Goal: Task Accomplishment & Management: Manage account settings

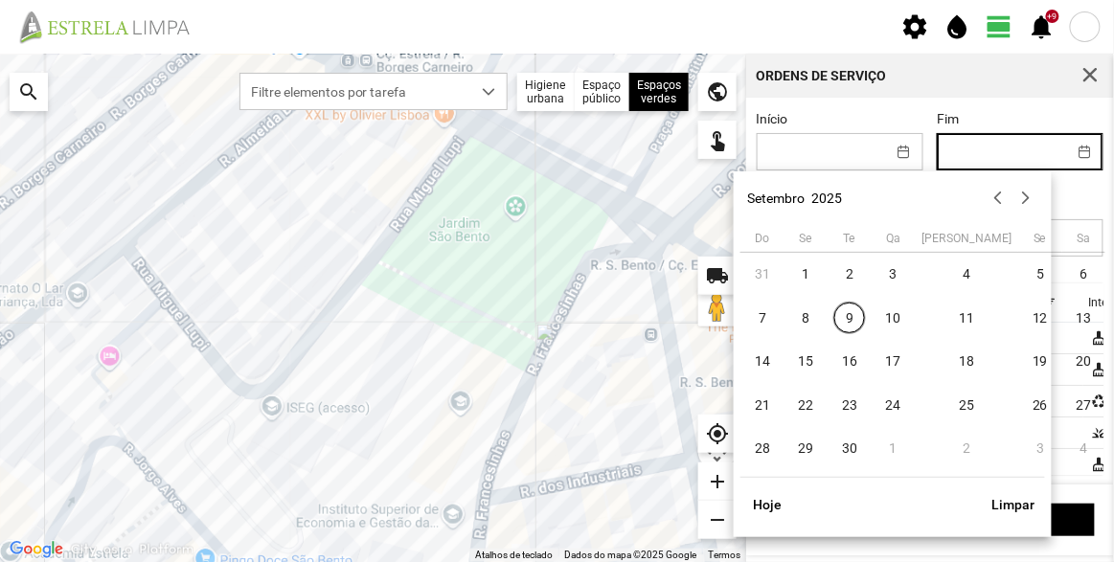
click at [995, 145] on input "Fim" at bounding box center [1002, 151] width 128 height 35
click at [1025, 272] on span "5" at bounding box center [1040, 275] width 31 height 31
type input "[DATE]"
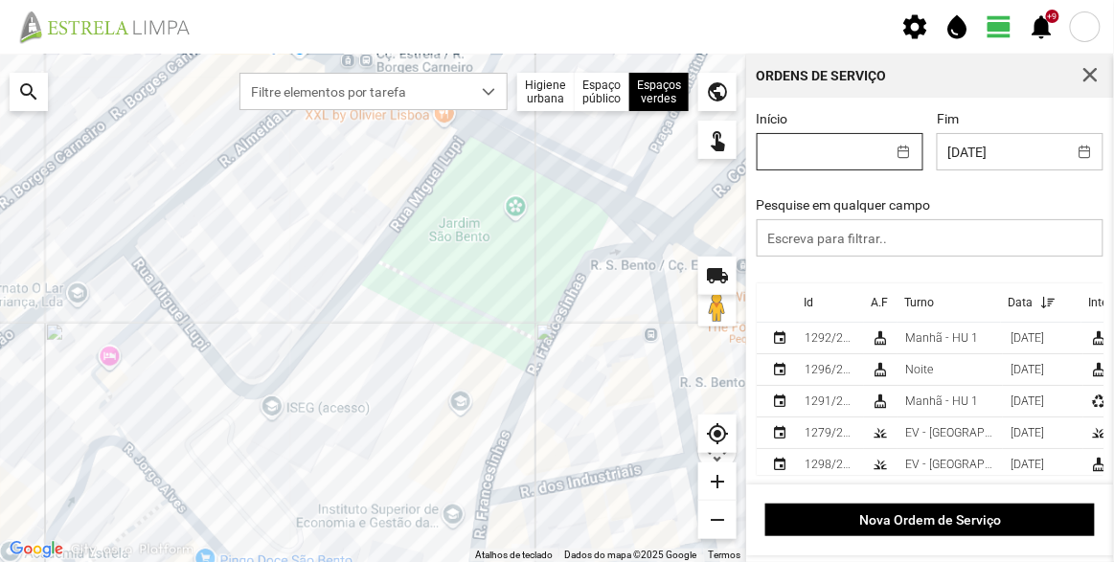
click at [840, 159] on input "Início" at bounding box center [822, 151] width 128 height 35
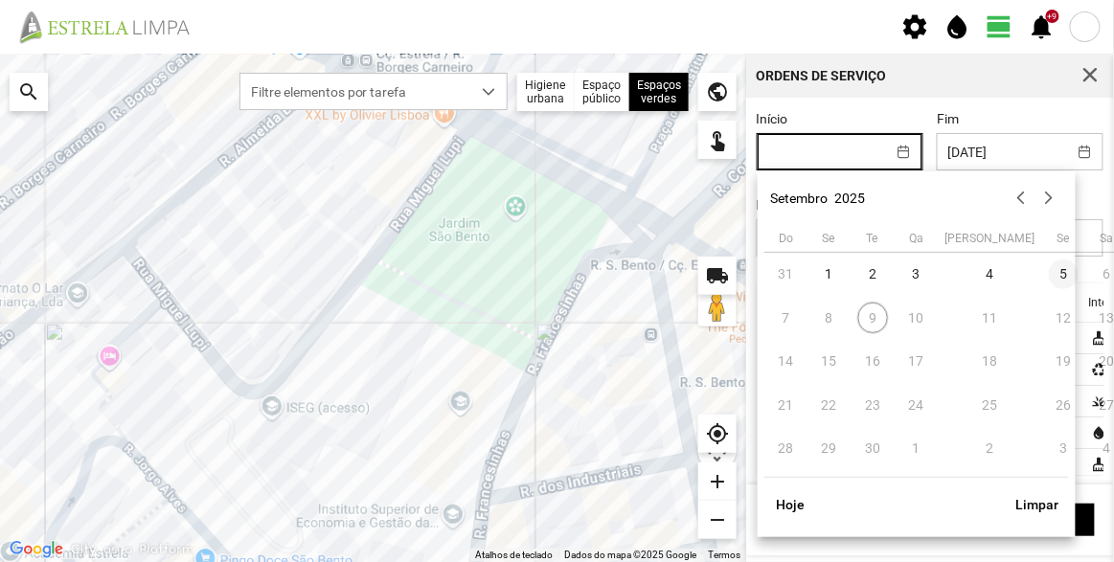
click at [1049, 275] on span "5" at bounding box center [1064, 275] width 31 height 31
type input "[DATE]"
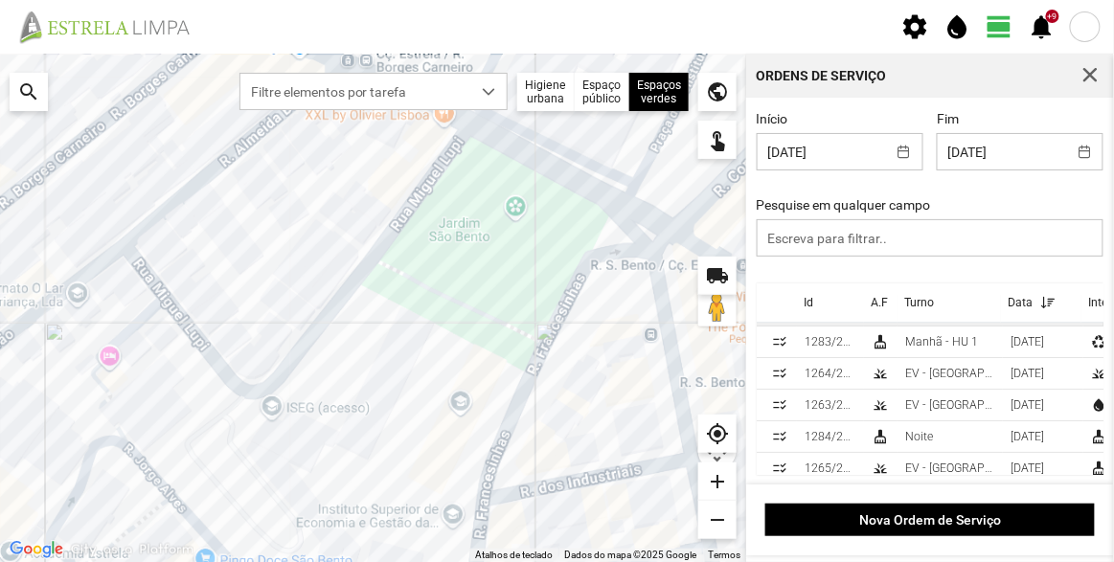
scroll to position [50, 0]
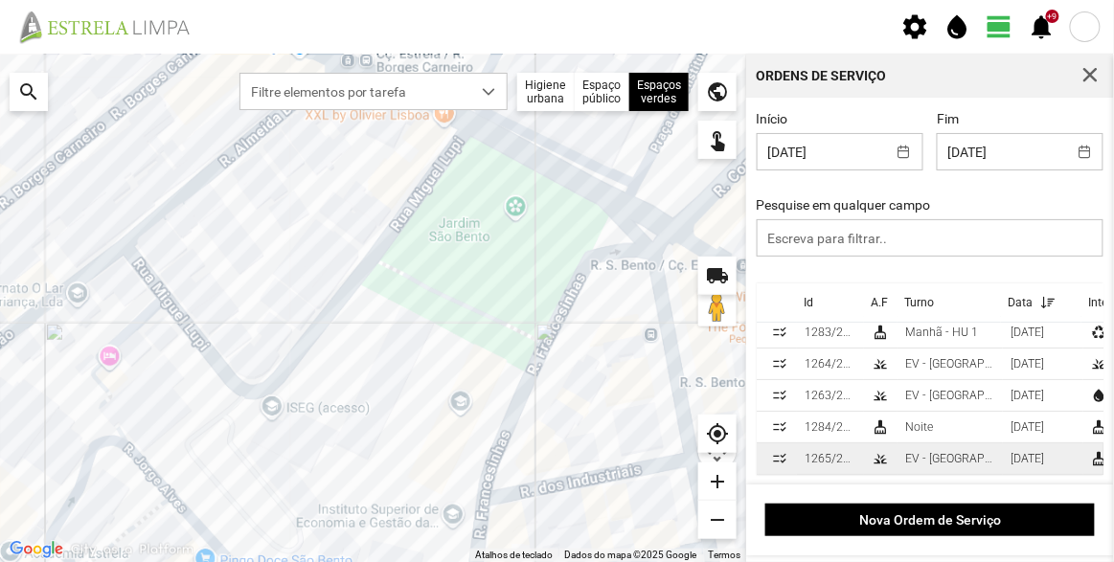
click at [949, 452] on div "EV - [GEOGRAPHIC_DATA] A" at bounding box center [950, 458] width 90 height 13
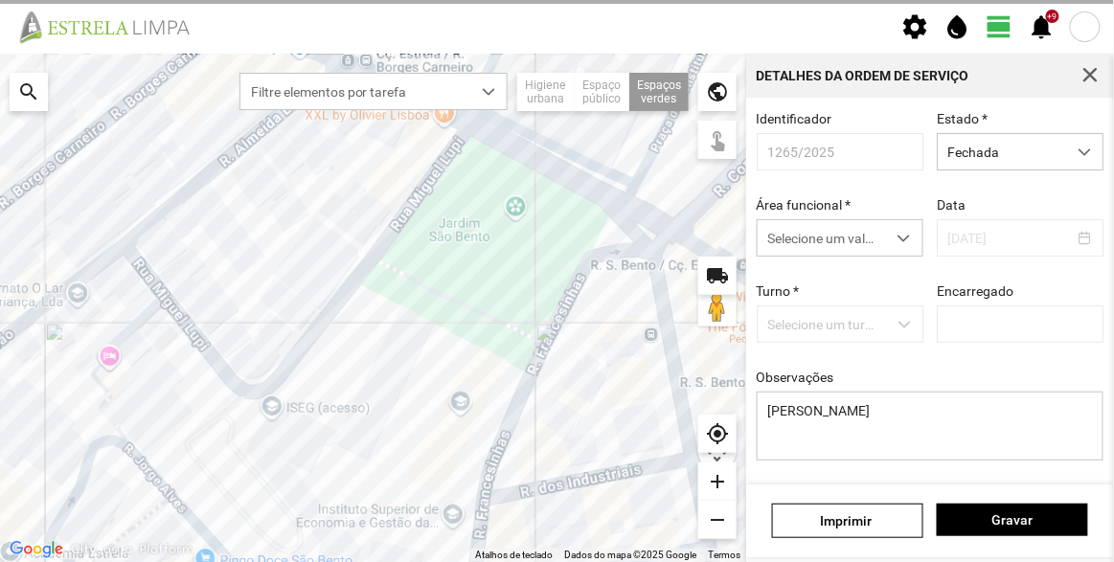
type input "[PERSON_NAME]"
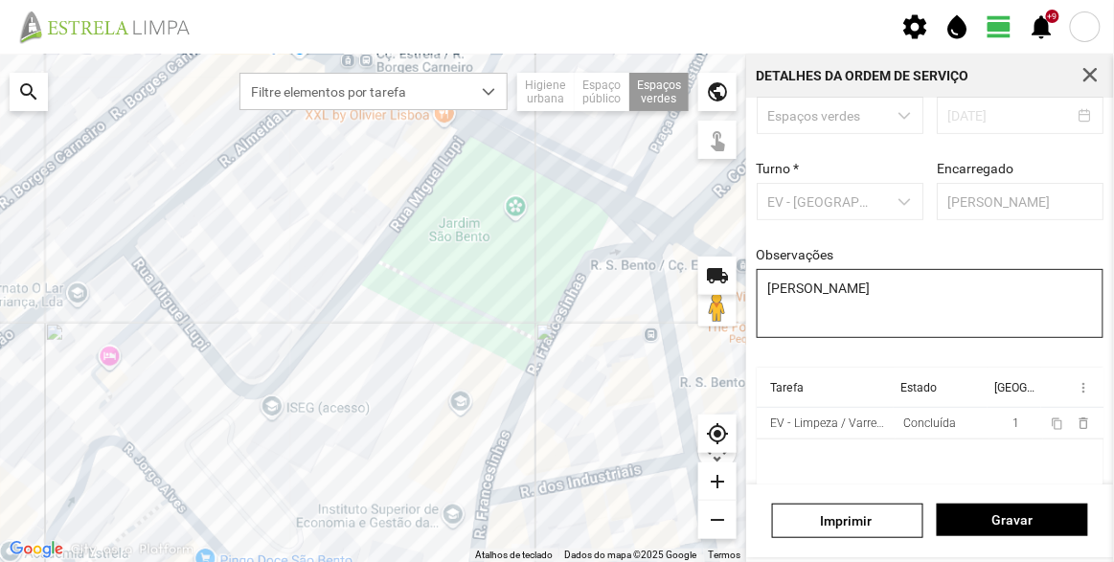
scroll to position [144, 0]
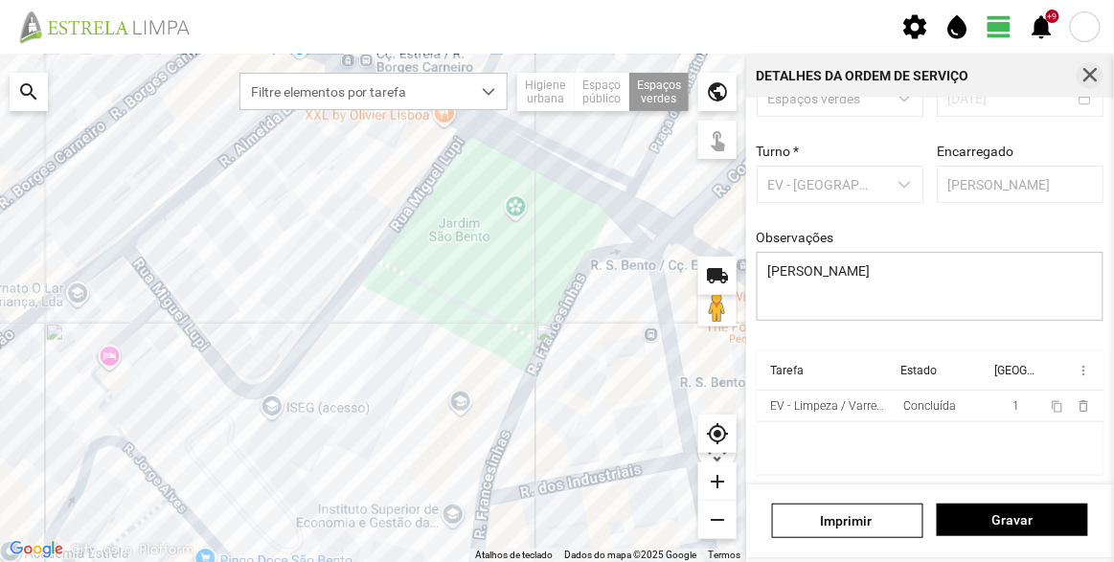
click at [1098, 72] on span "button" at bounding box center [1089, 75] width 17 height 17
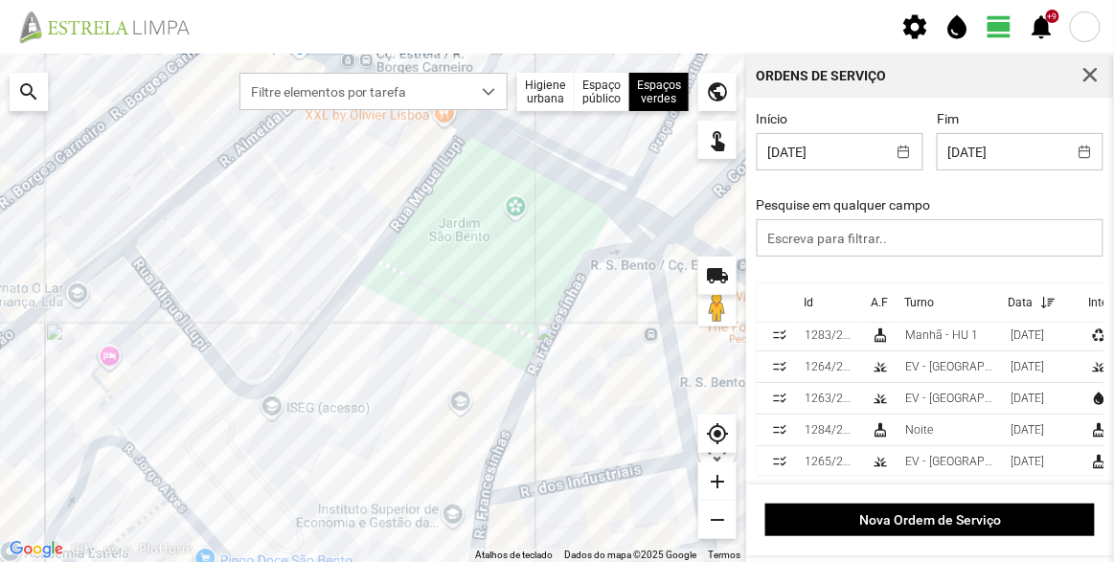
scroll to position [50, 0]
click at [937, 357] on div "EV - [GEOGRAPHIC_DATA] A" at bounding box center [950, 363] width 90 height 13
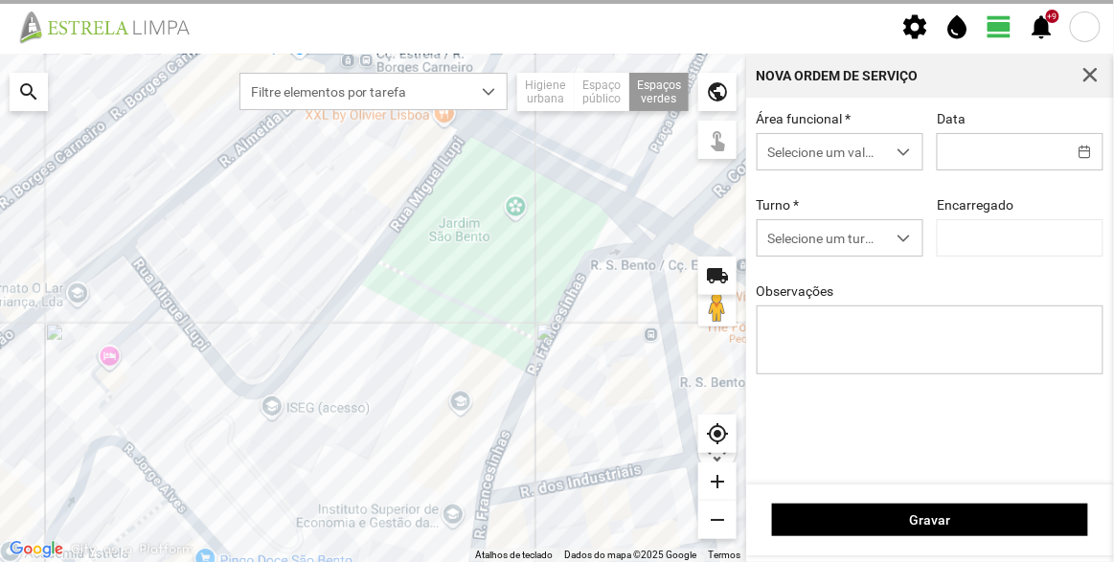
type input "[DATE]"
type textarea "[PERSON_NAME]"
type input "[PERSON_NAME]"
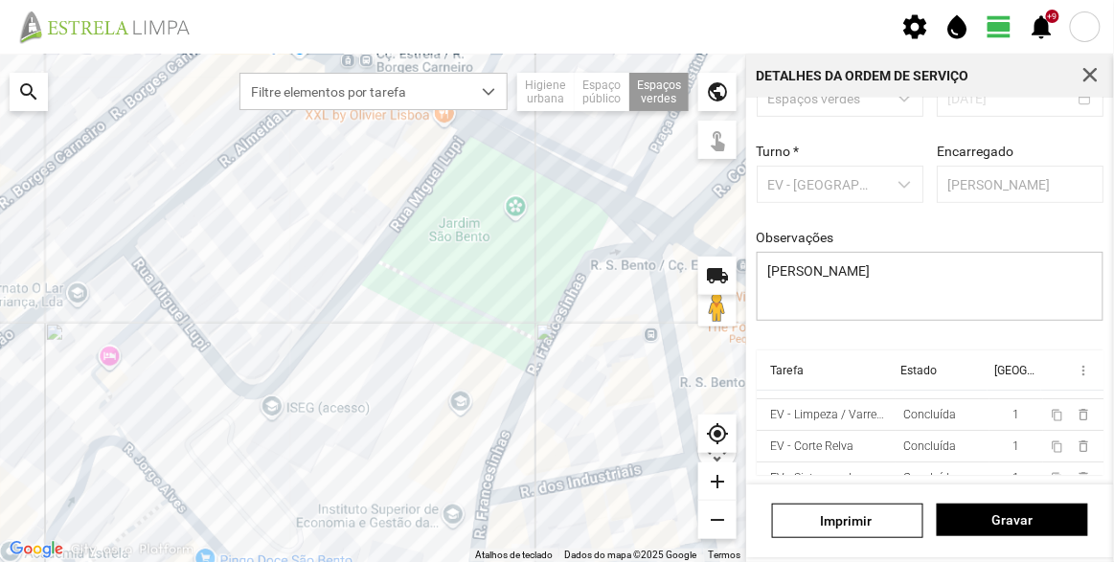
scroll to position [41, 0]
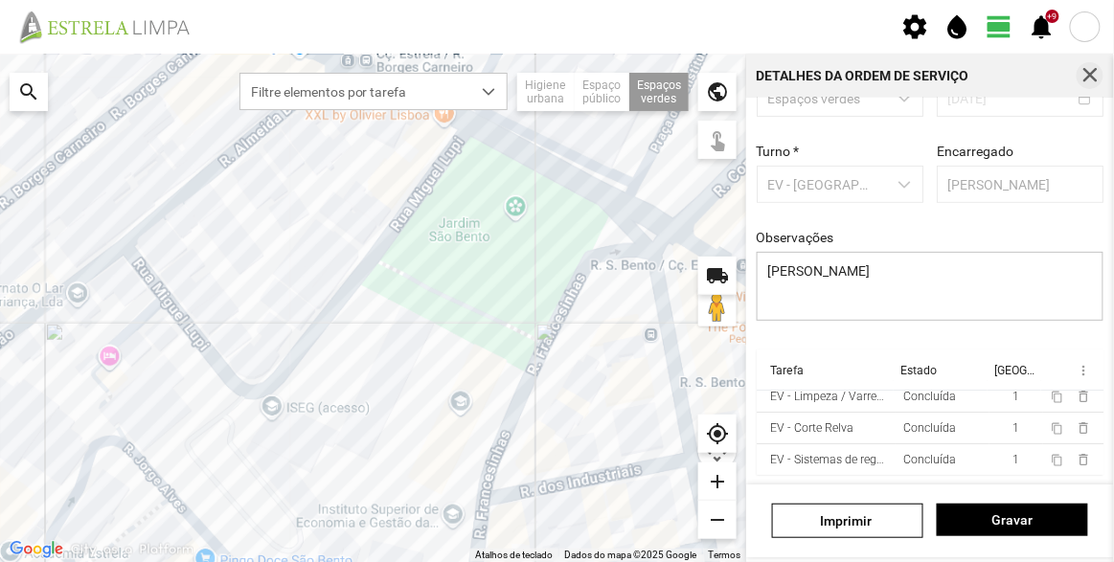
click at [1095, 83] on button "button" at bounding box center [1090, 75] width 27 height 27
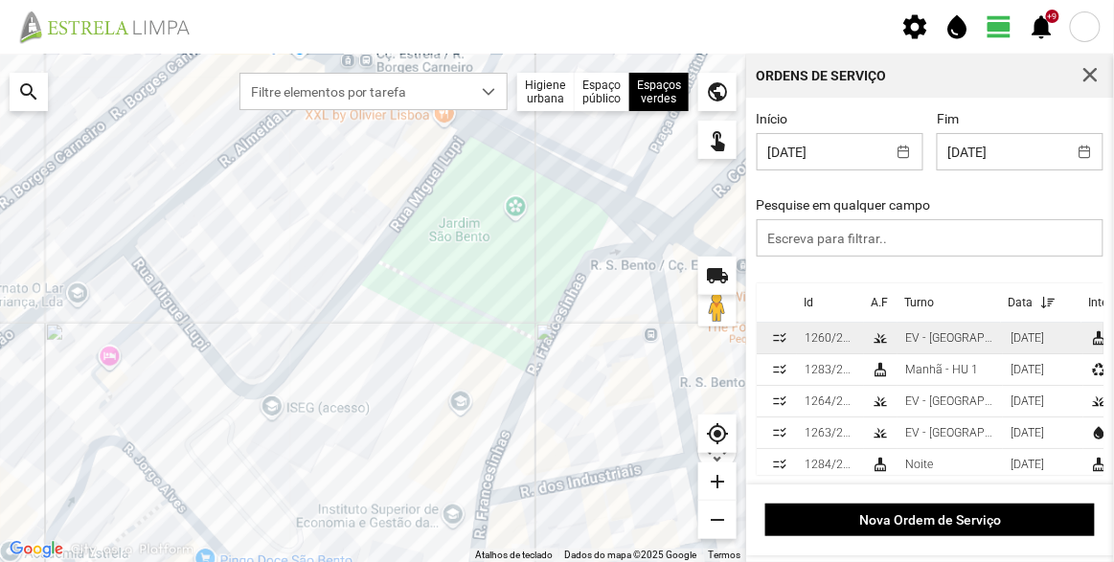
click at [857, 345] on td "1260/2025" at bounding box center [830, 339] width 67 height 32
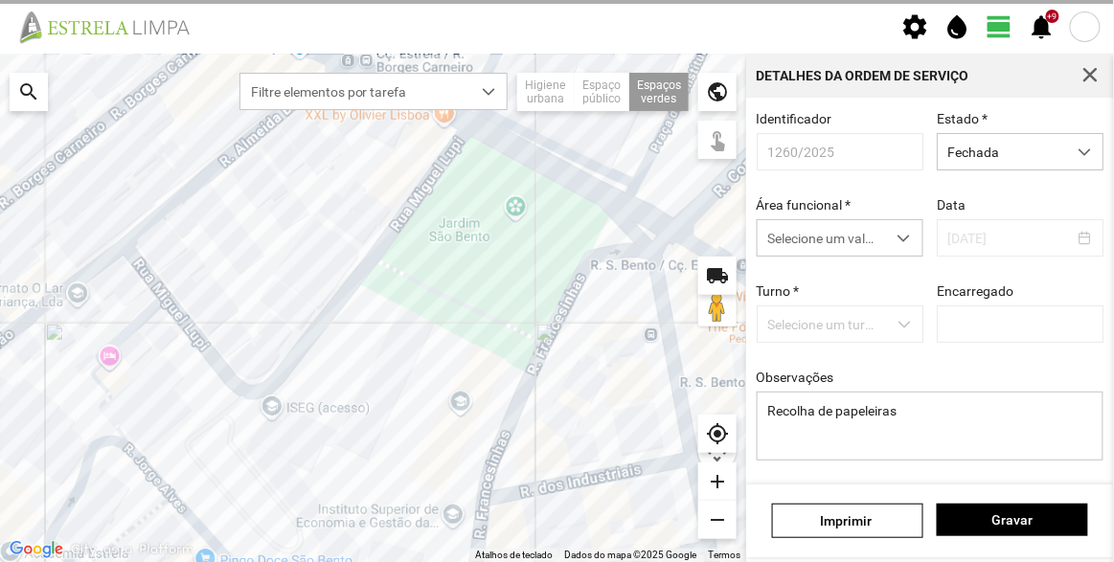
type input "[PERSON_NAME]"
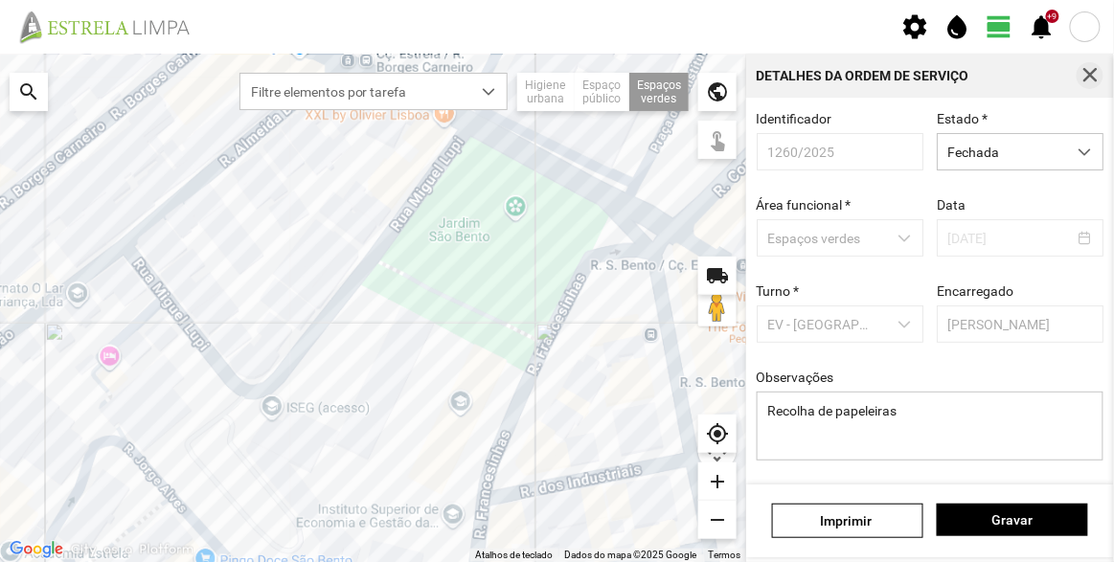
click at [1087, 79] on span "button" at bounding box center [1089, 75] width 17 height 17
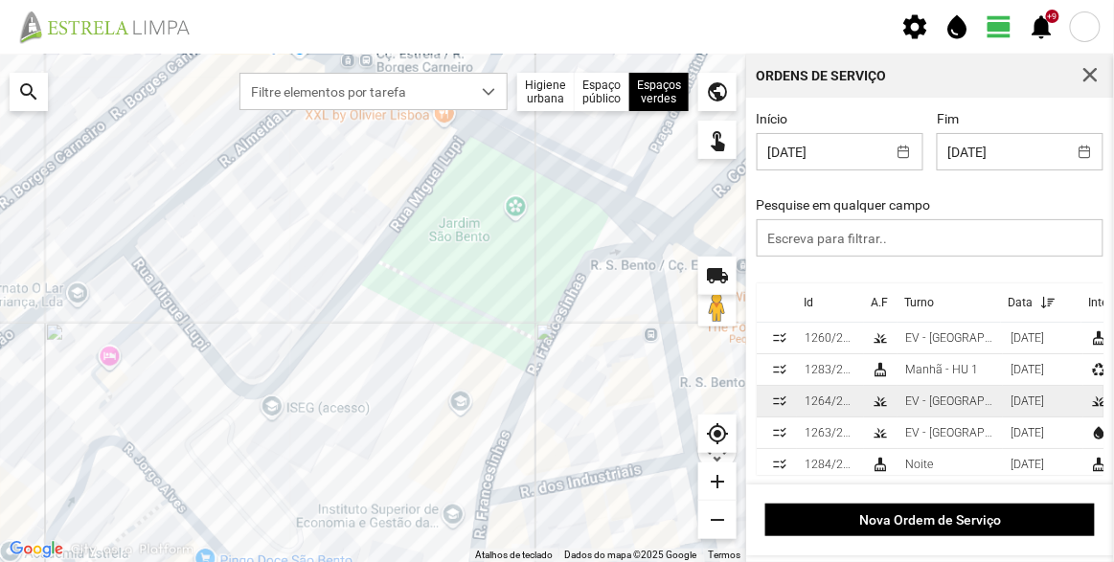
click at [842, 401] on div "1264/2025" at bounding box center [831, 401] width 52 height 13
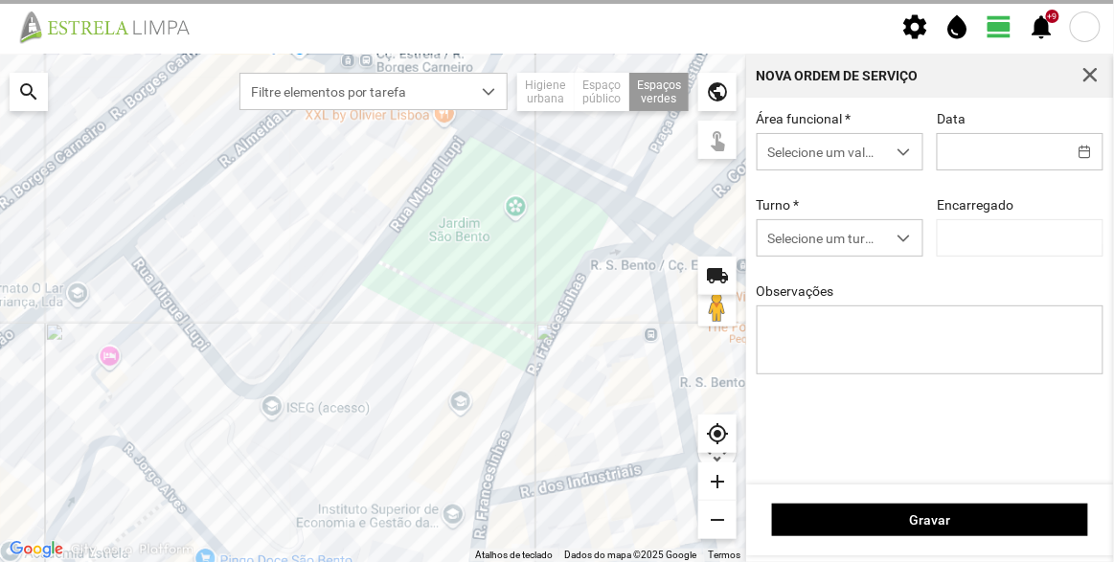
type input "[DATE]"
type input "[PERSON_NAME]"
type textarea "[PERSON_NAME]"
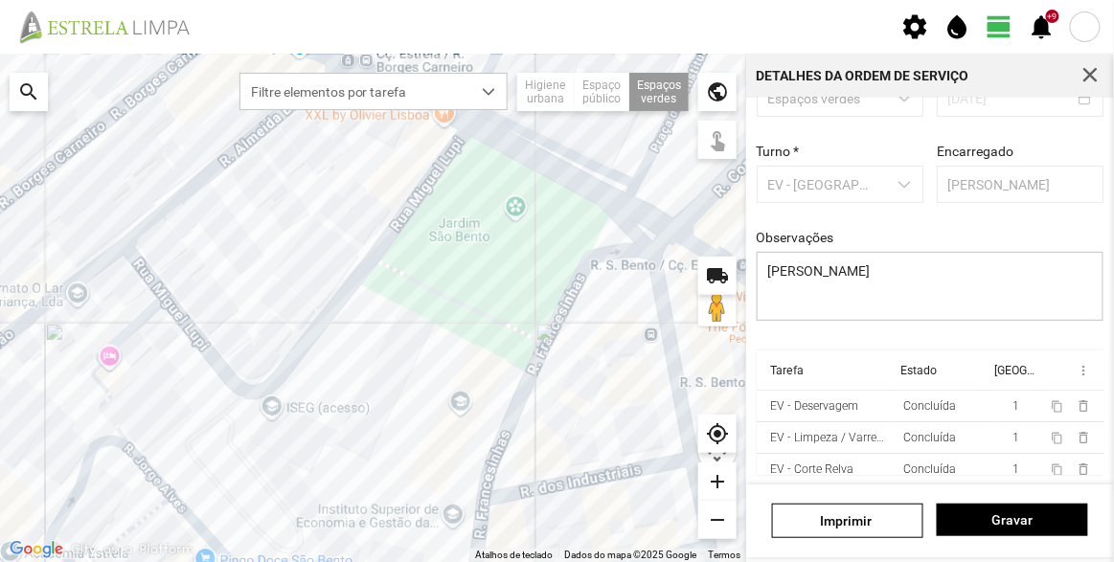
scroll to position [41, 0]
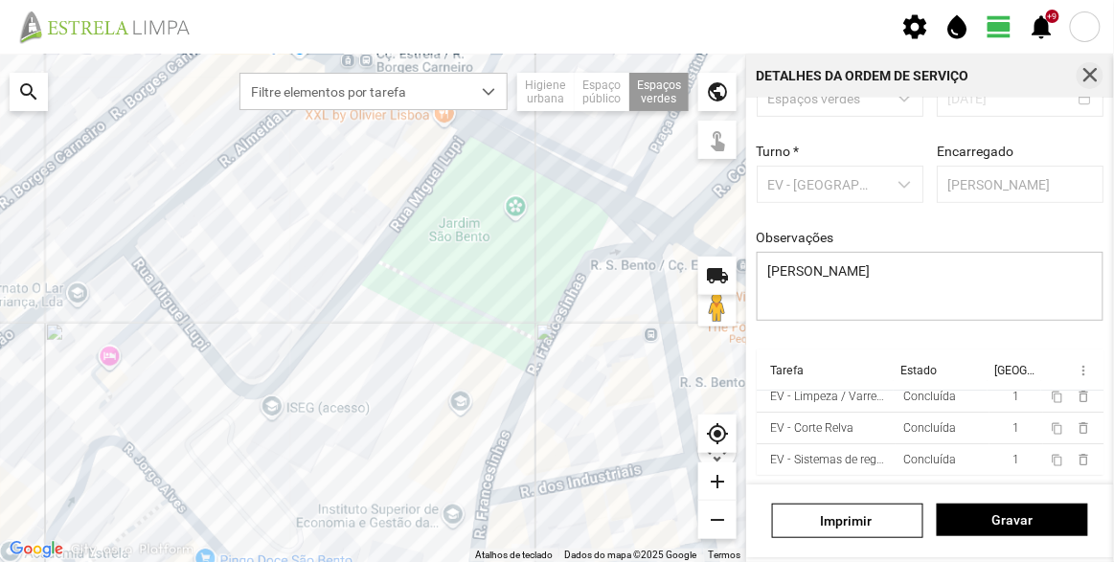
click at [1095, 76] on span "button" at bounding box center [1089, 75] width 17 height 17
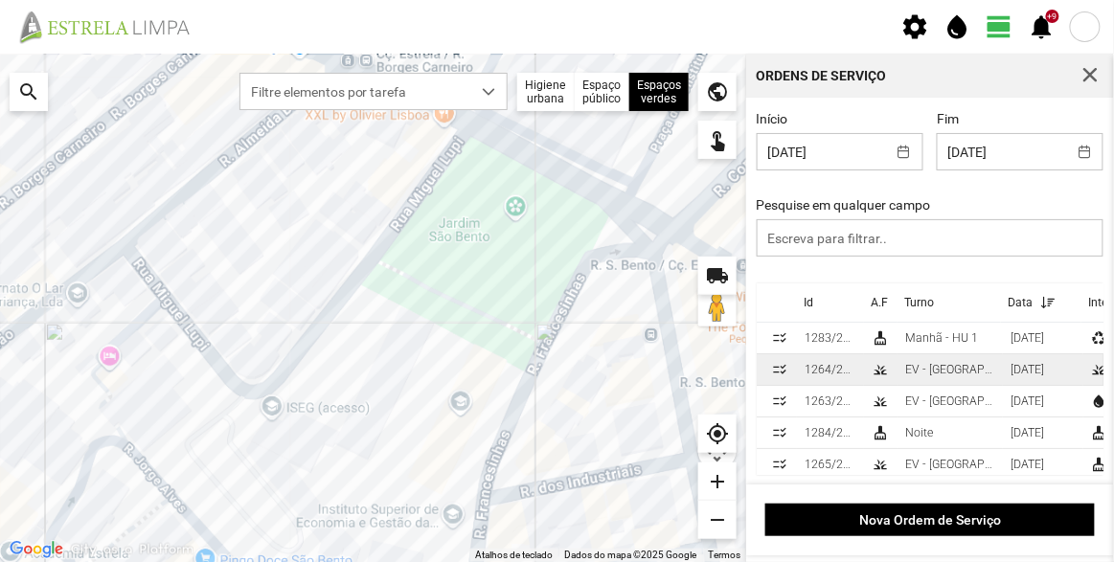
scroll to position [50, 0]
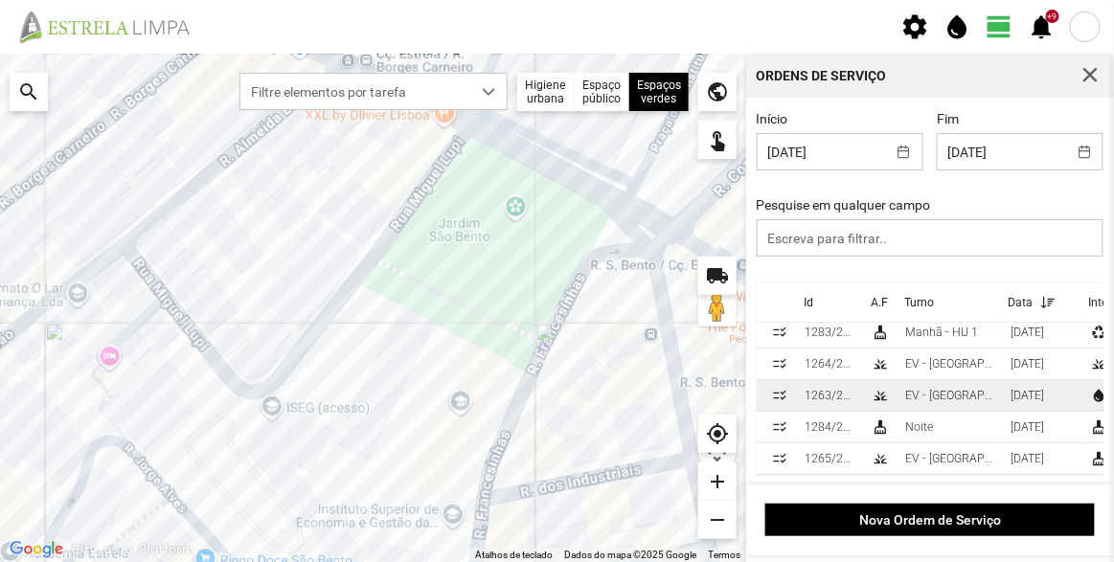
click at [860, 386] on td "1263/2025" at bounding box center [830, 396] width 67 height 32
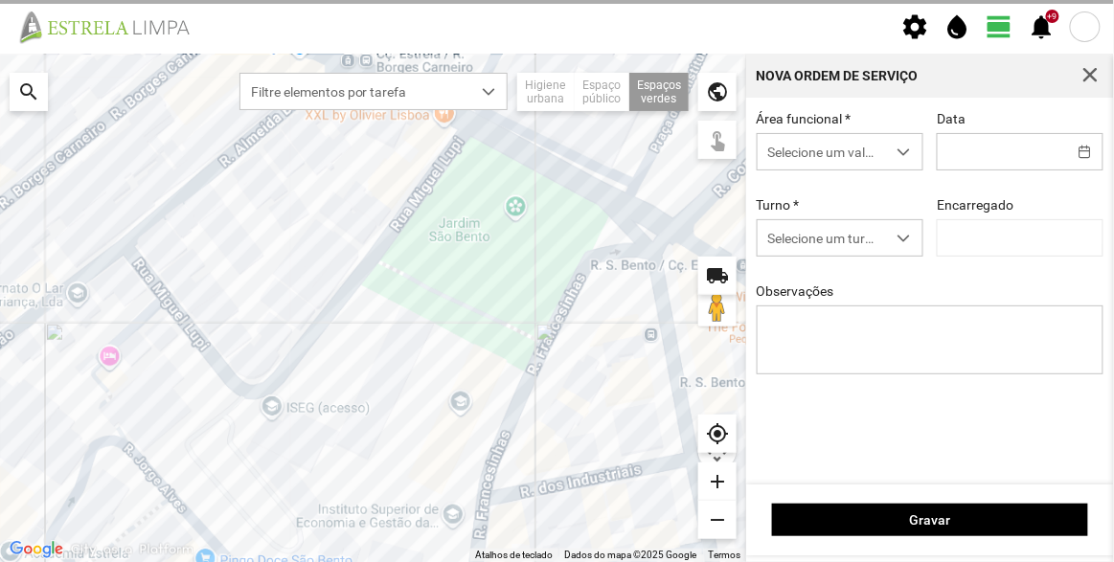
type input "[DATE]"
type input "[PERSON_NAME]"
type textarea "Sede e Viveiro e Canteiros Quelhas"
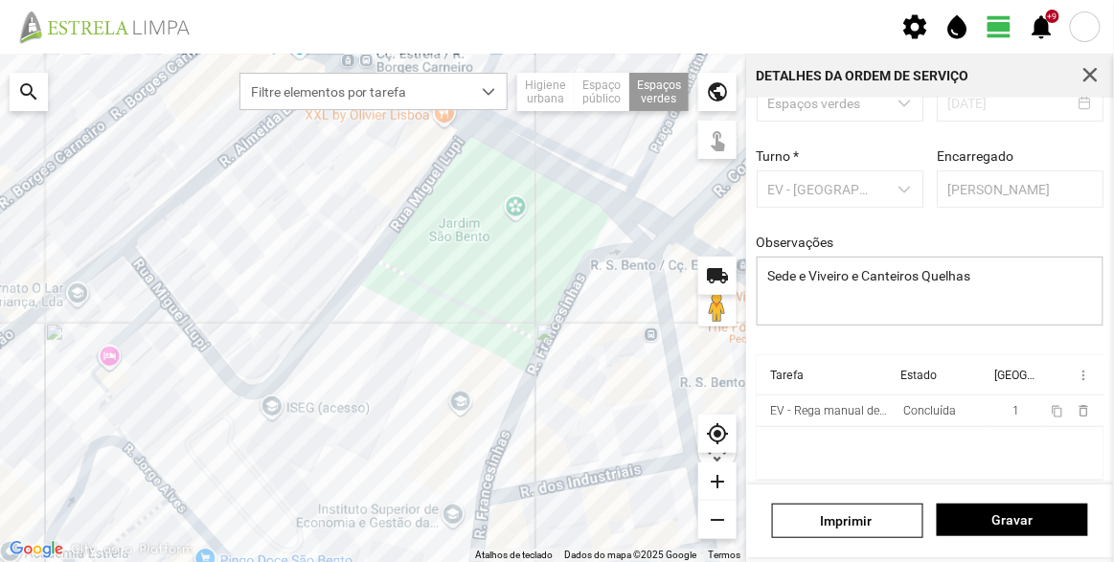
scroll to position [144, 0]
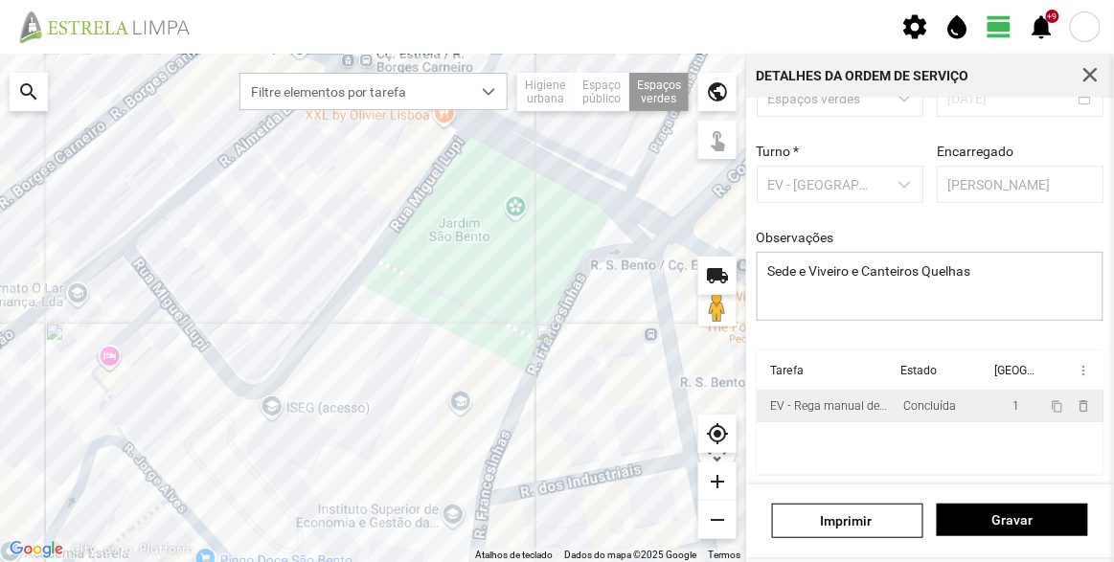
click at [847, 407] on div "EV - Rega manual de canteiros" at bounding box center [829, 405] width 118 height 13
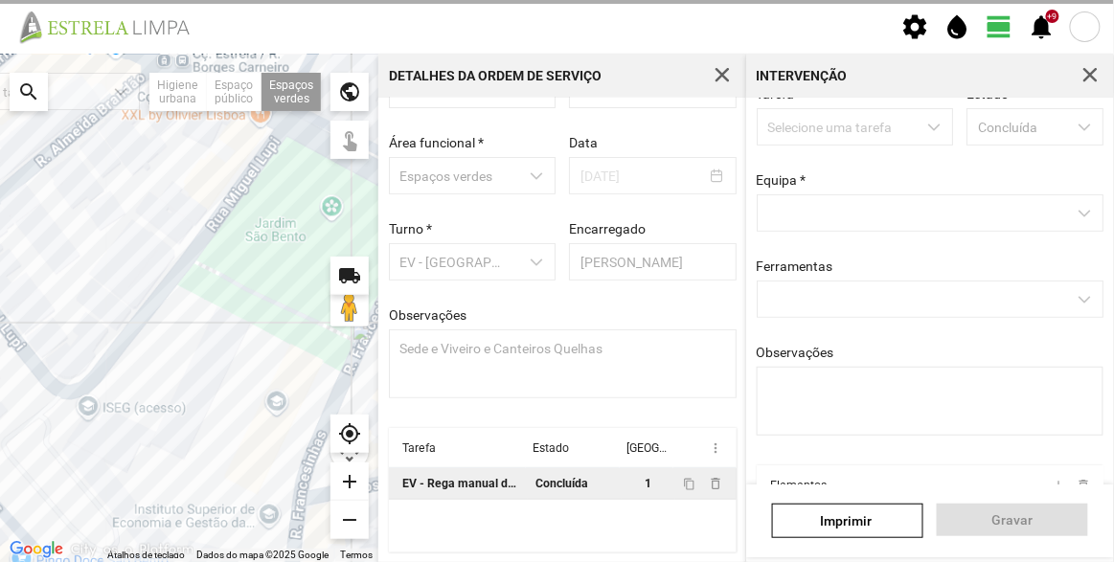
scroll to position [231, 0]
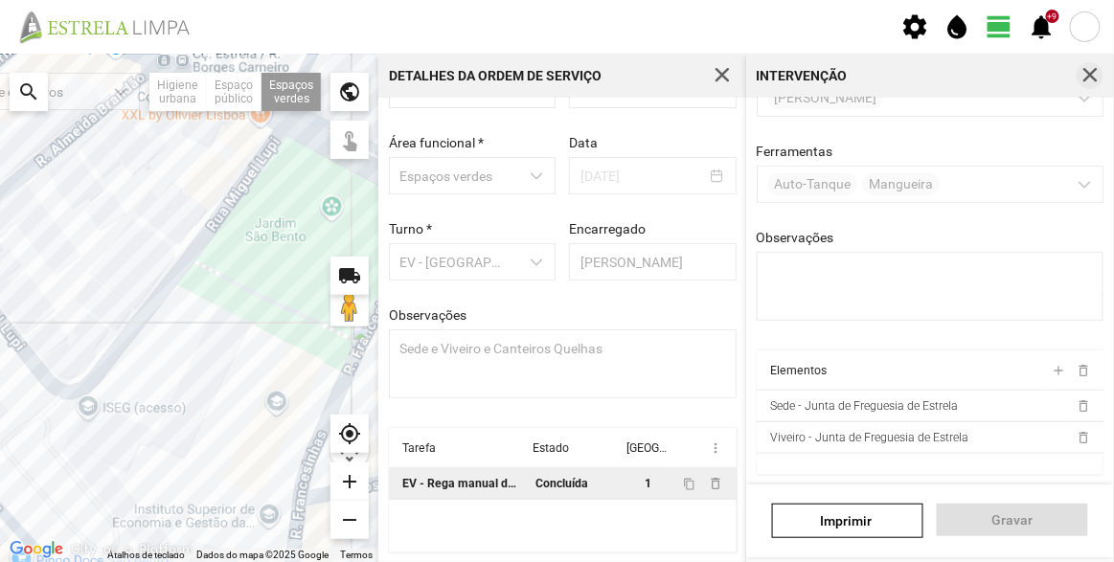
click at [1090, 80] on span "button" at bounding box center [1089, 75] width 17 height 17
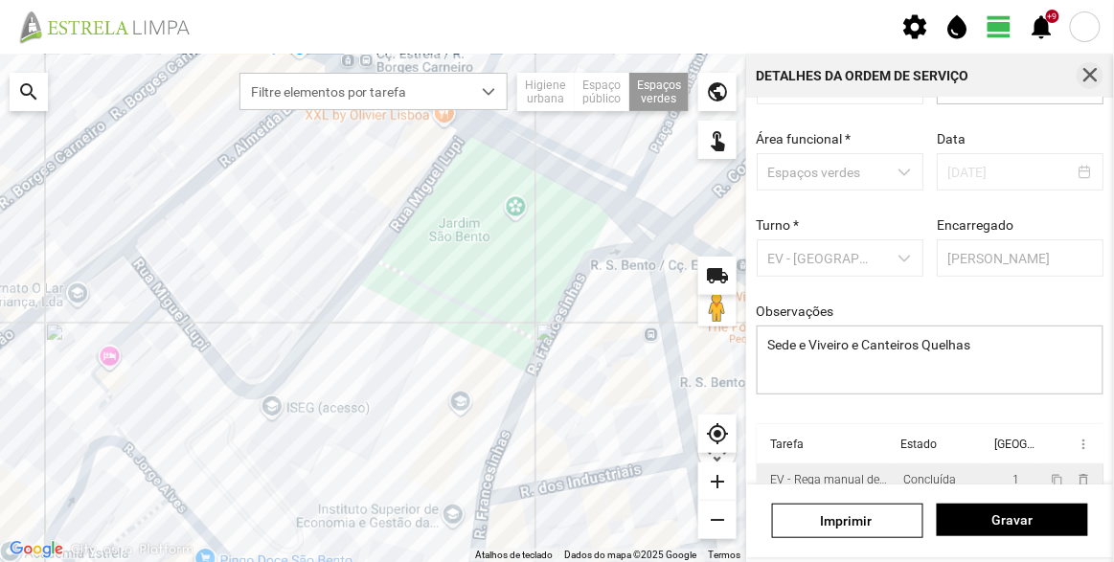
click at [1084, 70] on span "button" at bounding box center [1089, 75] width 17 height 17
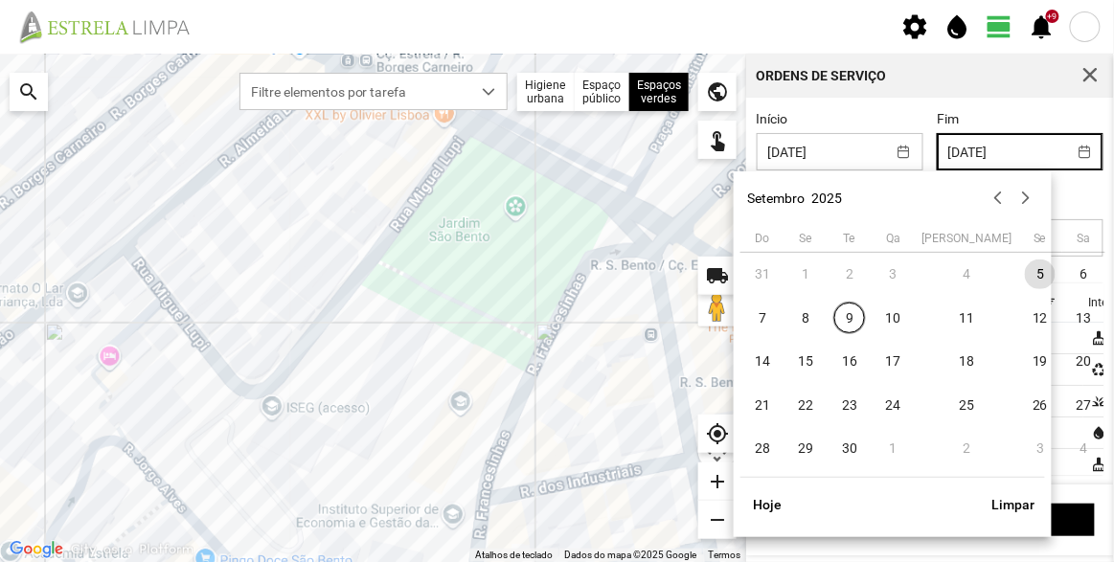
click at [1003, 156] on input "[DATE]" at bounding box center [1002, 151] width 128 height 35
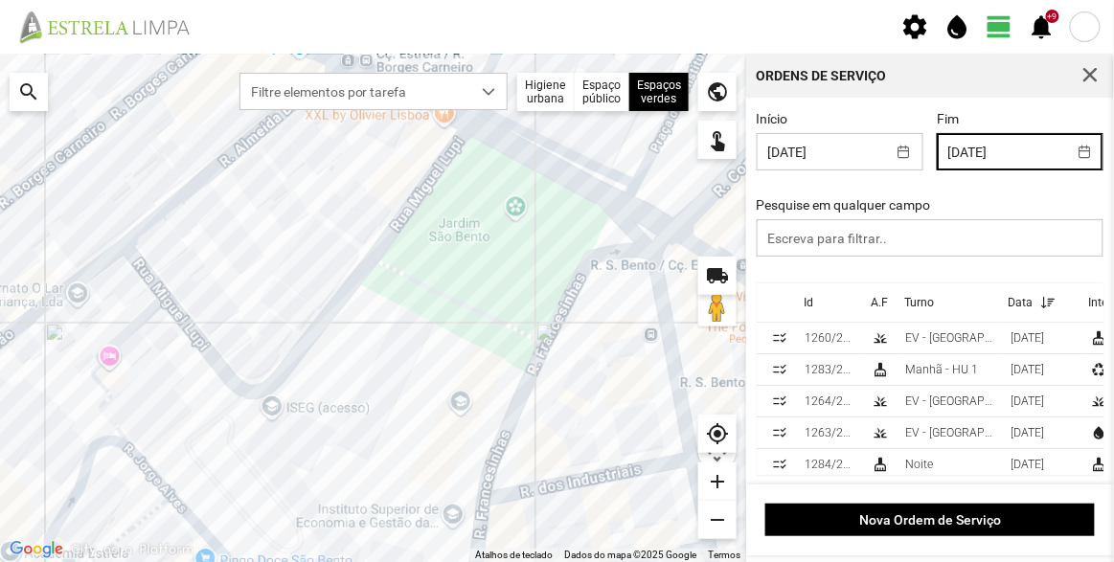
click at [1021, 108] on div "Início [DATE] Fim [DATE] Pesquise em qualquer campo Id A.F Turno Data Intervenç…" at bounding box center [930, 291] width 368 height 387
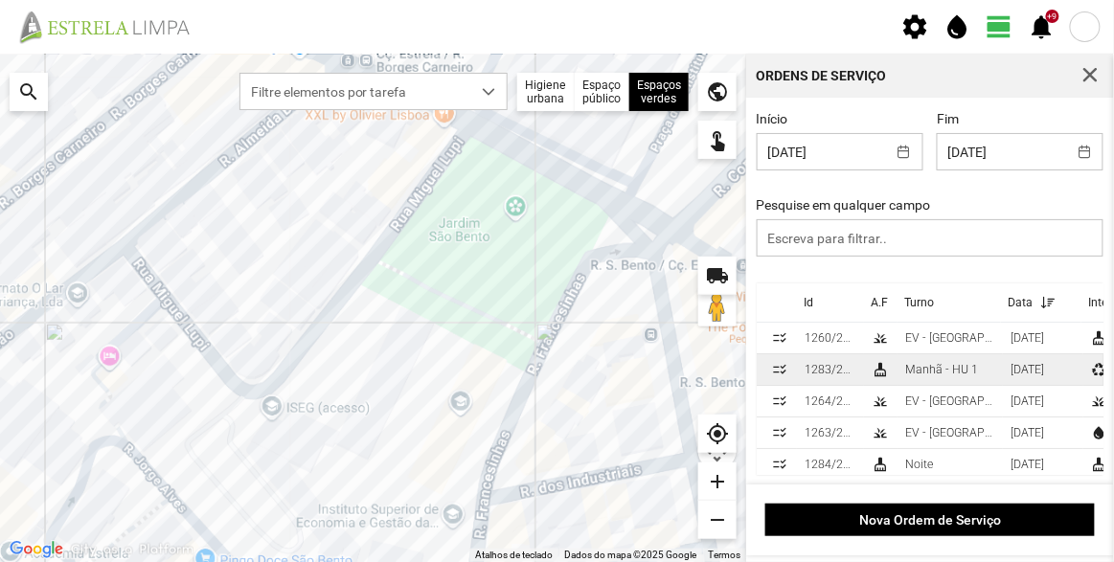
scroll to position [50, 0]
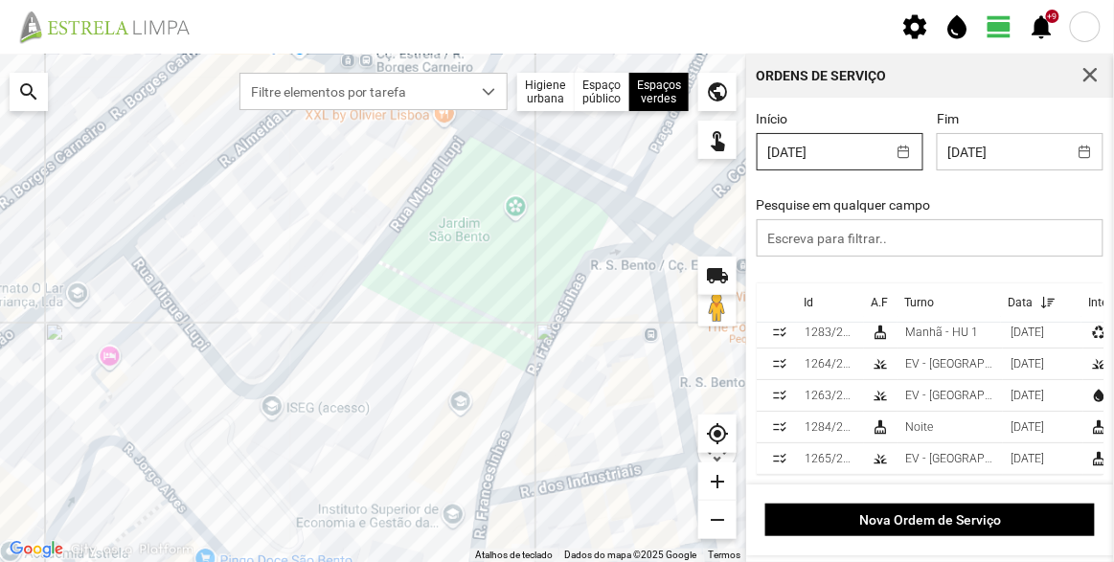
click at [858, 149] on input "[DATE]" at bounding box center [822, 151] width 128 height 35
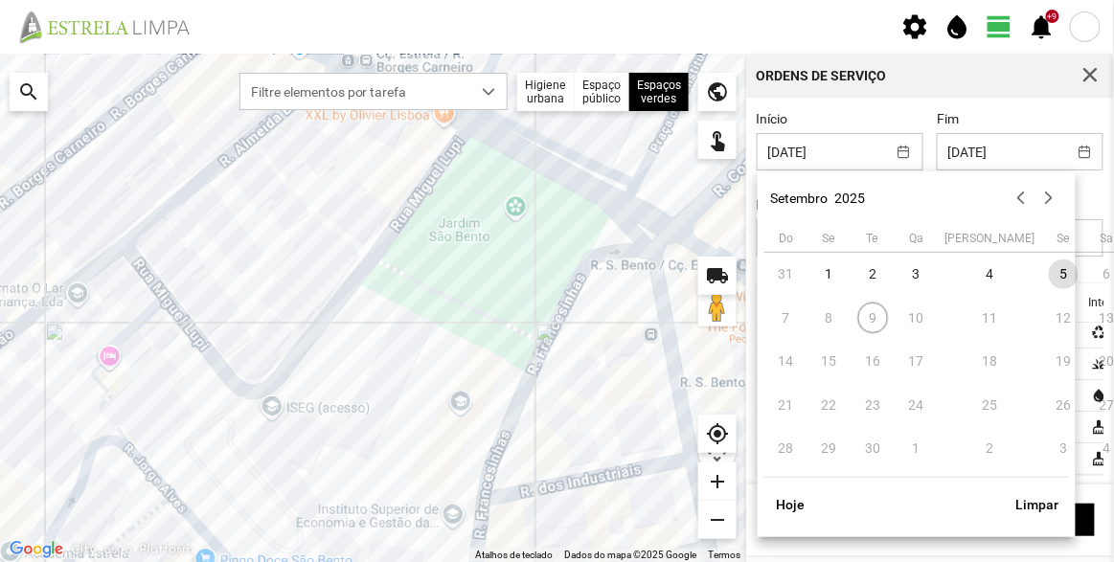
drag, startPoint x: 954, startPoint y: 274, endPoint x: 986, endPoint y: 191, distance: 89.5
click at [975, 274] on span "4" at bounding box center [990, 275] width 31 height 31
type input "[DATE]"
click at [974, 152] on input "[DATE]" at bounding box center [1002, 151] width 128 height 35
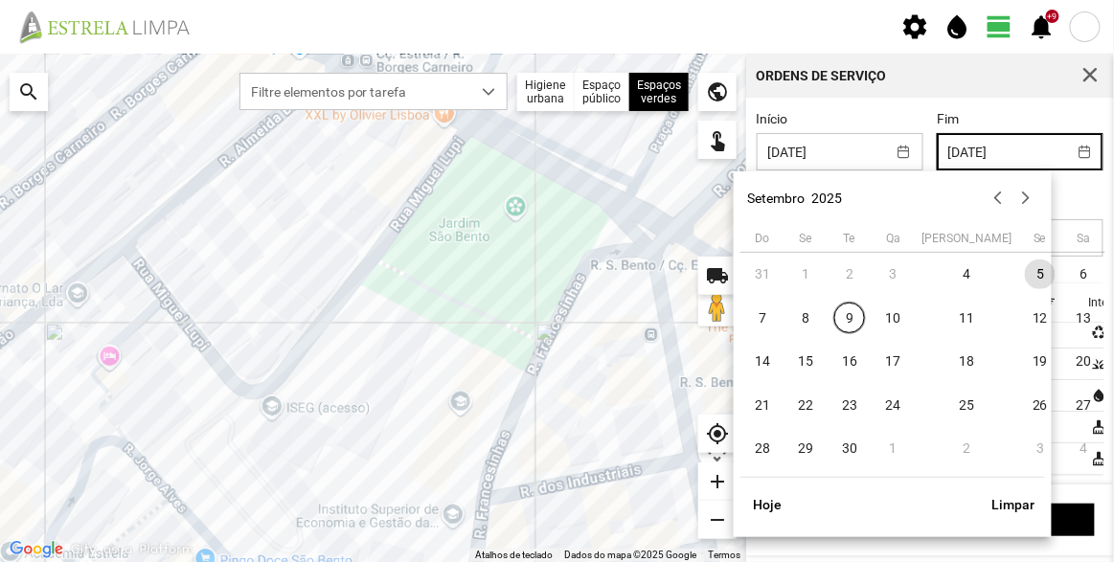
scroll to position [0, 0]
click at [953, 261] on td "4" at bounding box center [966, 274] width 103 height 44
click at [952, 267] on span "4" at bounding box center [967, 275] width 31 height 31
type input "[DATE]"
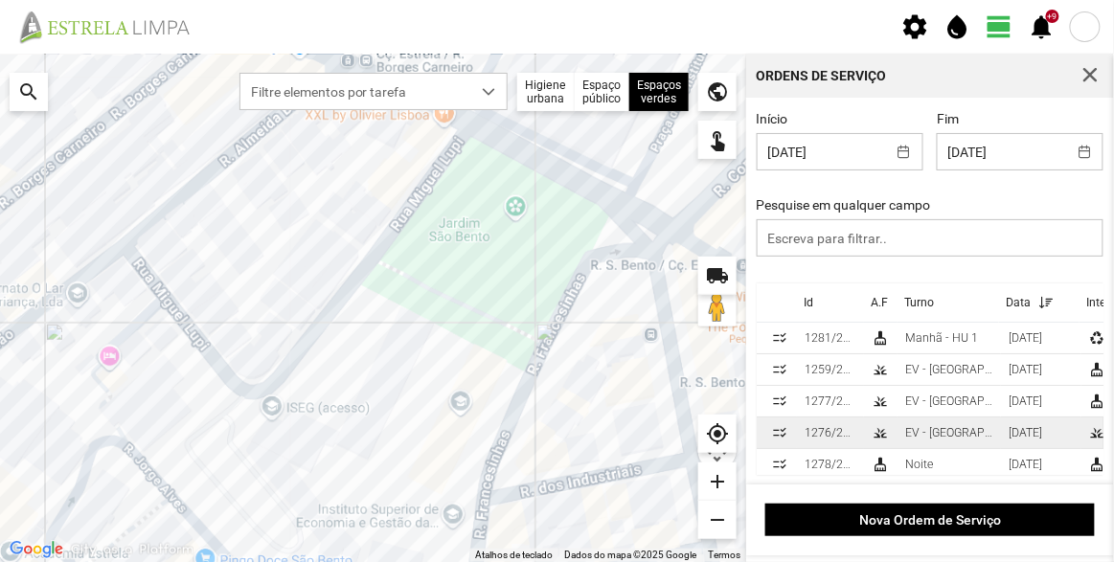
click at [924, 430] on div "EV - [GEOGRAPHIC_DATA] B" at bounding box center [949, 432] width 88 height 13
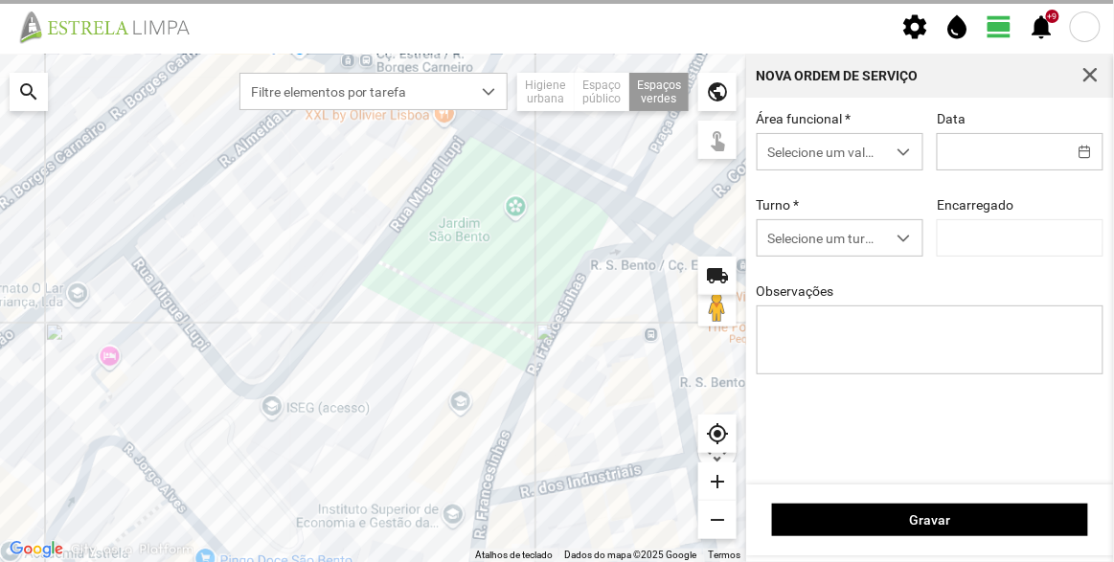
type input "[DATE]"
type textarea "Pç. [GEOGRAPHIC_DATA]"
type input "[PERSON_NAME]"
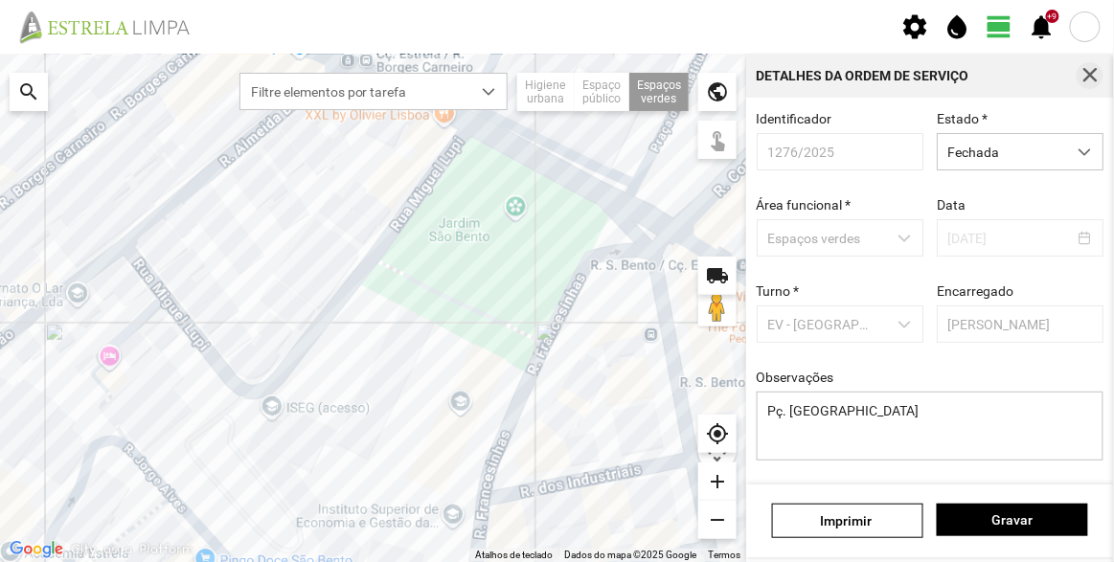
click at [1087, 78] on span "button" at bounding box center [1089, 75] width 17 height 17
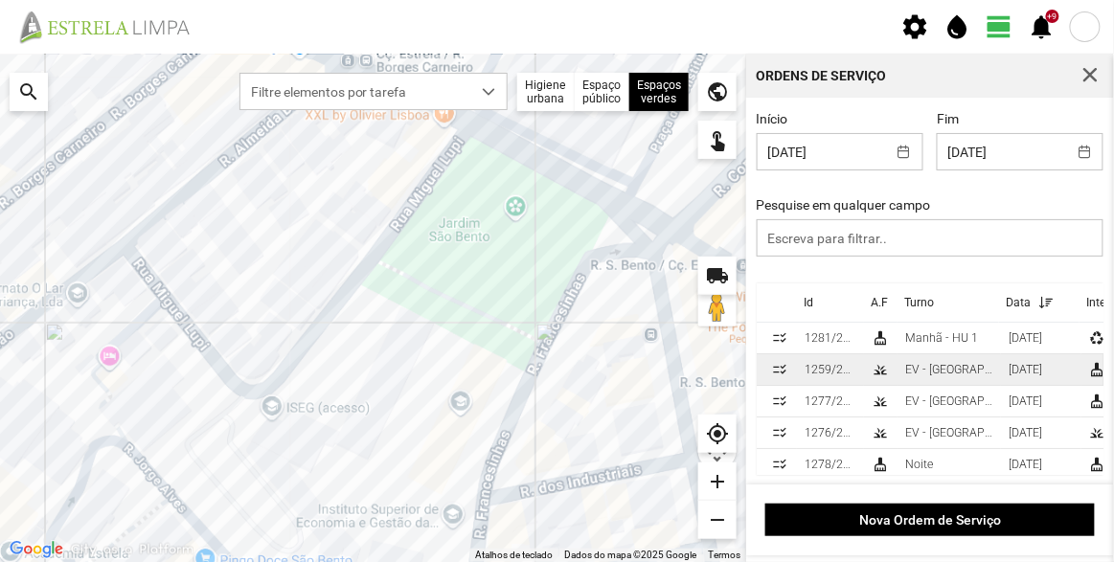
click at [917, 368] on div "EV - [GEOGRAPHIC_DATA] B" at bounding box center [949, 369] width 88 height 13
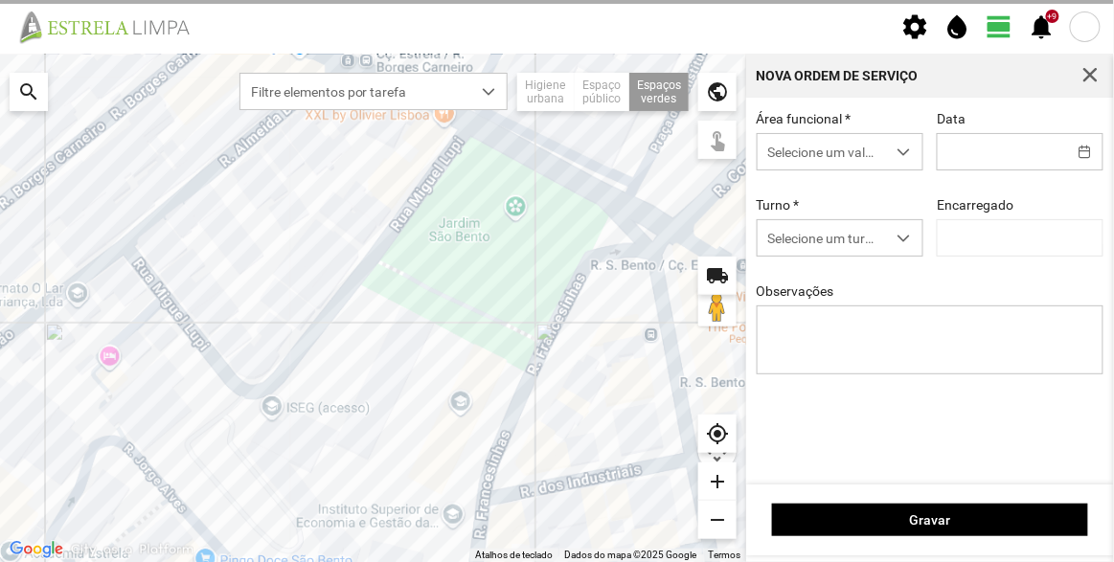
type input "[DATE]"
type input "[PERSON_NAME]"
type textarea "Recolha de papeleiras"
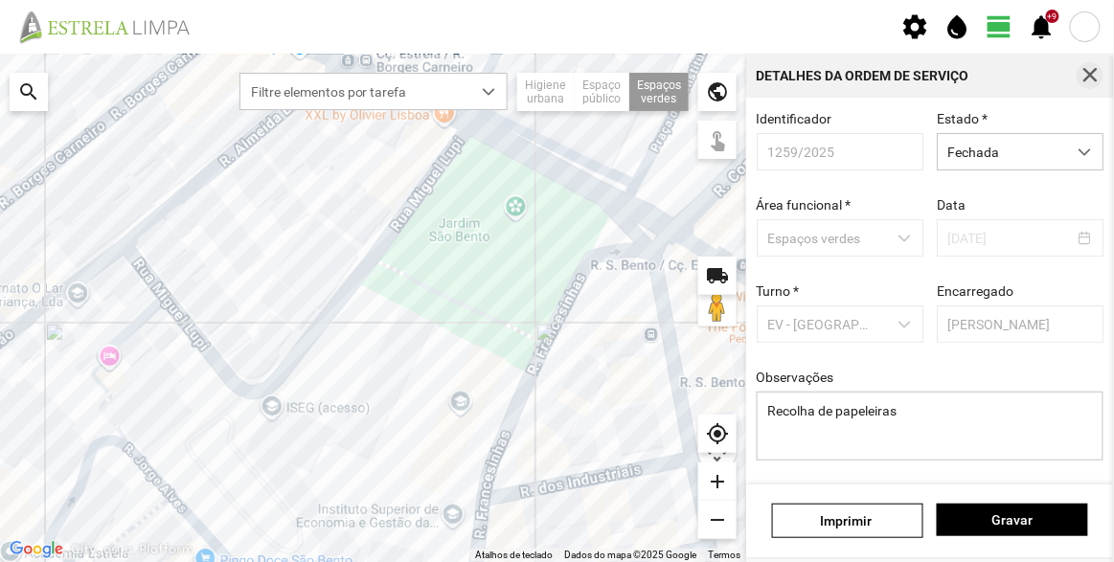
click at [1084, 81] on span "button" at bounding box center [1089, 75] width 17 height 17
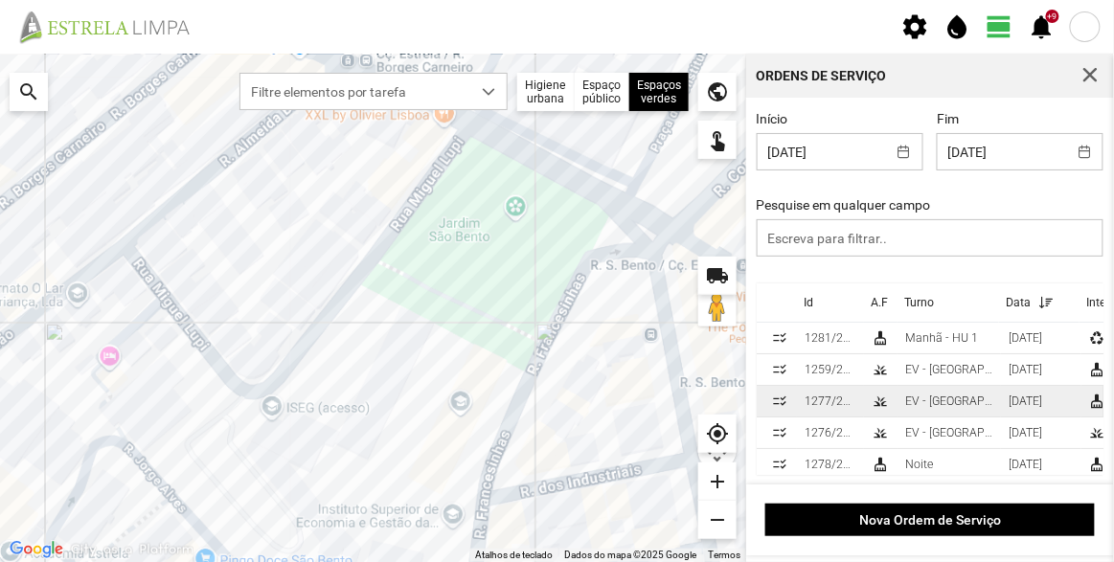
click at [916, 396] on td "EV - [GEOGRAPHIC_DATA] A" at bounding box center [948, 402] width 103 height 32
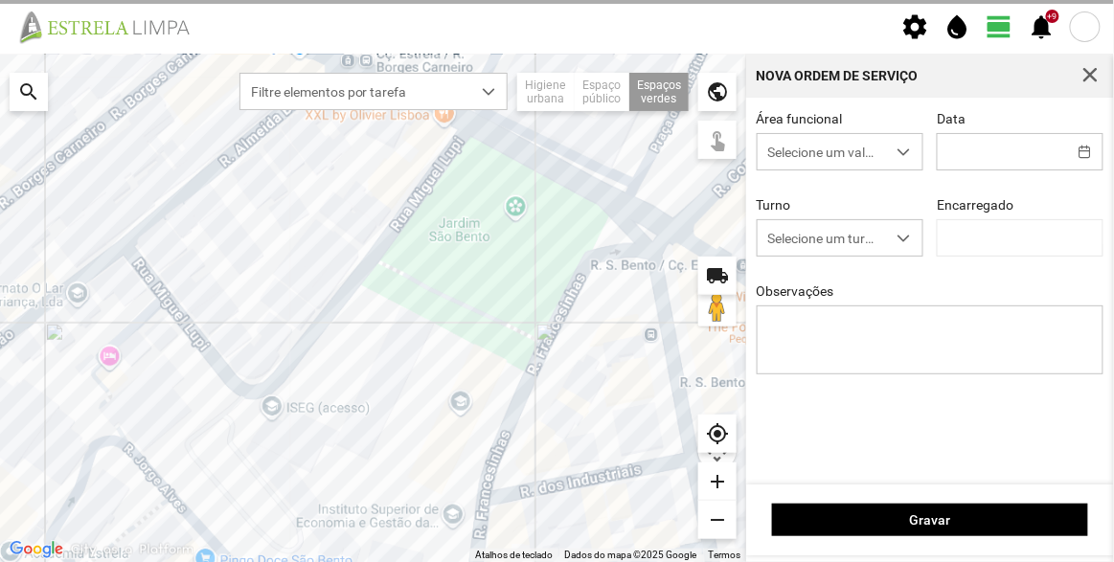
type input "[DATE]"
type textarea "[PERSON_NAME]"
type input "[PERSON_NAME]"
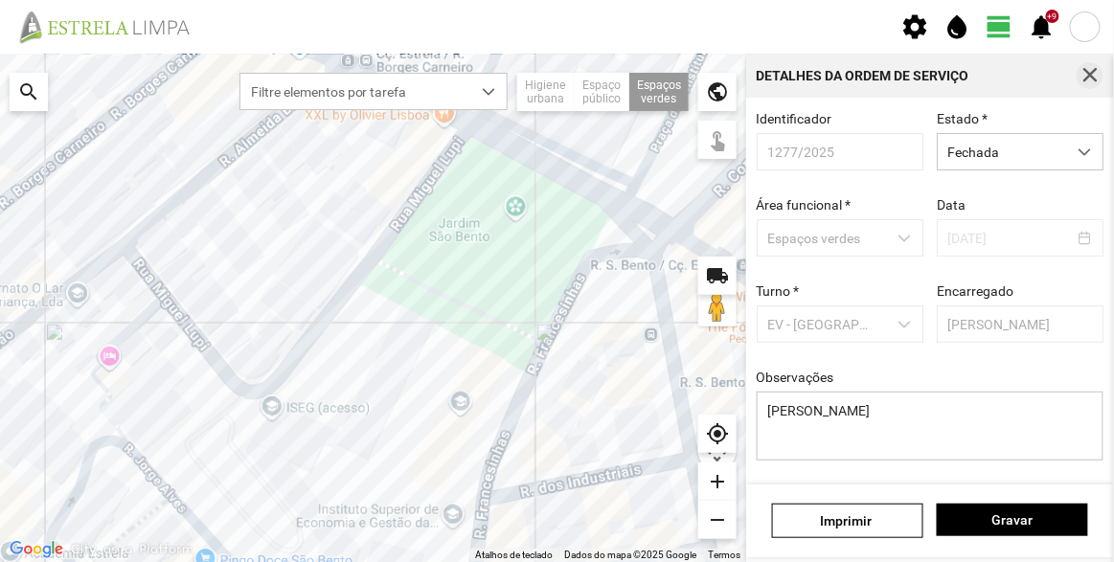
click at [1079, 79] on button "button" at bounding box center [1090, 75] width 27 height 27
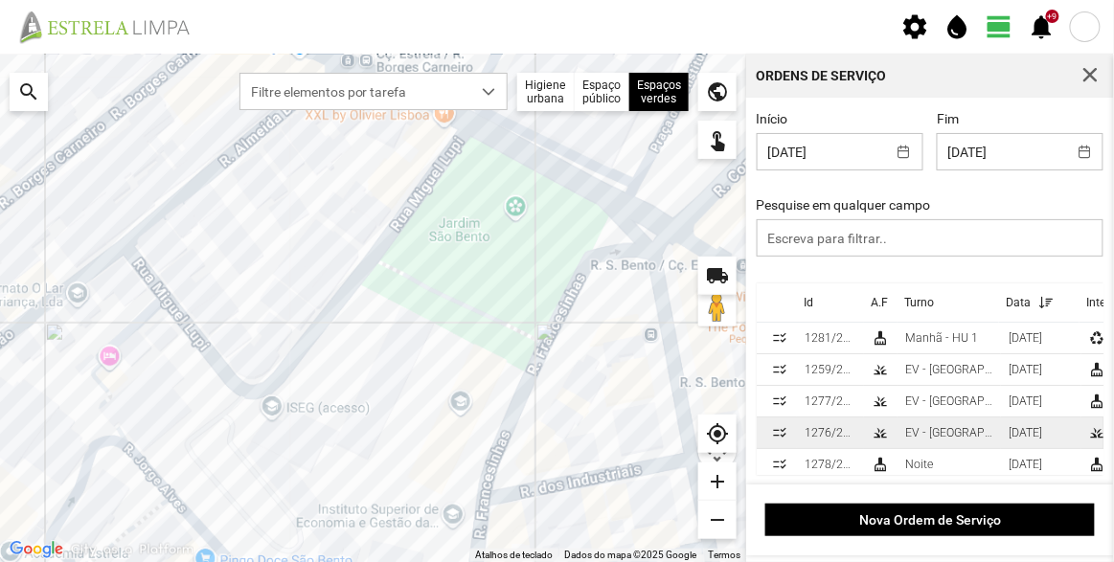
click at [929, 433] on div "EV - [GEOGRAPHIC_DATA] B" at bounding box center [949, 432] width 88 height 13
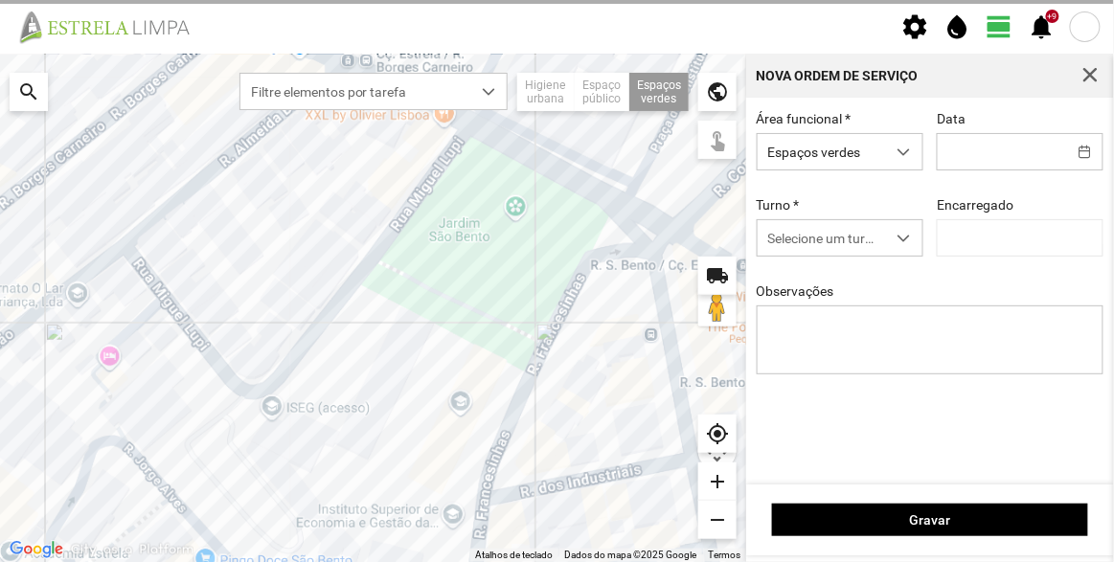
type input "[DATE]"
type input "[PERSON_NAME]"
type textarea "Pç. [GEOGRAPHIC_DATA]"
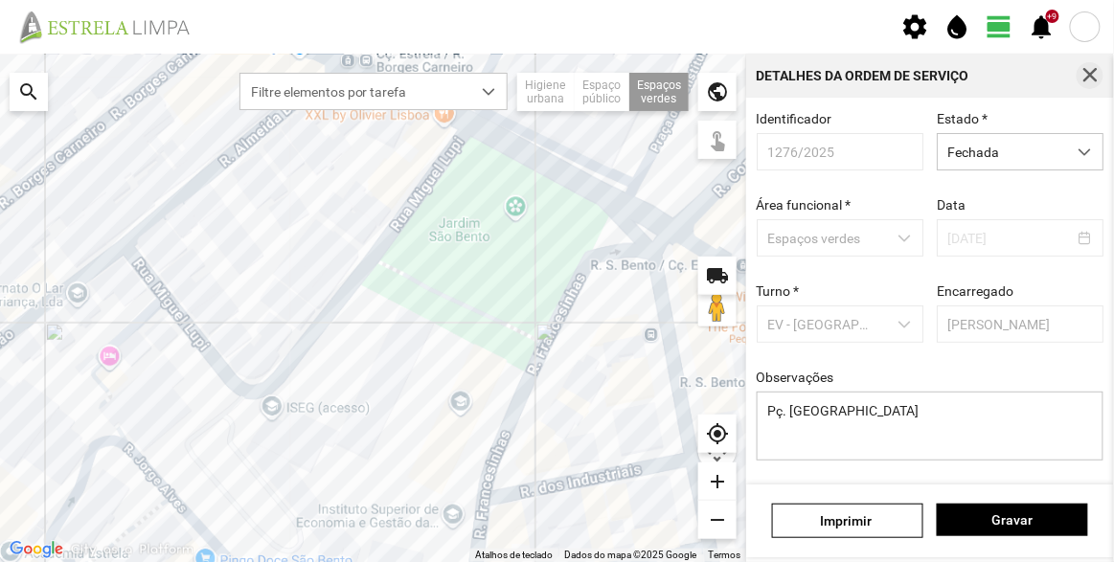
click at [1099, 81] on span "button" at bounding box center [1089, 75] width 17 height 17
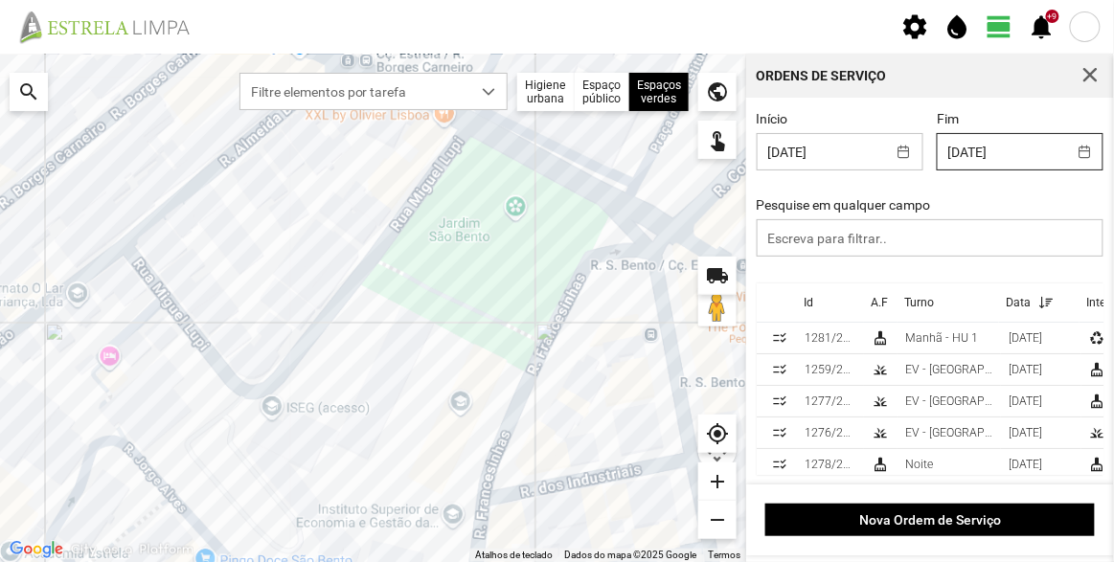
click at [1013, 156] on input "[DATE]" at bounding box center [1002, 151] width 128 height 35
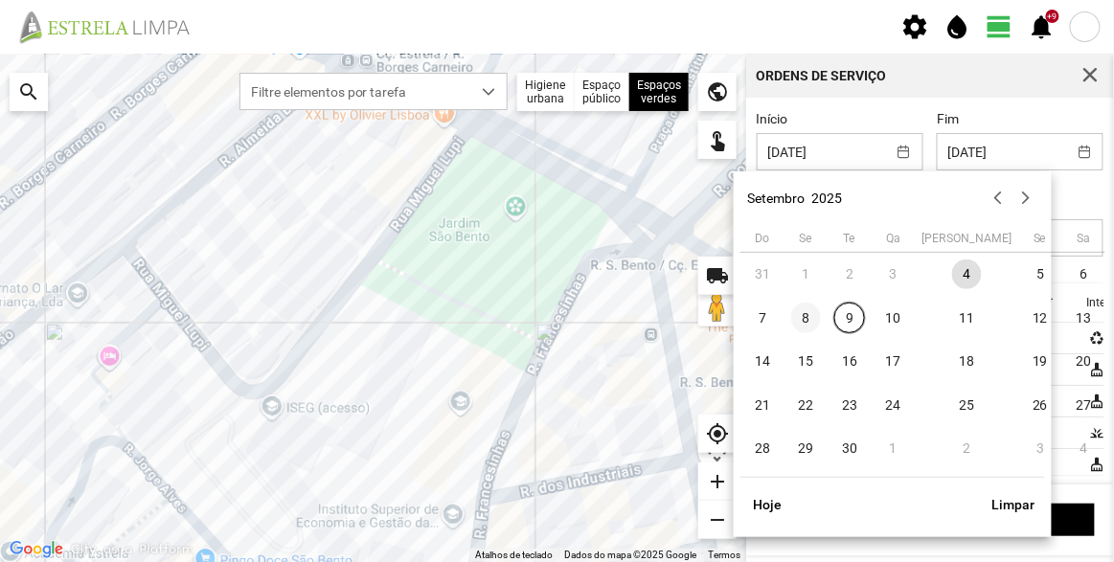
click at [813, 321] on span "8" at bounding box center [806, 318] width 31 height 31
type input "[DATE]"
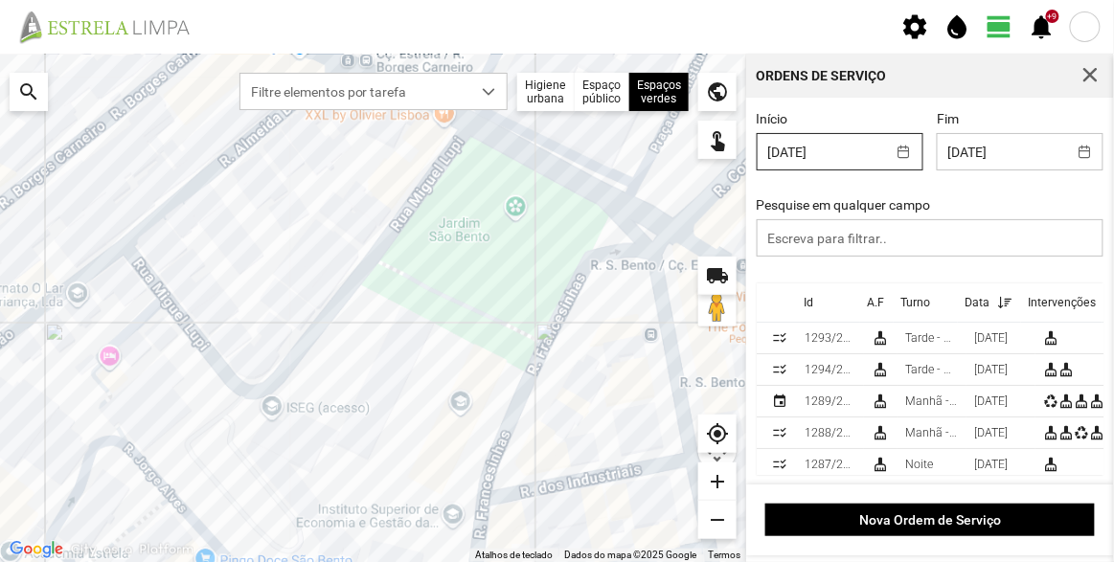
click at [845, 164] on input "[DATE]" at bounding box center [822, 151] width 128 height 35
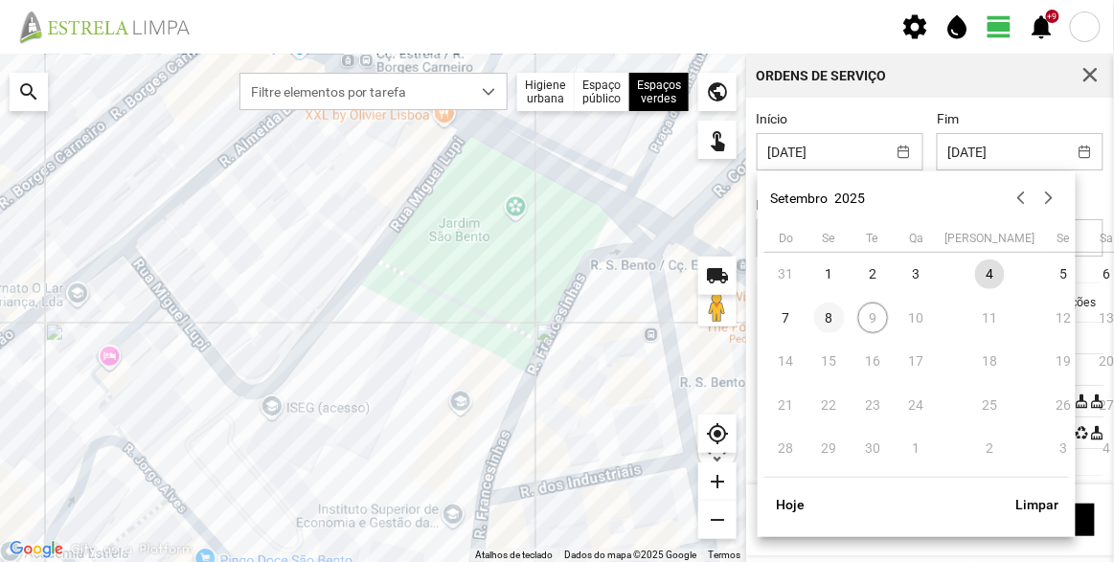
click at [833, 326] on span "8" at bounding box center [829, 318] width 31 height 31
type input "[DATE]"
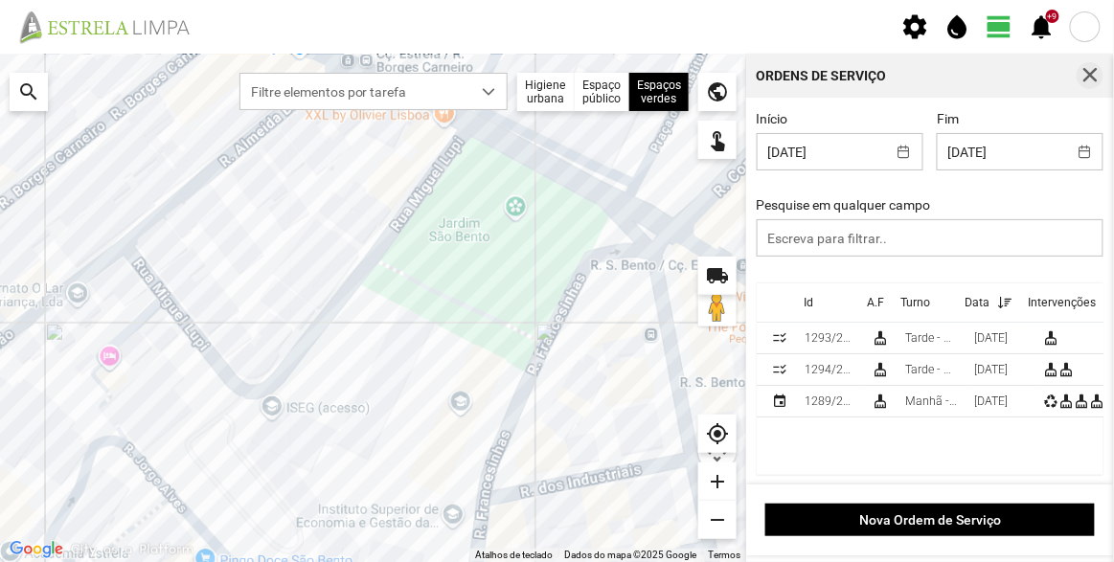
click at [1093, 77] on span "button" at bounding box center [1089, 75] width 17 height 17
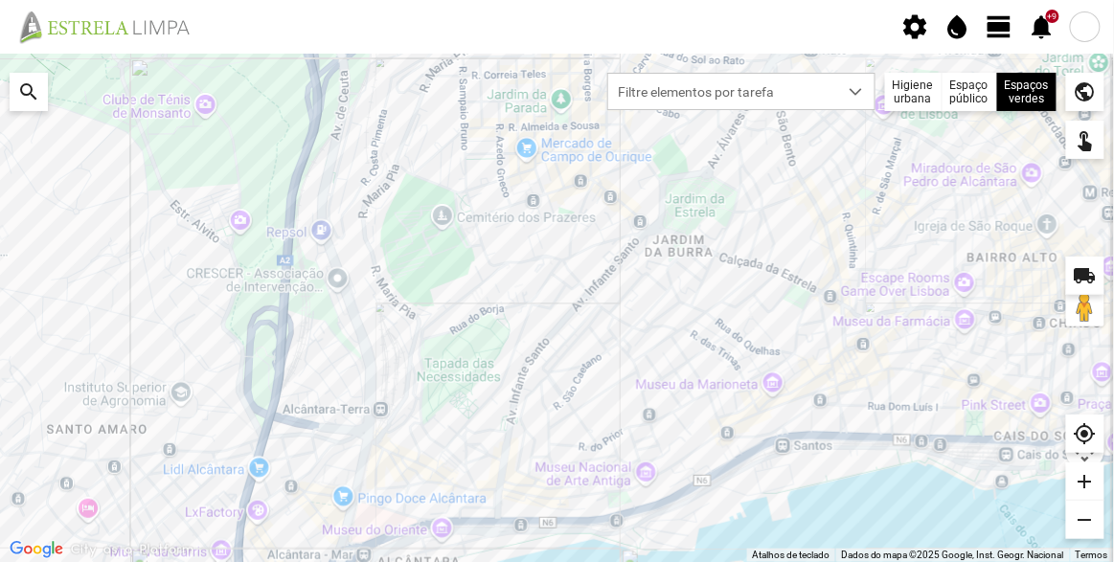
click at [1003, 32] on span "view_day" at bounding box center [1000, 26] width 29 height 29
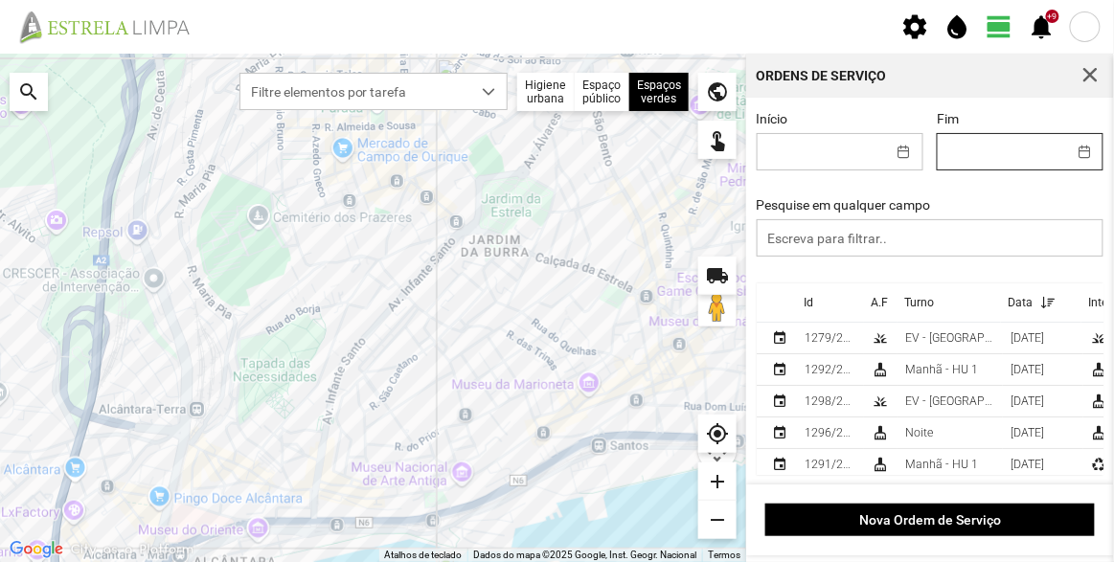
click at [986, 148] on input "Fim" at bounding box center [1002, 151] width 128 height 35
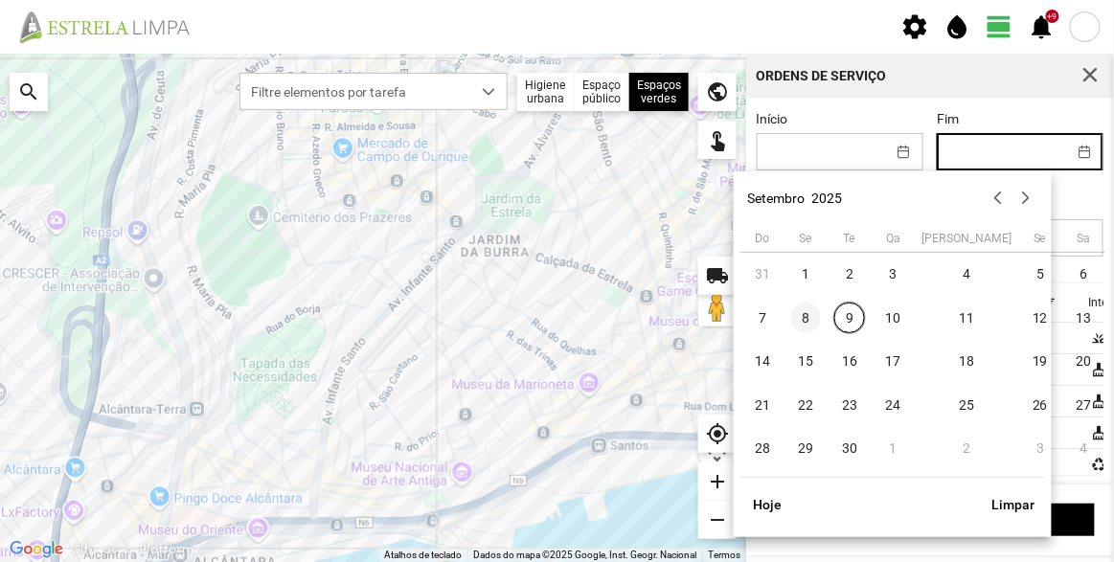
click at [802, 322] on span "8" at bounding box center [806, 318] width 31 height 31
type input "[DATE]"
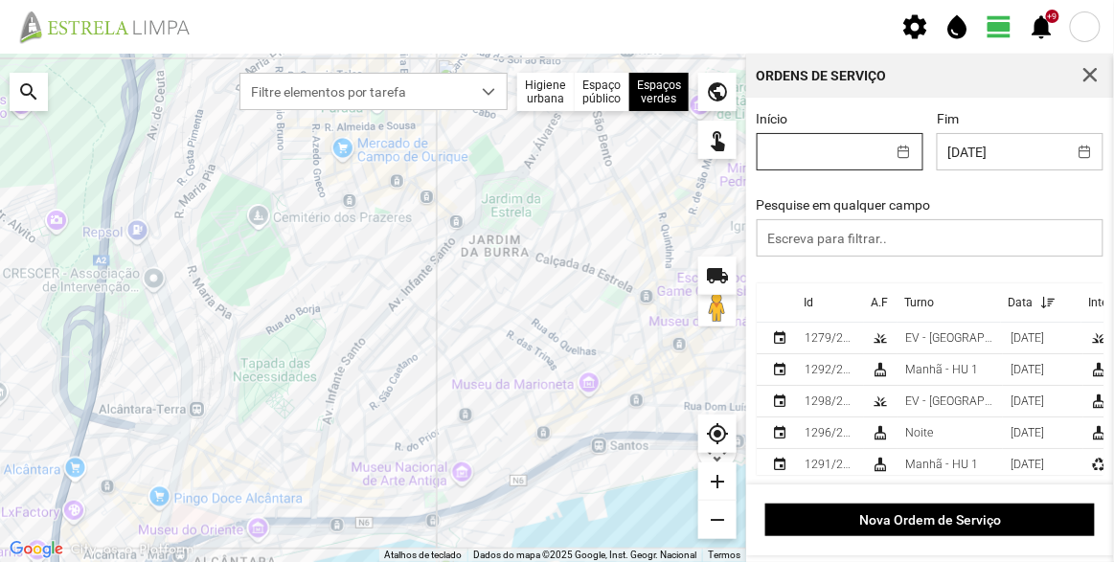
click at [849, 166] on input "Início" at bounding box center [822, 151] width 128 height 35
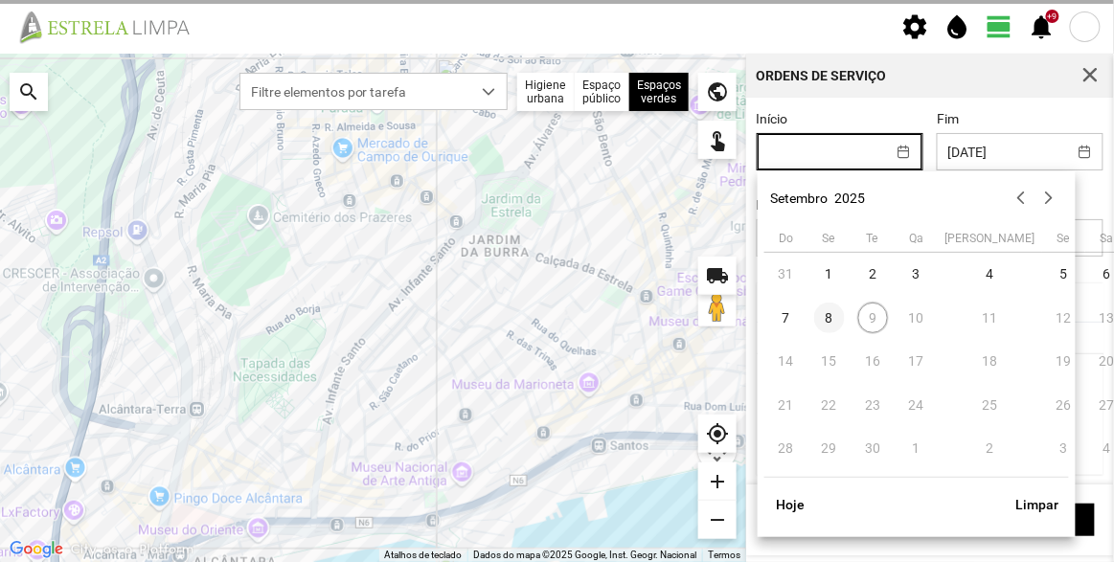
click at [820, 319] on span "8" at bounding box center [829, 318] width 31 height 31
type input "[DATE]"
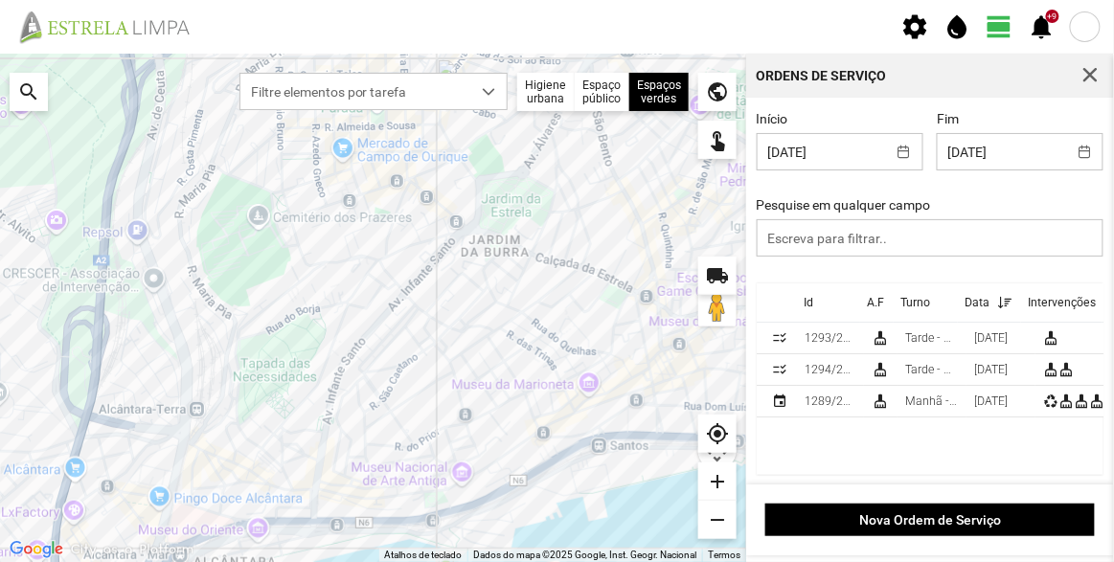
scroll to position [2, 0]
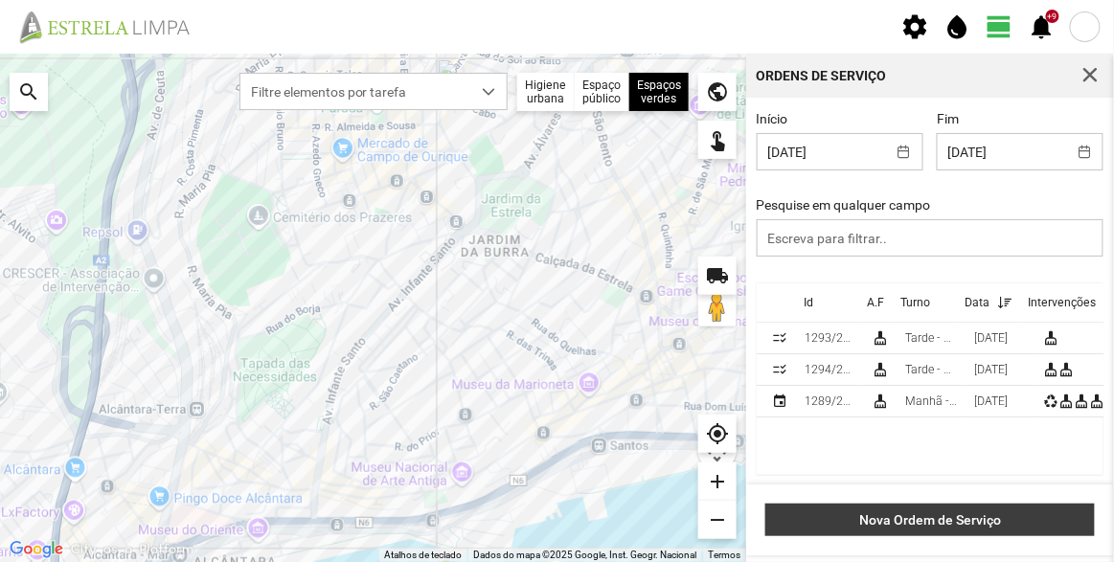
click at [964, 522] on span "Nova Ordem de Serviço" at bounding box center [930, 519] width 309 height 15
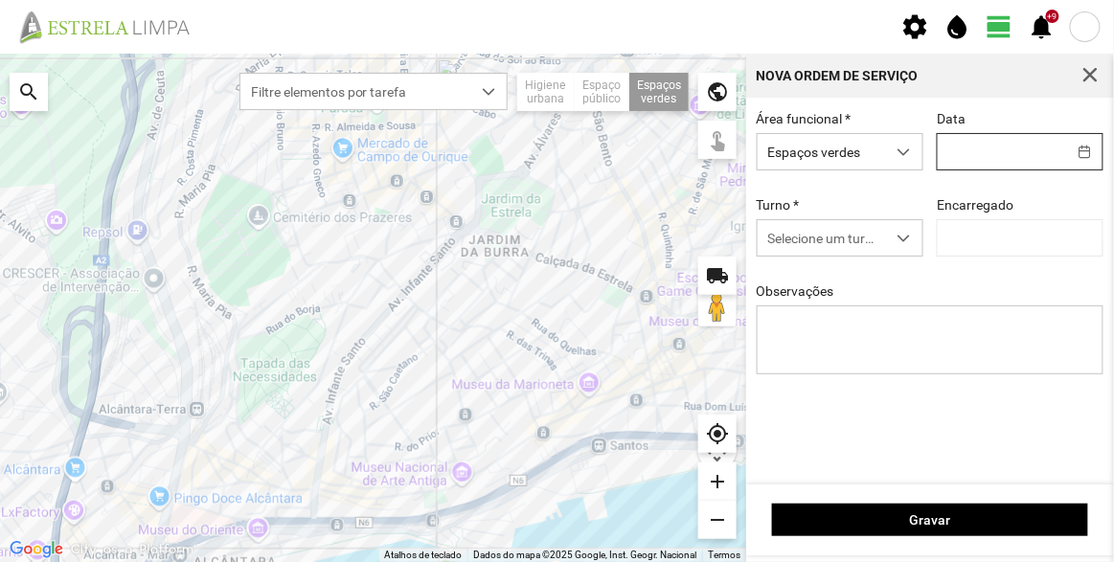
click at [987, 155] on input "text" at bounding box center [1002, 151] width 128 height 35
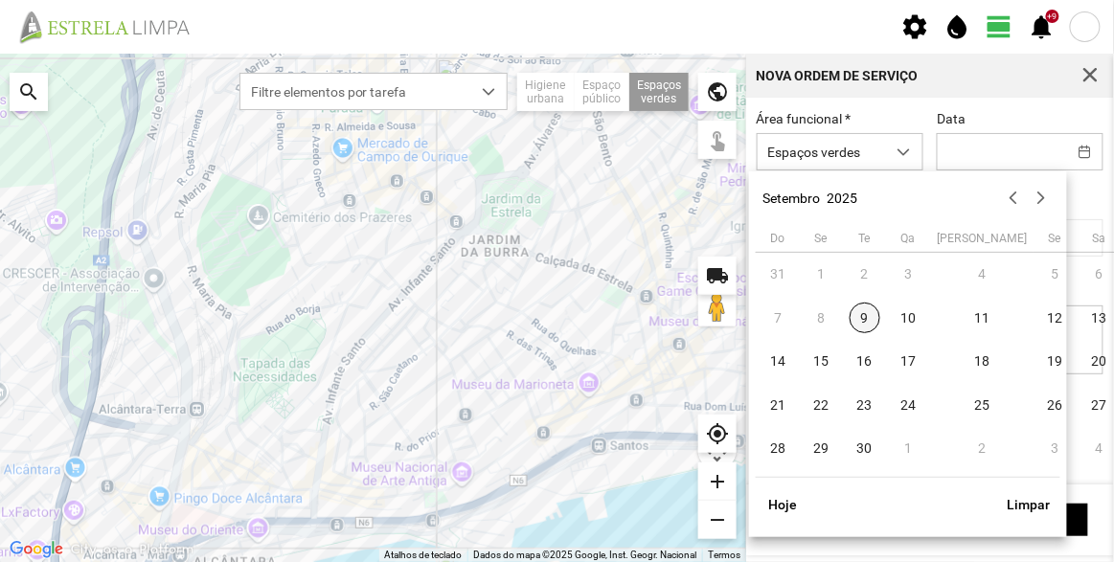
click at [866, 317] on span "9" at bounding box center [865, 318] width 31 height 31
type input "[DATE]"
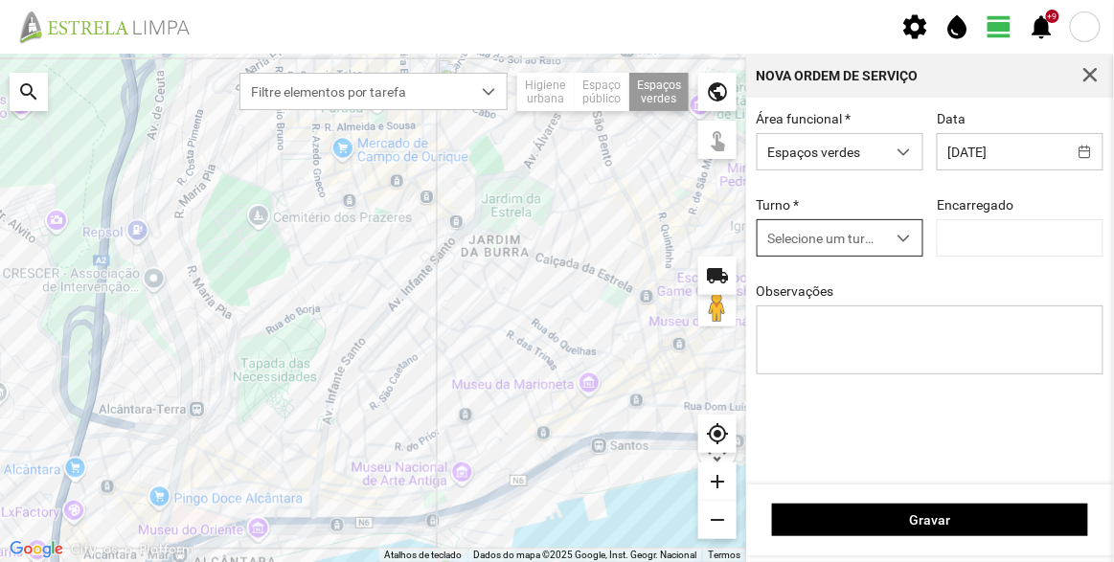
click at [836, 241] on span "Selecione um turno" at bounding box center [822, 237] width 128 height 35
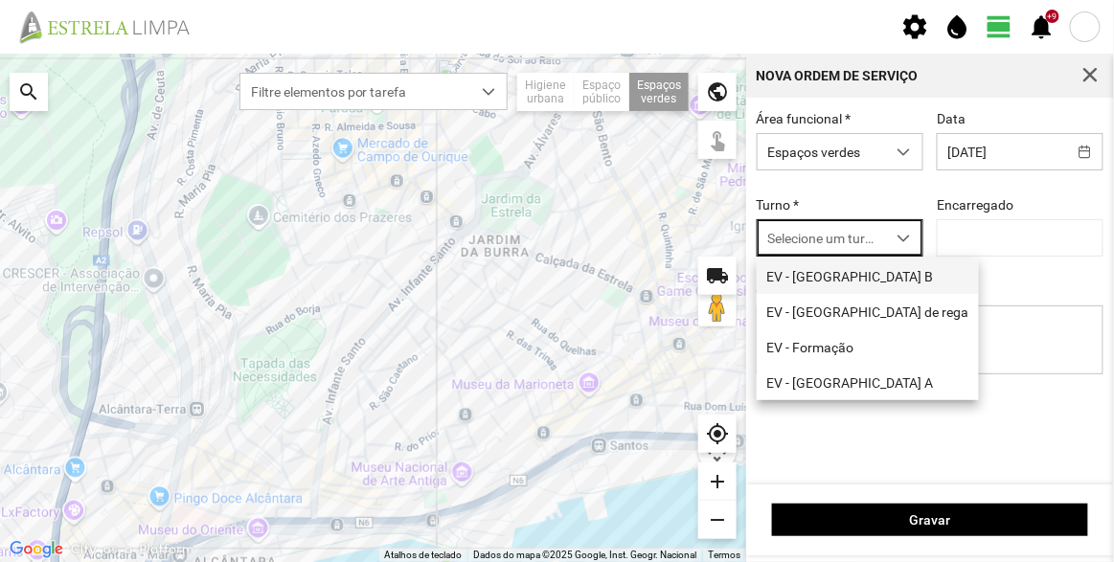
click at [830, 273] on li "EV - [GEOGRAPHIC_DATA] B" at bounding box center [868, 276] width 222 height 35
type input "[PERSON_NAME]"
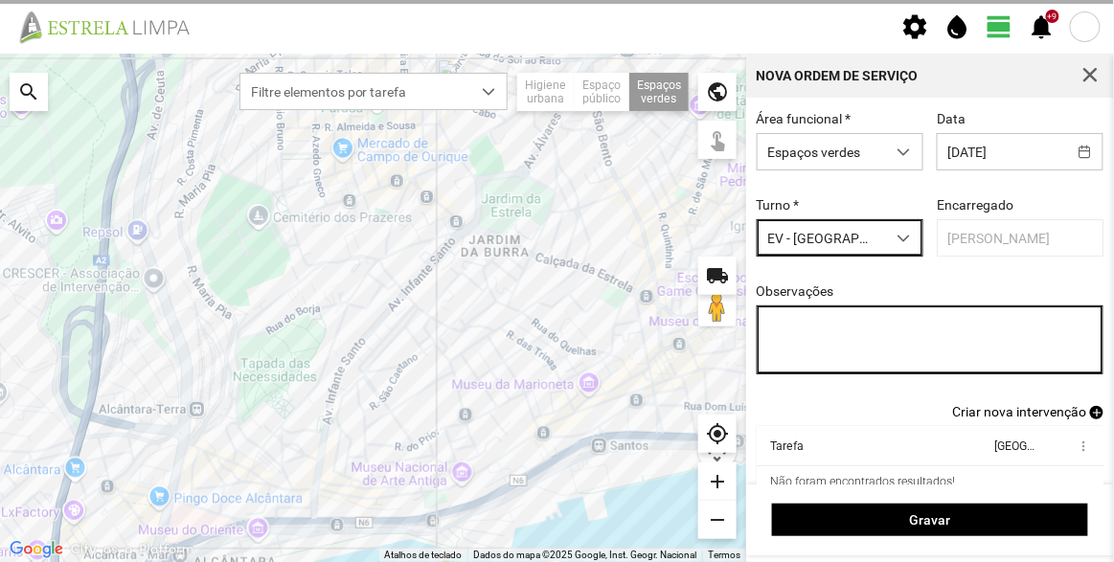
click at [877, 344] on textarea "Observações" at bounding box center [931, 340] width 348 height 69
type textarea "P"
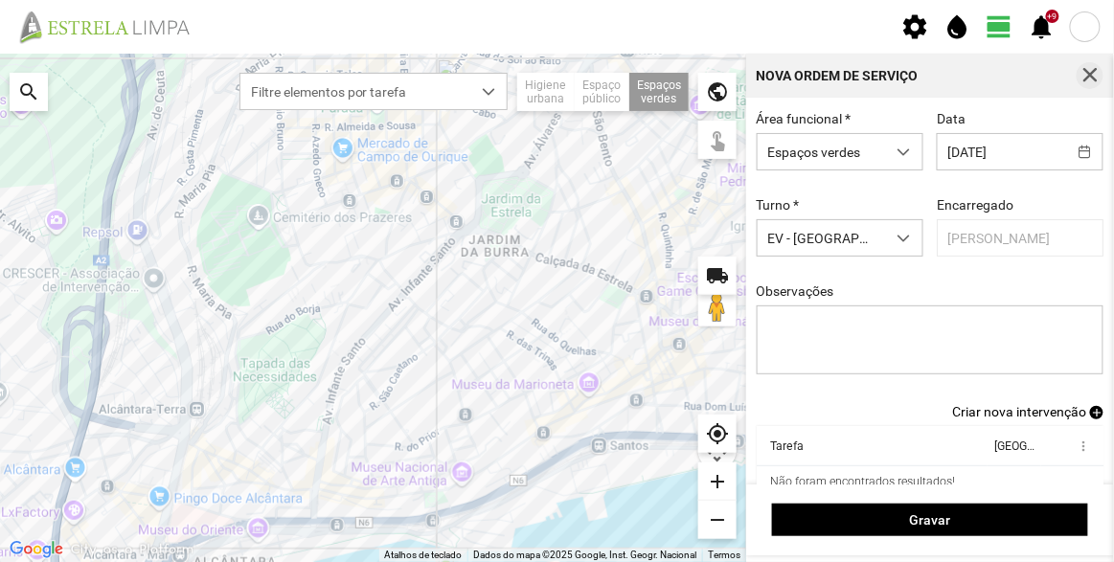
click at [1090, 78] on span "button" at bounding box center [1089, 75] width 17 height 17
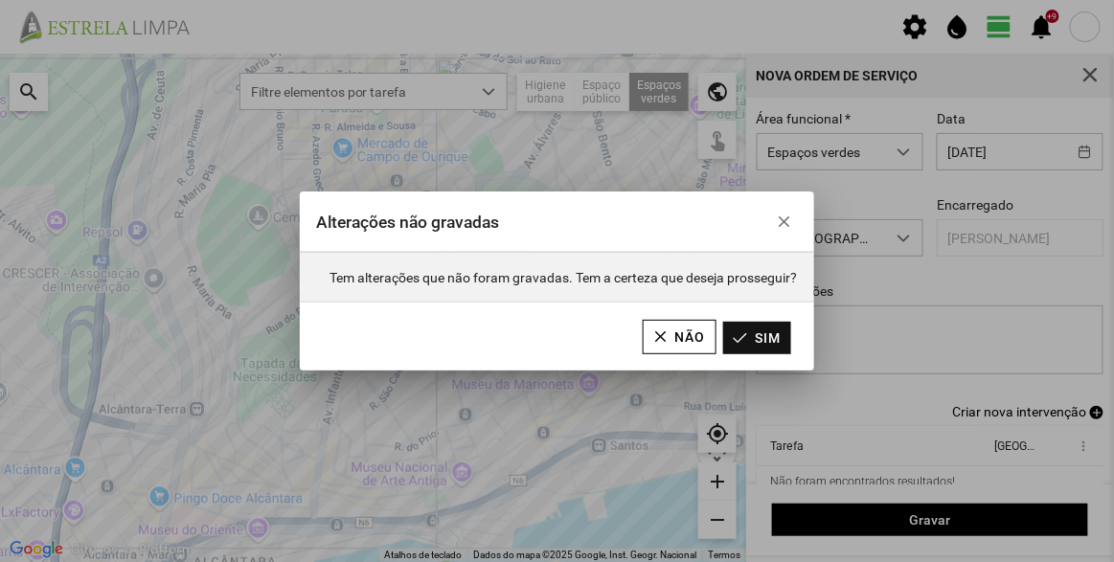
click at [742, 338] on button "Sim" at bounding box center [757, 338] width 68 height 33
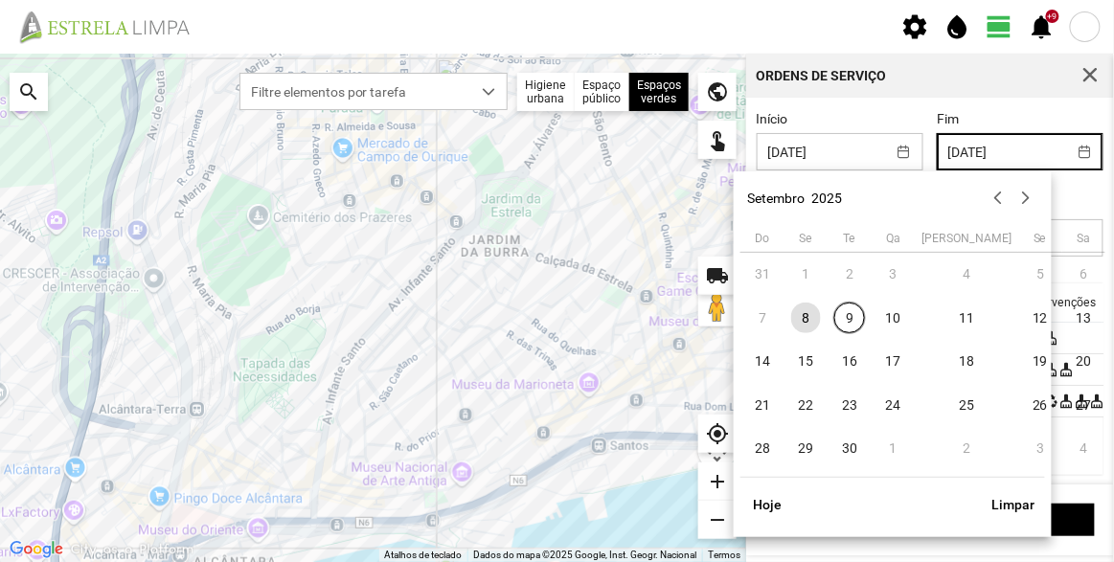
click at [986, 157] on input "[DATE]" at bounding box center [1002, 151] width 128 height 35
click at [846, 319] on span "9" at bounding box center [849, 318] width 31 height 31
type input "[DATE]"
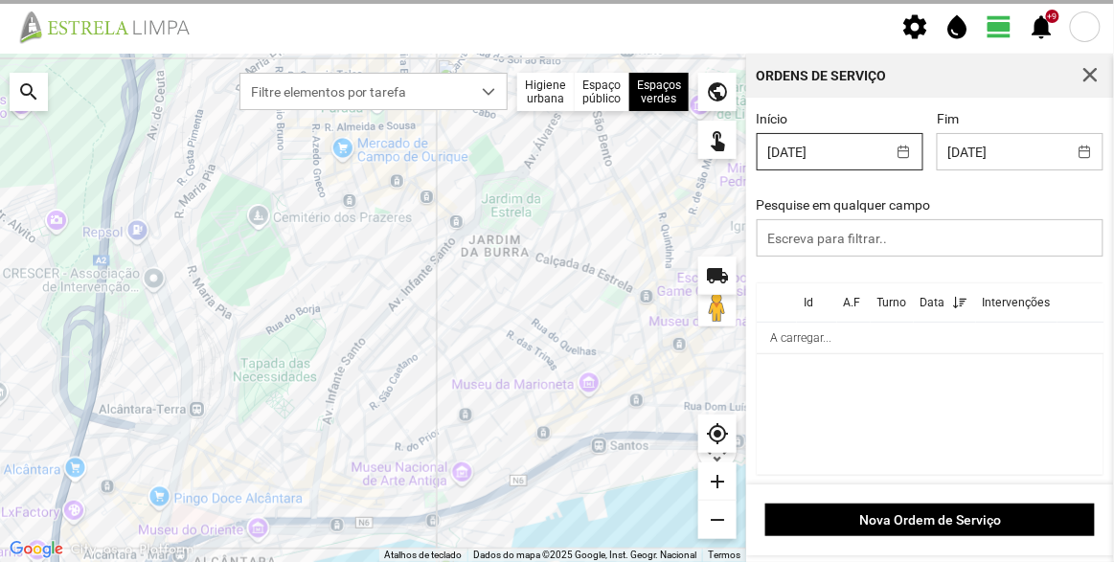
click at [846, 162] on input "[DATE]" at bounding box center [822, 151] width 128 height 35
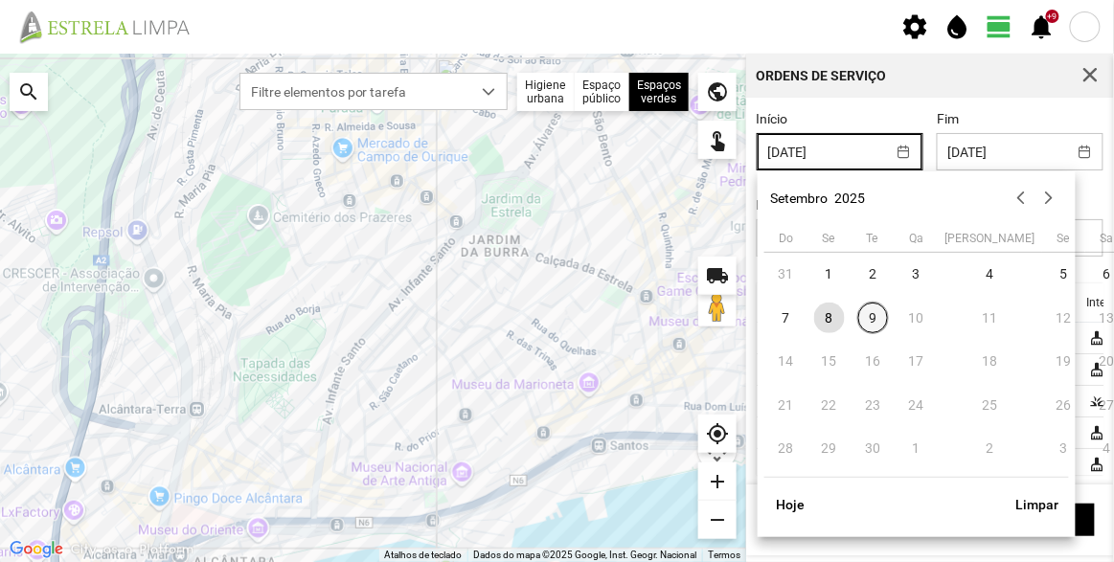
click at [866, 322] on span "9" at bounding box center [873, 318] width 31 height 31
type input "[DATE]"
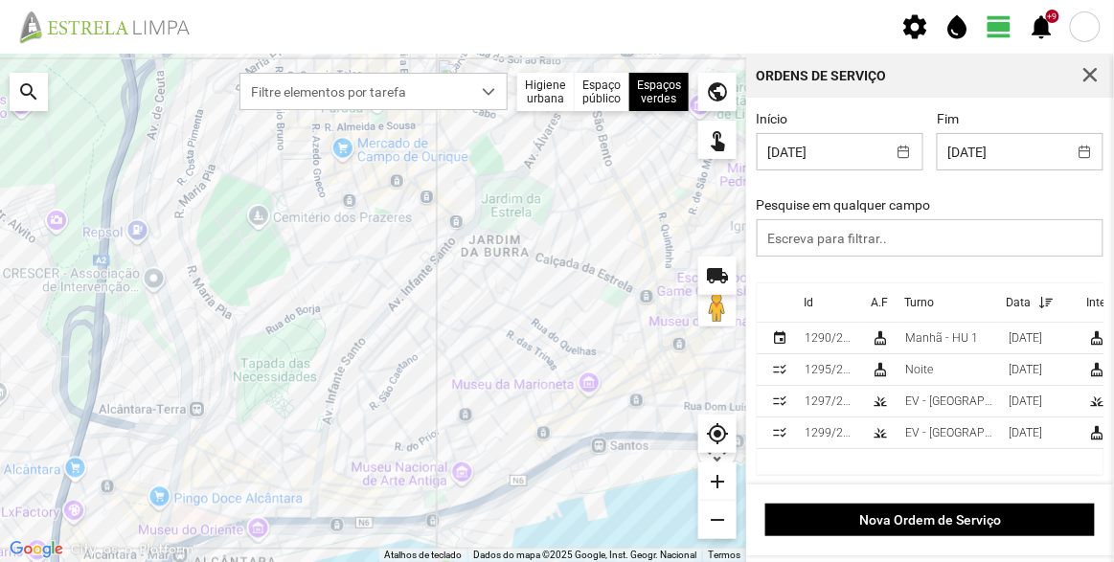
scroll to position [2, 0]
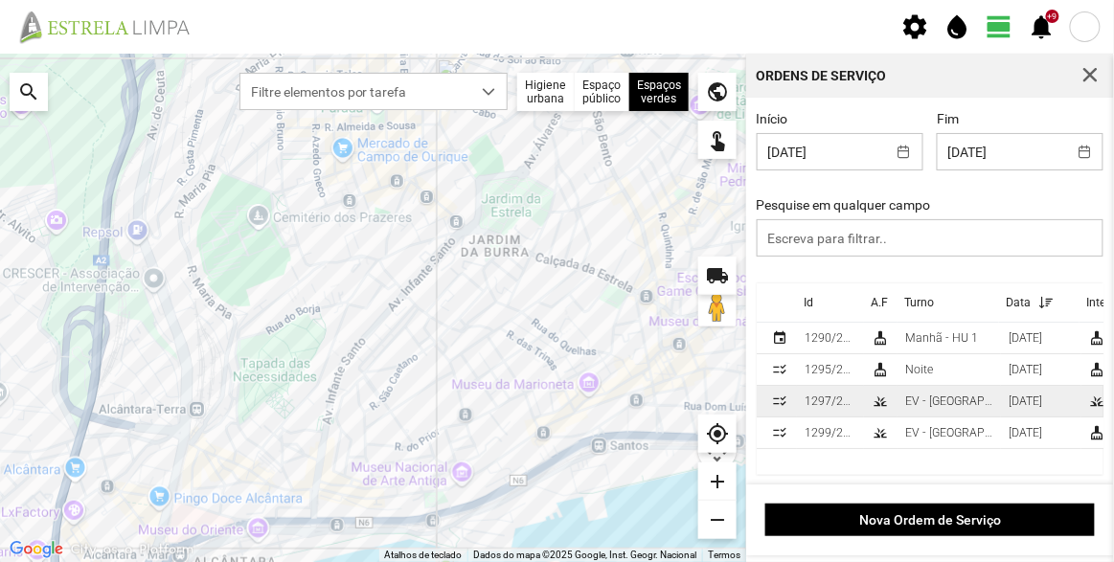
click at [947, 405] on div "EV - [GEOGRAPHIC_DATA] A" at bounding box center [949, 401] width 88 height 13
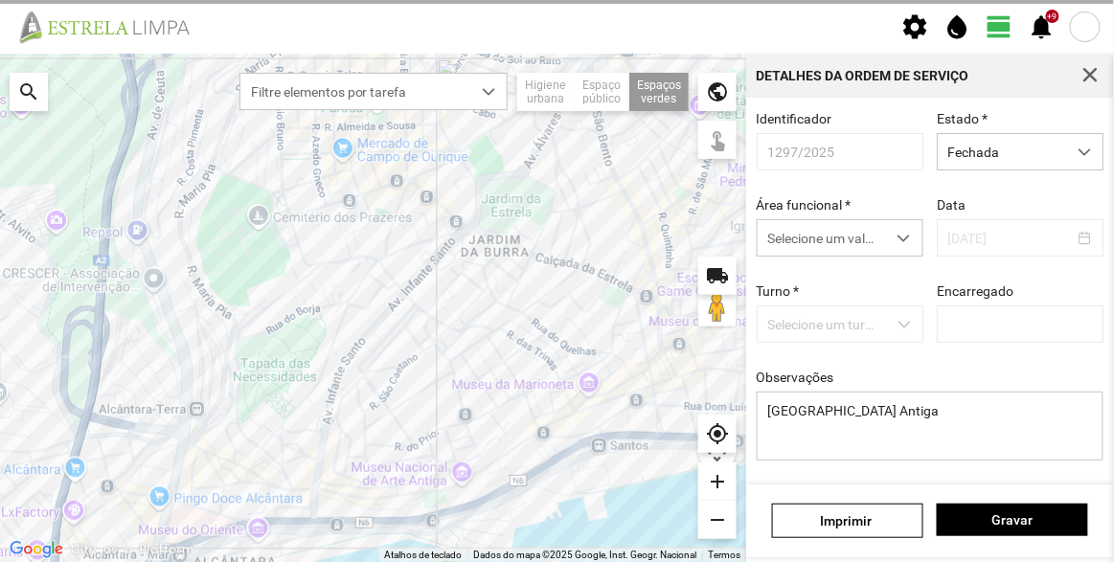
type input "[PERSON_NAME]"
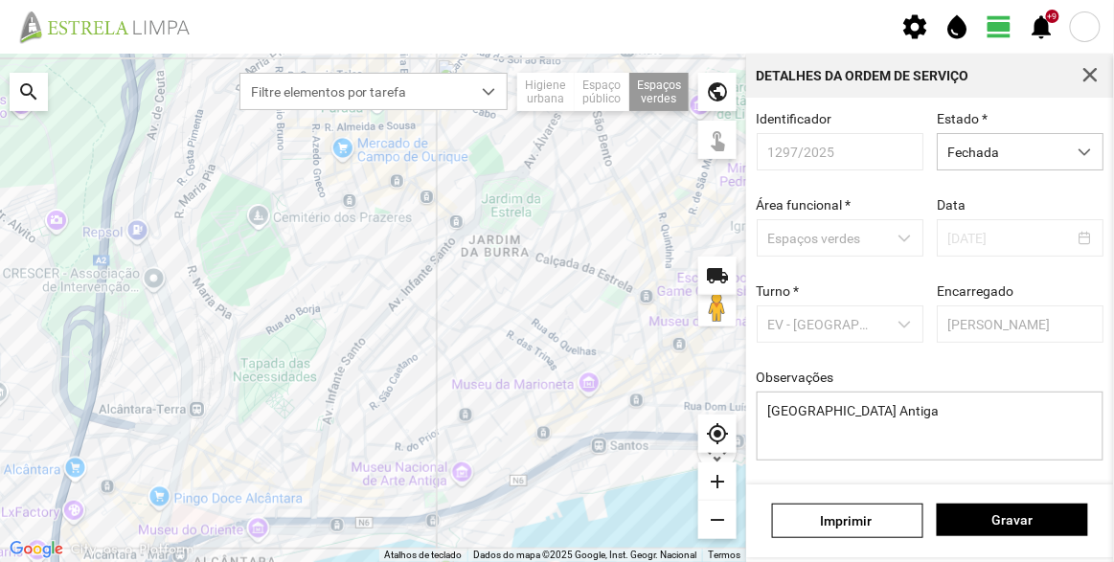
scroll to position [144, 0]
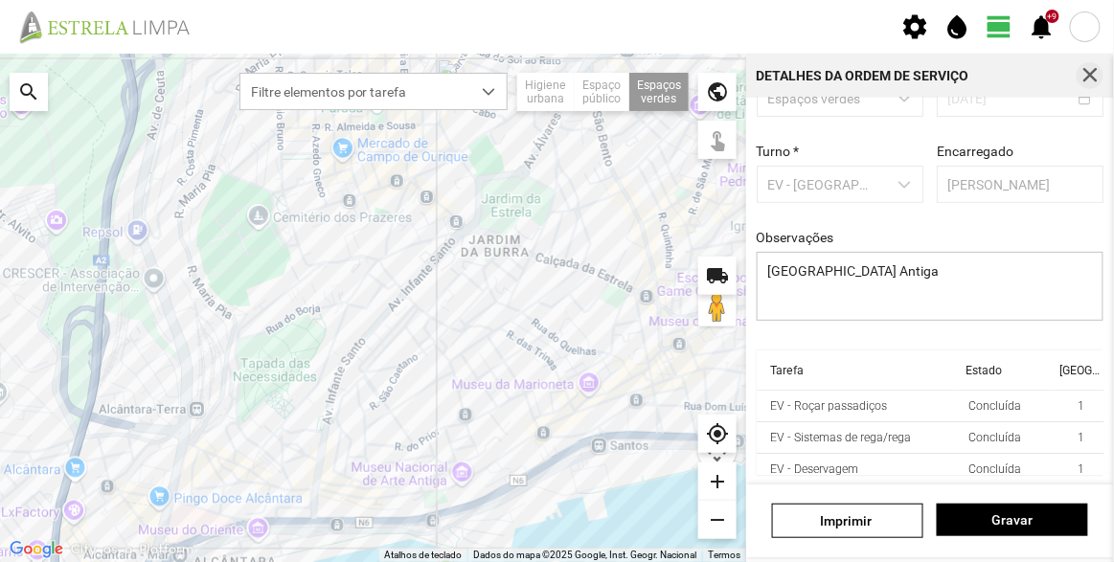
click at [1085, 70] on span "button" at bounding box center [1089, 75] width 17 height 17
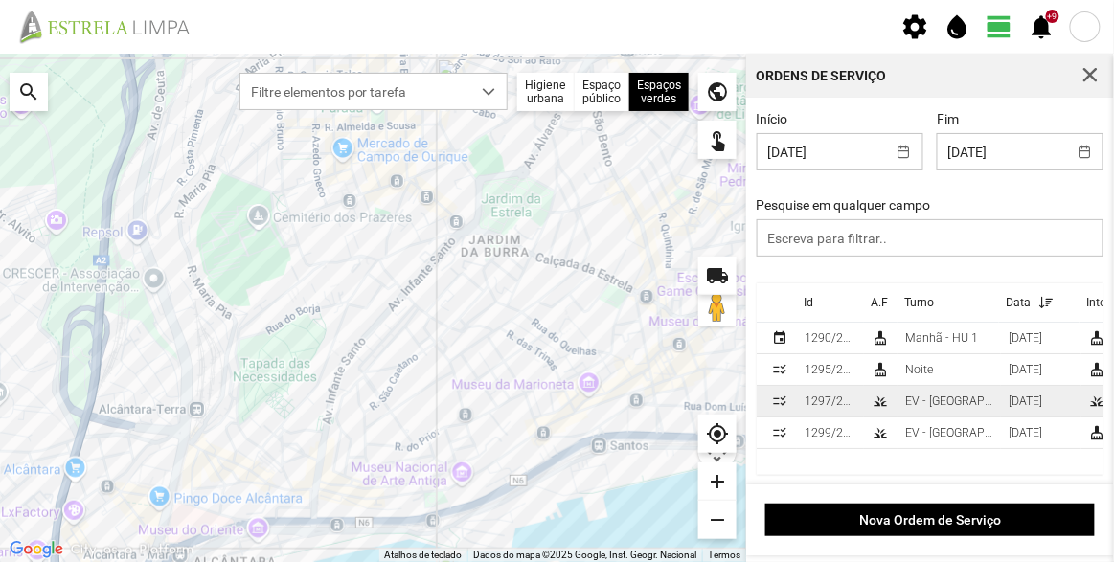
scroll to position [2, 0]
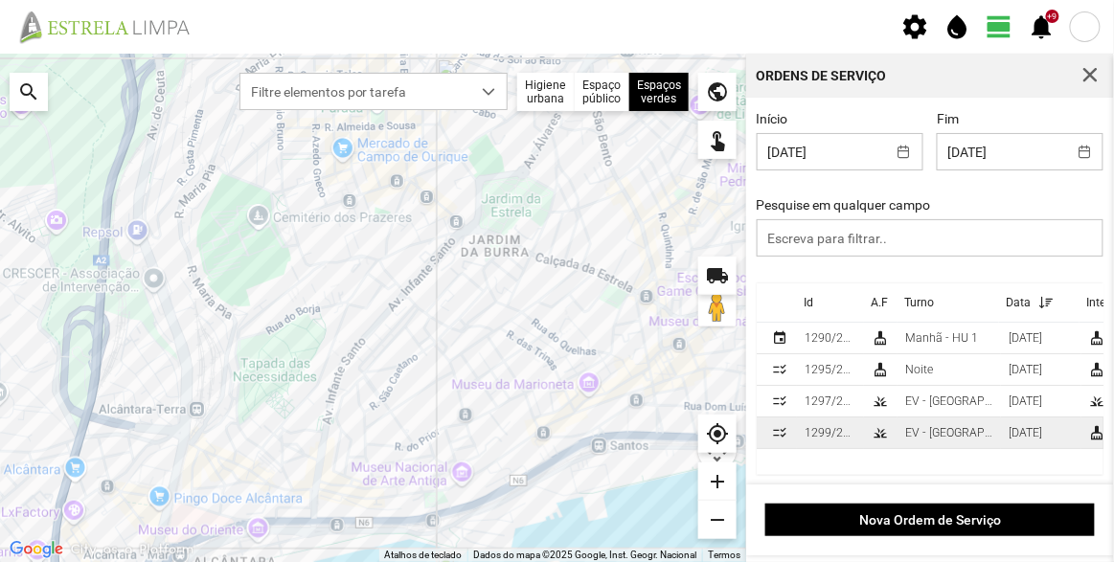
click at [879, 427] on div "grass" at bounding box center [880, 432] width 15 height 15
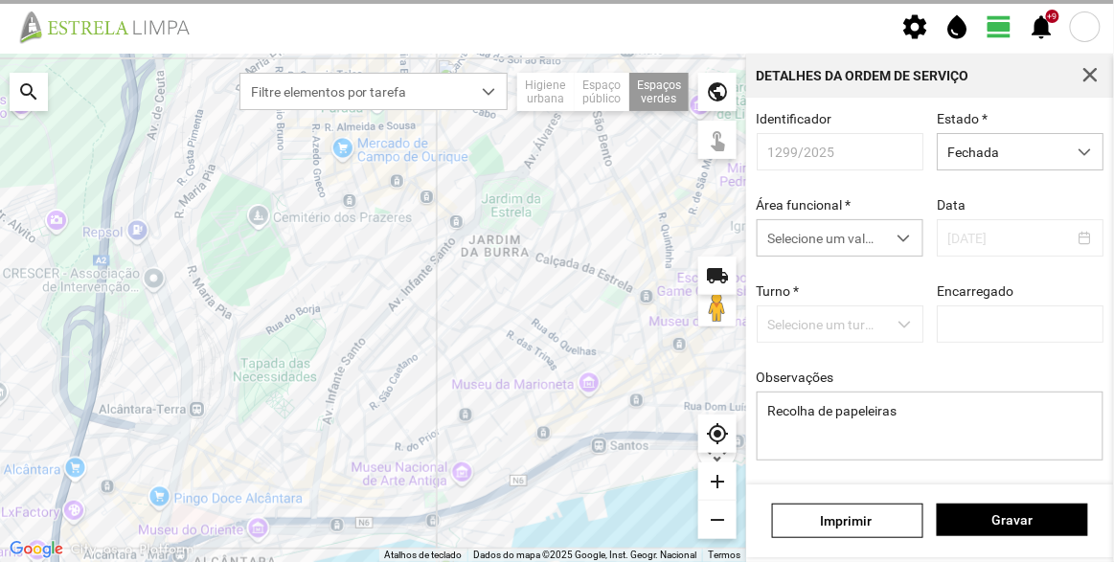
type input "[PERSON_NAME]"
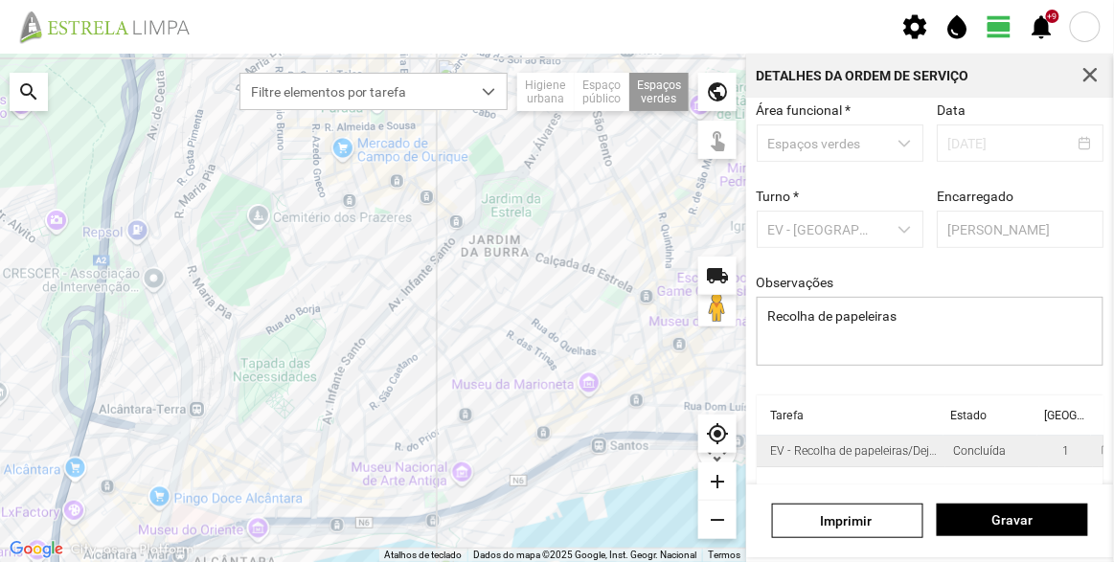
scroll to position [144, 0]
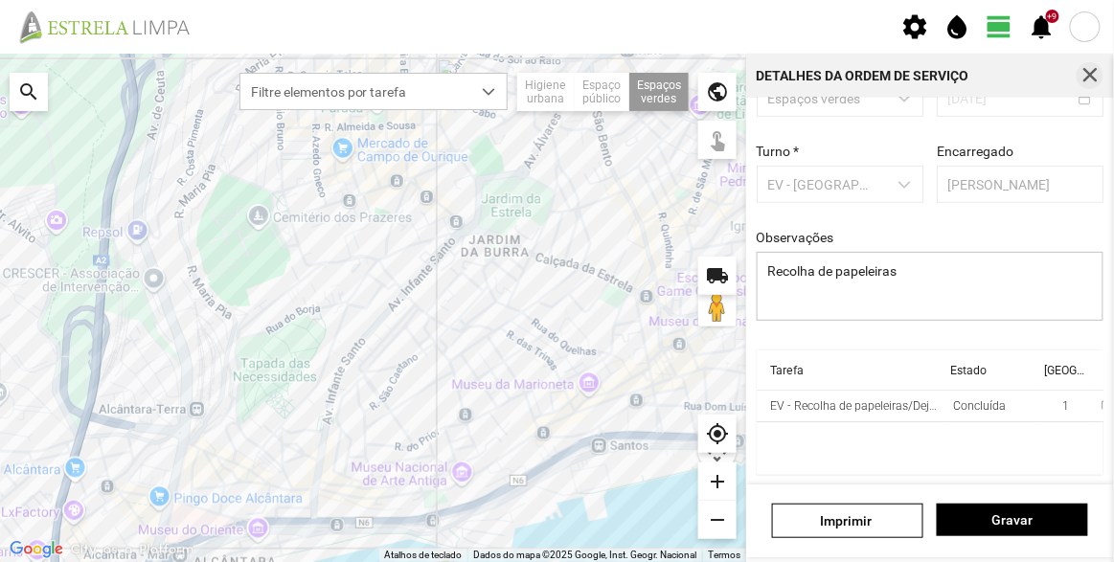
click at [1091, 79] on span "button" at bounding box center [1089, 75] width 17 height 17
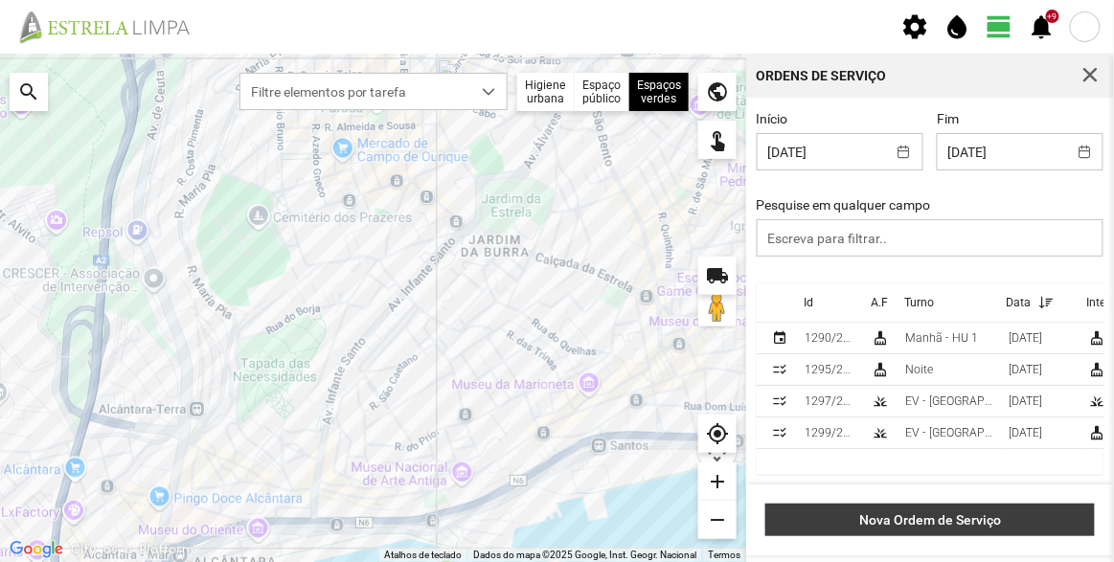
click at [906, 524] on span "Nova Ordem de Serviço" at bounding box center [930, 519] width 309 height 15
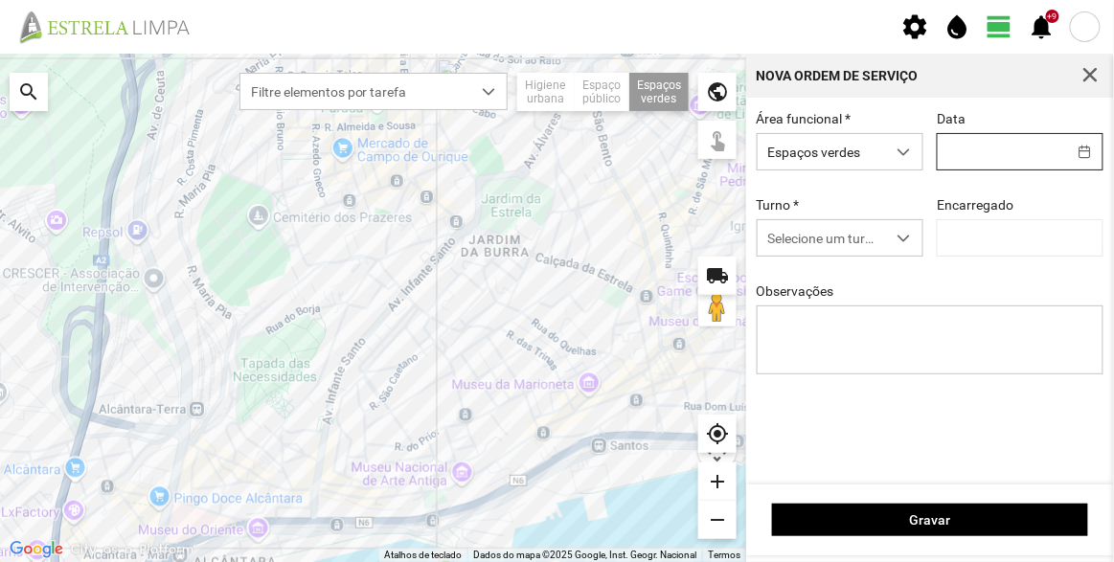
click at [993, 156] on input "text" at bounding box center [1002, 151] width 128 height 35
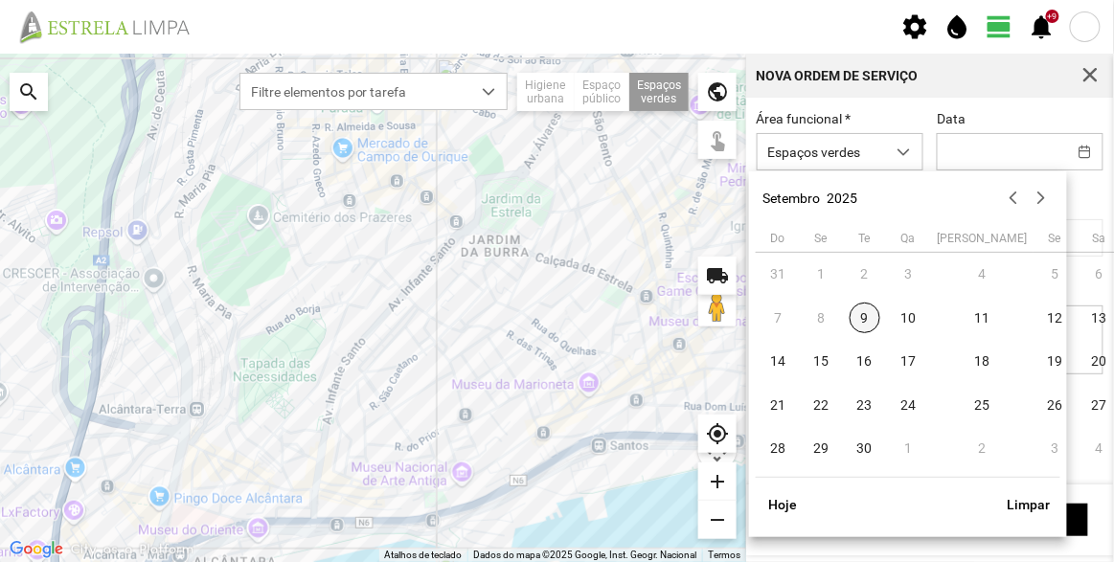
drag, startPoint x: 872, startPoint y: 321, endPoint x: 861, endPoint y: 299, distance: 24.4
click at [871, 321] on span "9" at bounding box center [865, 318] width 31 height 31
type input "[DATE]"
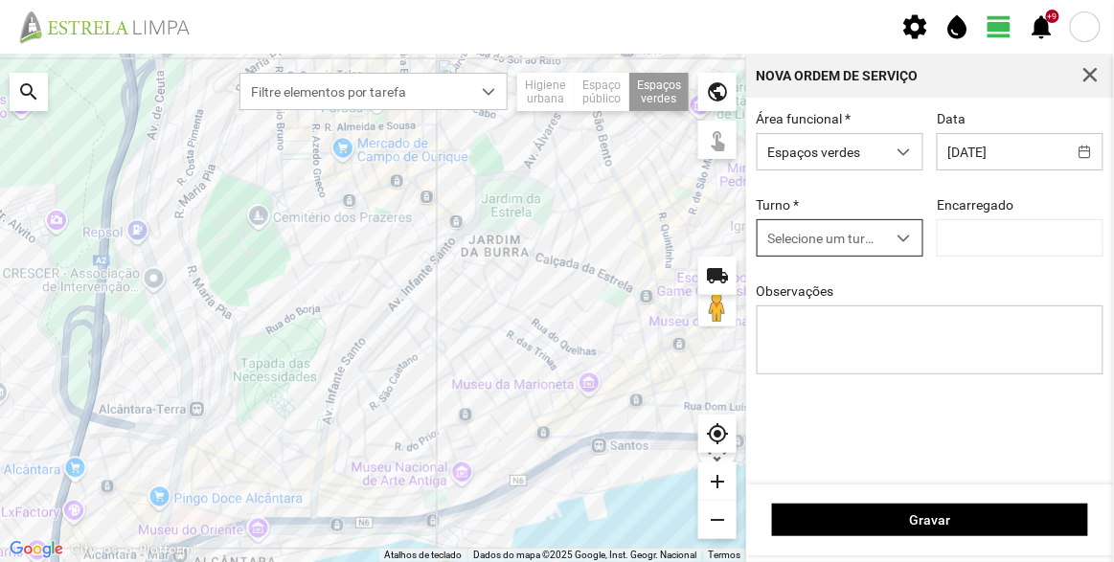
click at [820, 242] on span "Selecione um turno" at bounding box center [822, 237] width 128 height 35
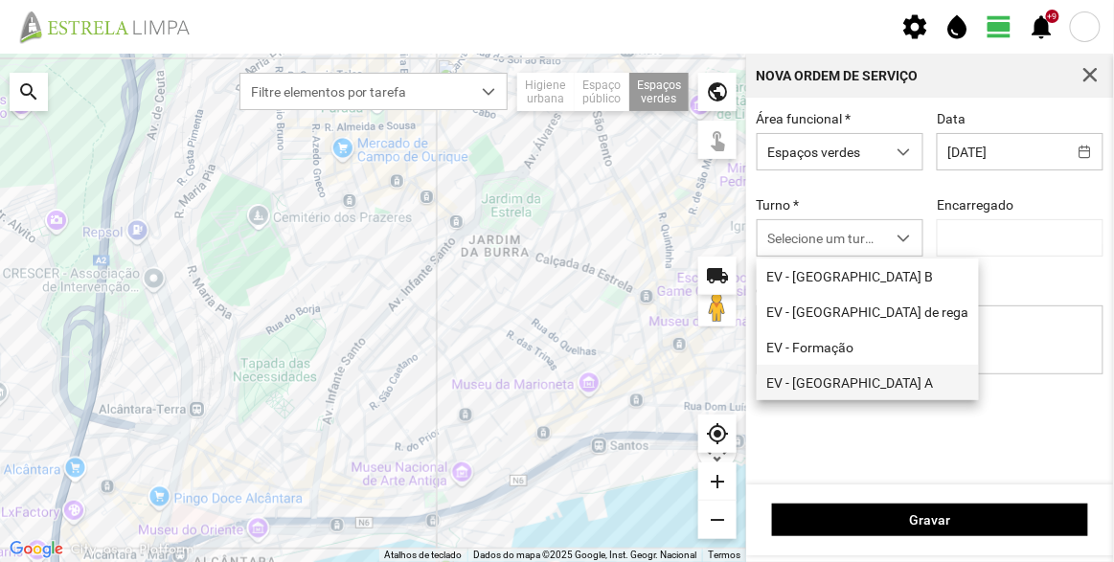
click at [827, 384] on li "EV - [GEOGRAPHIC_DATA] A" at bounding box center [868, 382] width 222 height 35
type input "[PERSON_NAME]"
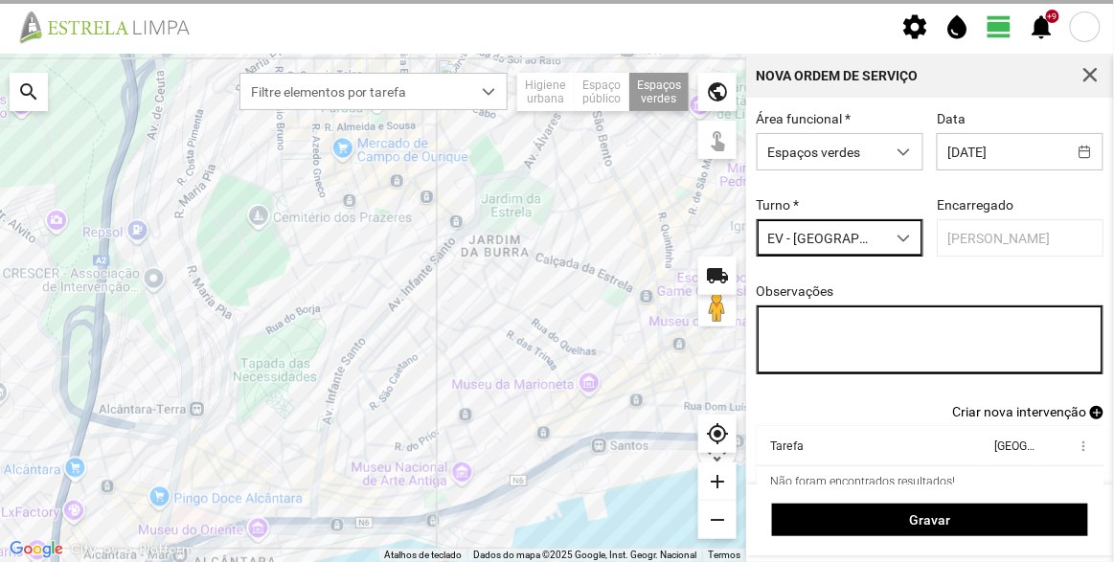
click at [855, 331] on textarea "Observações" at bounding box center [931, 340] width 348 height 69
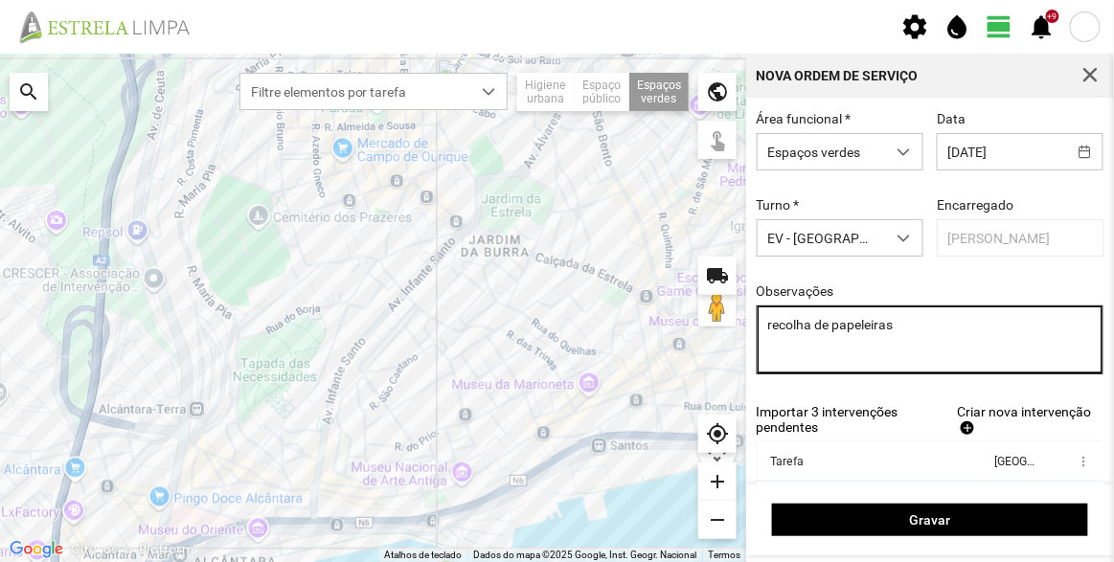
click at [775, 329] on textarea "recolha de papeleiras" at bounding box center [931, 340] width 348 height 69
click at [938, 324] on textarea "Recolha de papeleiras" at bounding box center [931, 340] width 348 height 69
click at [951, 329] on textarea "Recolha de papeleiras do planemento" at bounding box center [931, 340] width 348 height 69
click at [920, 324] on textarea "Recolha de papeleiras do planeamento" at bounding box center [931, 340] width 348 height 69
click at [998, 320] on textarea "Recolha de papeleiras (planeamento" at bounding box center [931, 340] width 348 height 69
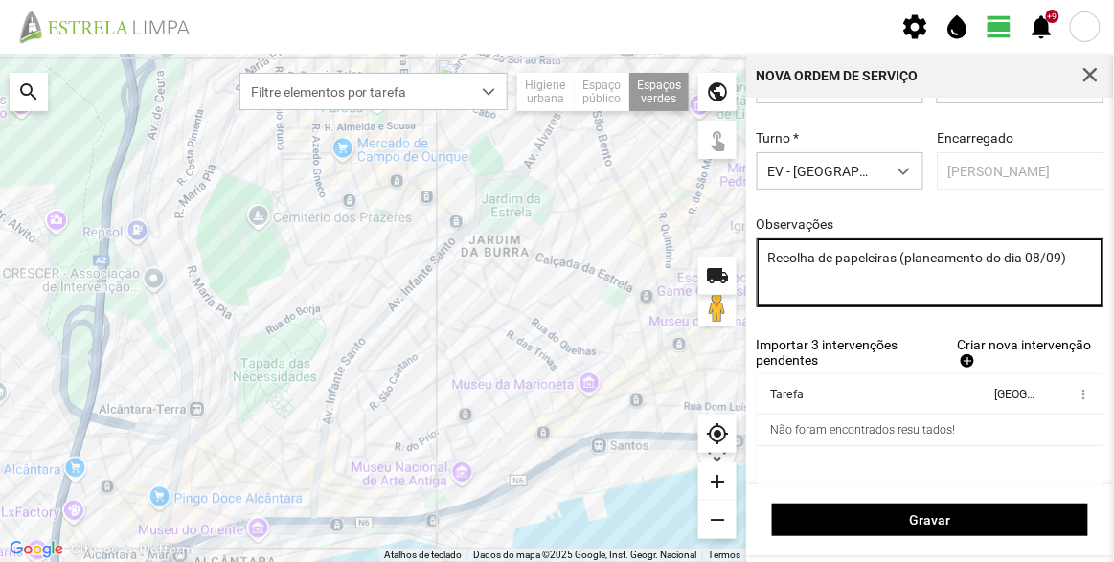
scroll to position [86, 0]
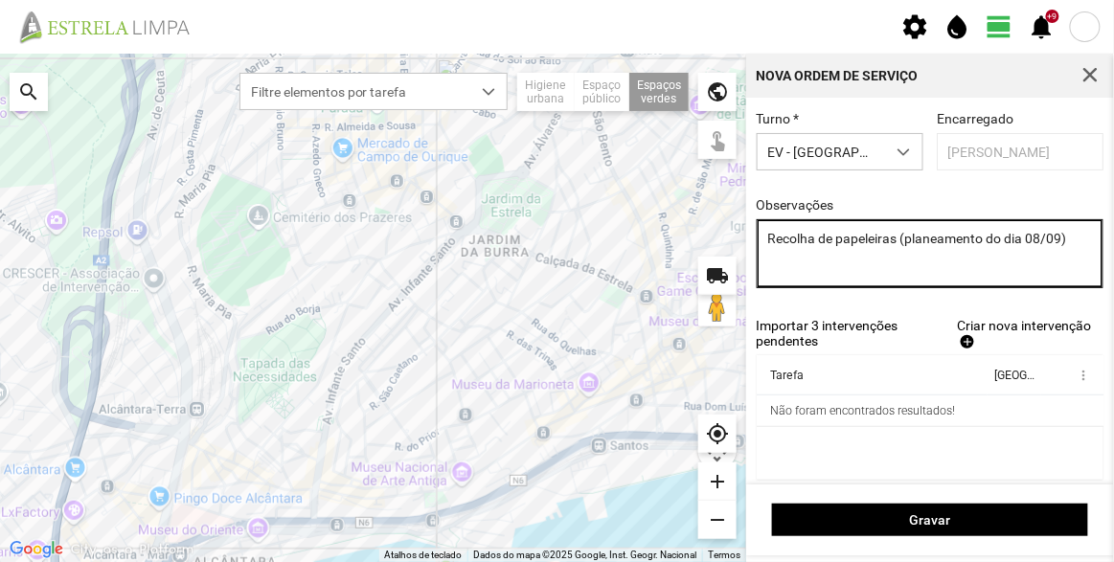
type textarea "Recolha de papeleiras (planeamento do dia 08/09)"
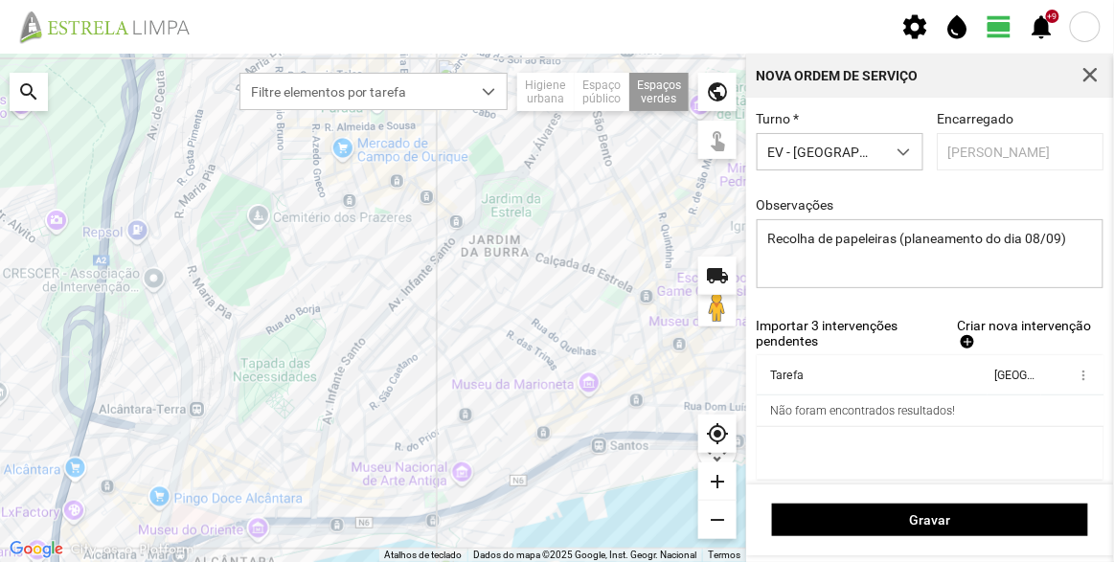
click at [977, 333] on span "Criar nova intervenção" at bounding box center [1024, 325] width 134 height 15
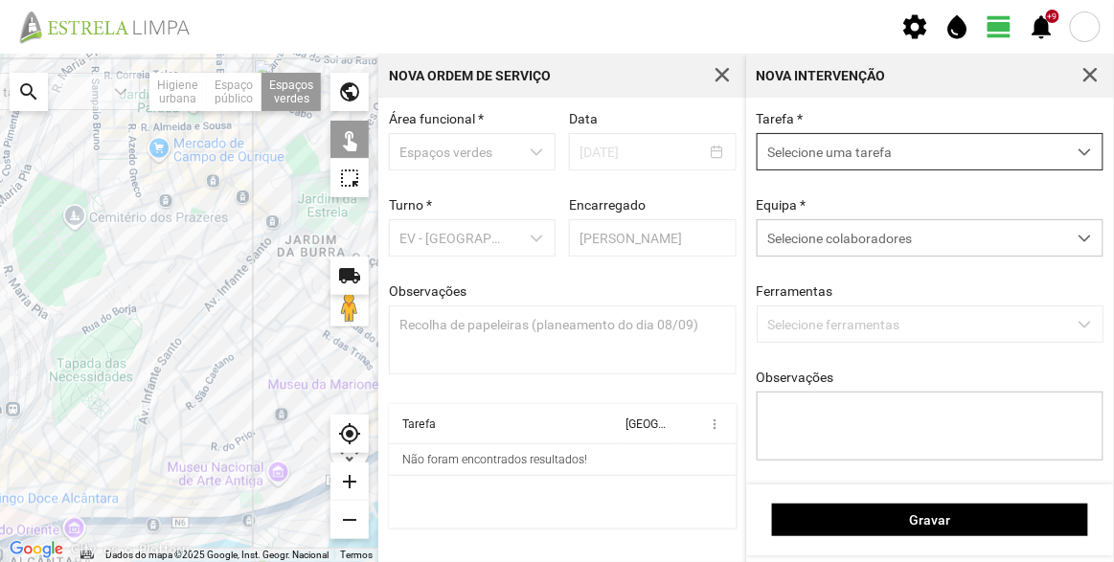
click at [849, 167] on span "Selecione uma tarefa" at bounding box center [912, 151] width 308 height 35
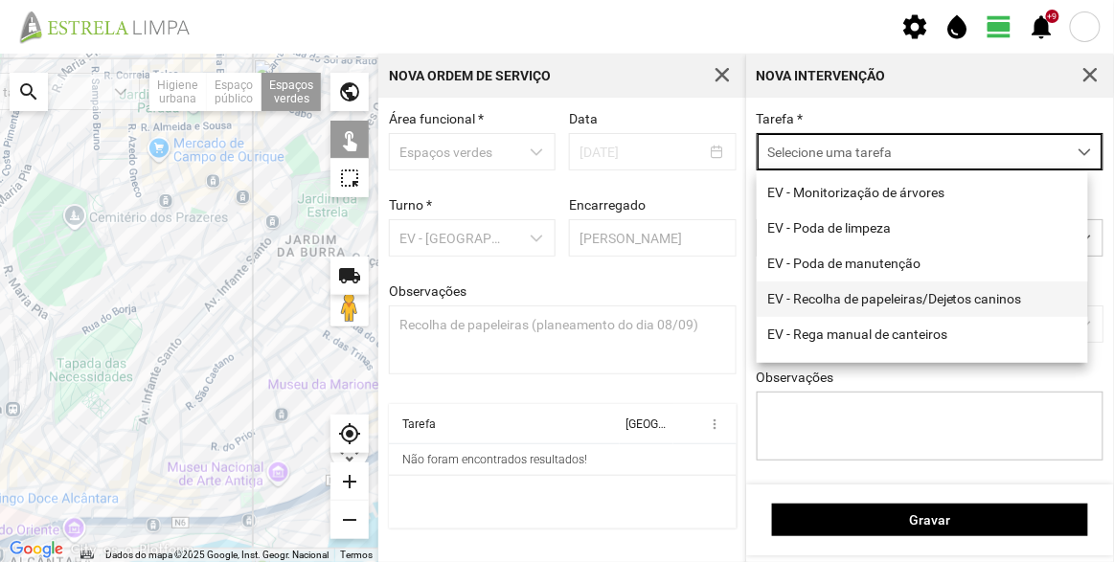
scroll to position [244, 0]
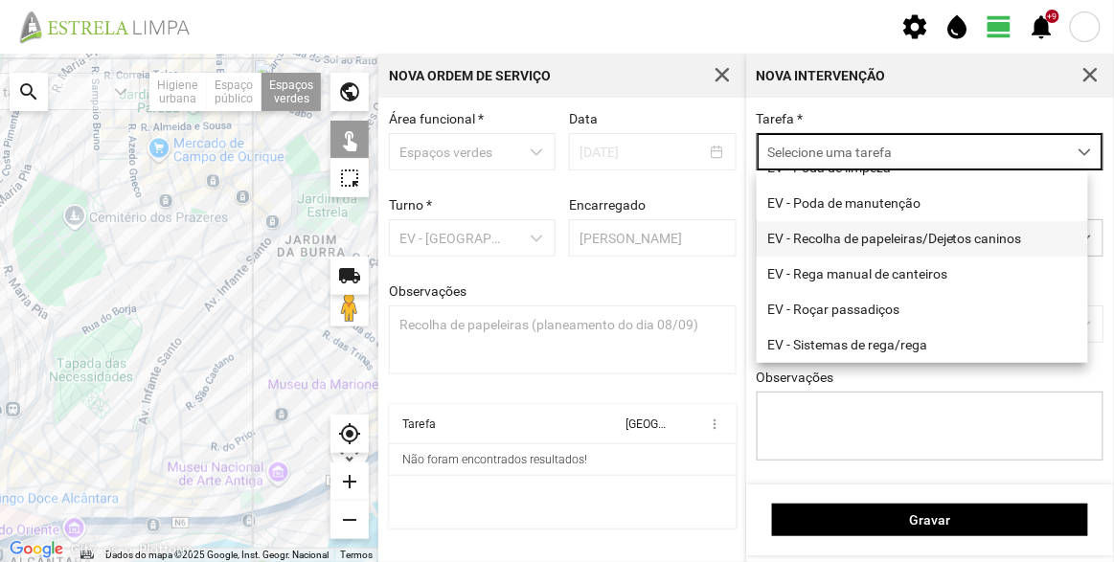
click at [885, 226] on li "EV - Recolha de papeleiras/Dejetos caninos" at bounding box center [922, 238] width 331 height 35
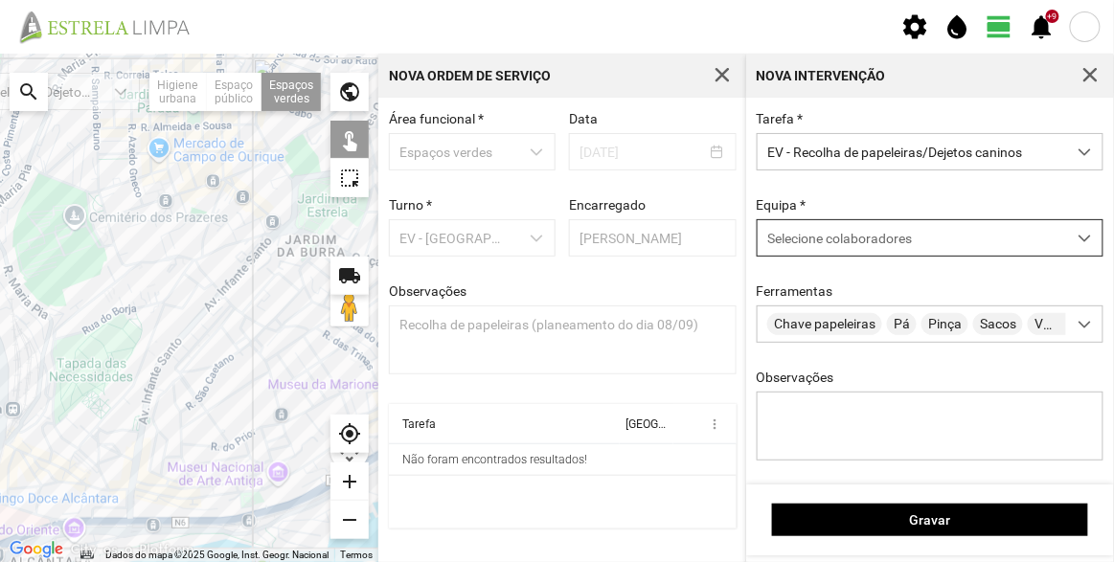
click at [846, 238] on span "Selecione colaboradores" at bounding box center [839, 238] width 145 height 15
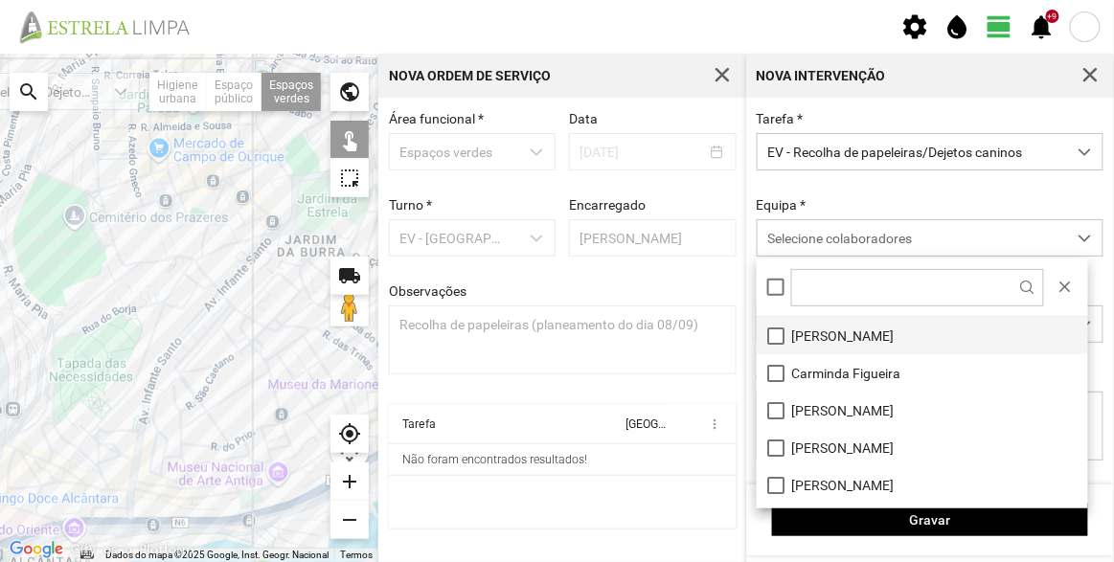
click at [838, 332] on li "[PERSON_NAME]" at bounding box center [922, 335] width 331 height 37
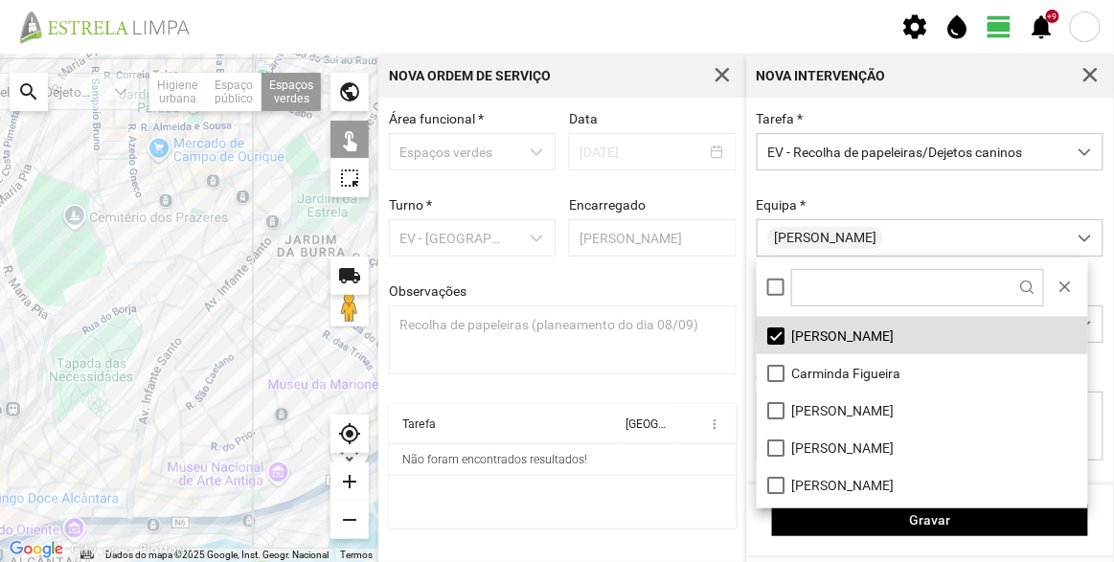
click at [877, 189] on div "Tarefa * EV - Recolha de papeleiras/Dejetos caninos Equipa * [PERSON_NAME] Chav…" at bounding box center [930, 300] width 361 height 379
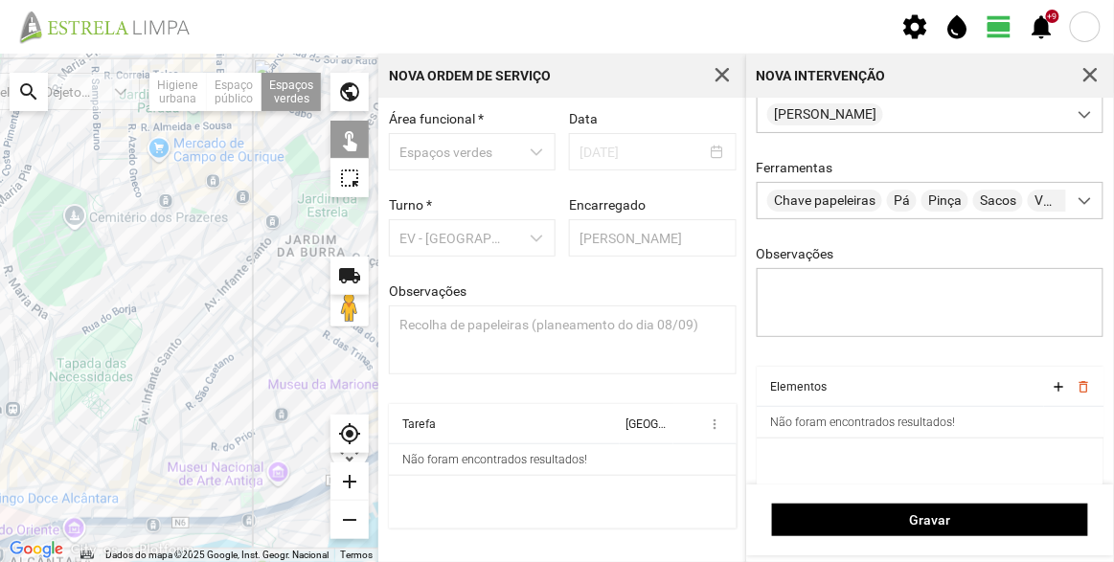
scroll to position [144, 0]
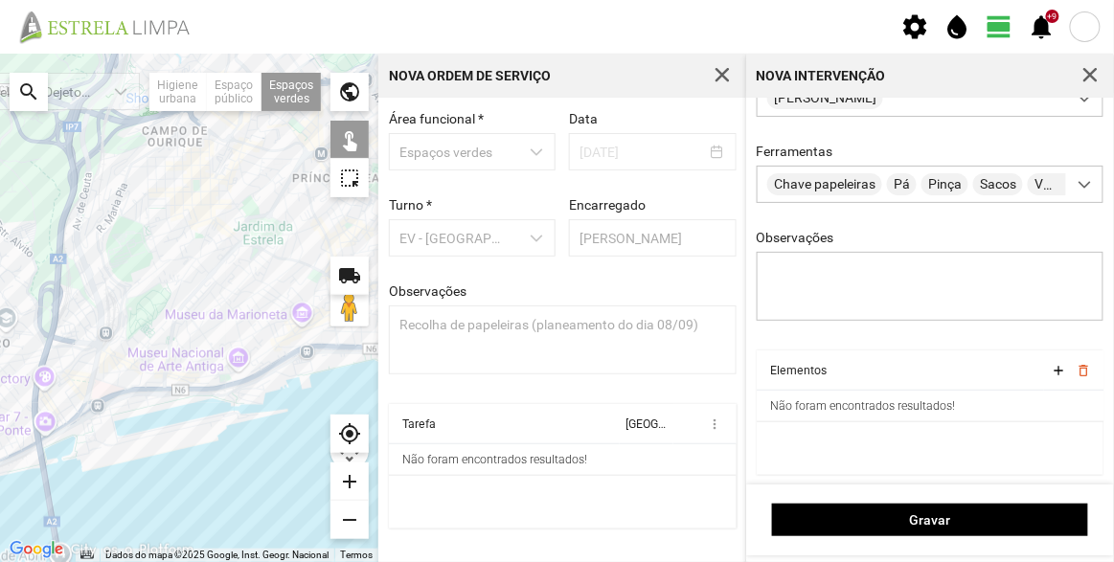
click at [306, 241] on div at bounding box center [189, 308] width 378 height 509
click at [327, 242] on div at bounding box center [189, 308] width 378 height 509
click at [319, 278] on div at bounding box center [189, 308] width 378 height 509
click at [319, 340] on div at bounding box center [189, 308] width 378 height 509
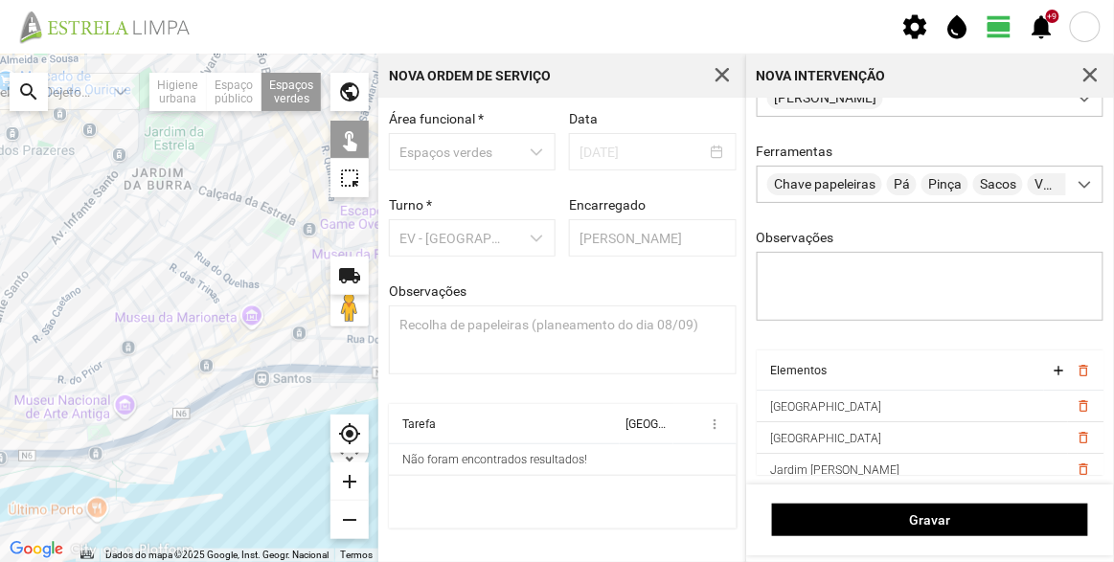
drag, startPoint x: 313, startPoint y: 291, endPoint x: 265, endPoint y: 268, distance: 53.1
click at [264, 283] on div at bounding box center [189, 308] width 378 height 509
click at [292, 234] on div at bounding box center [189, 308] width 378 height 509
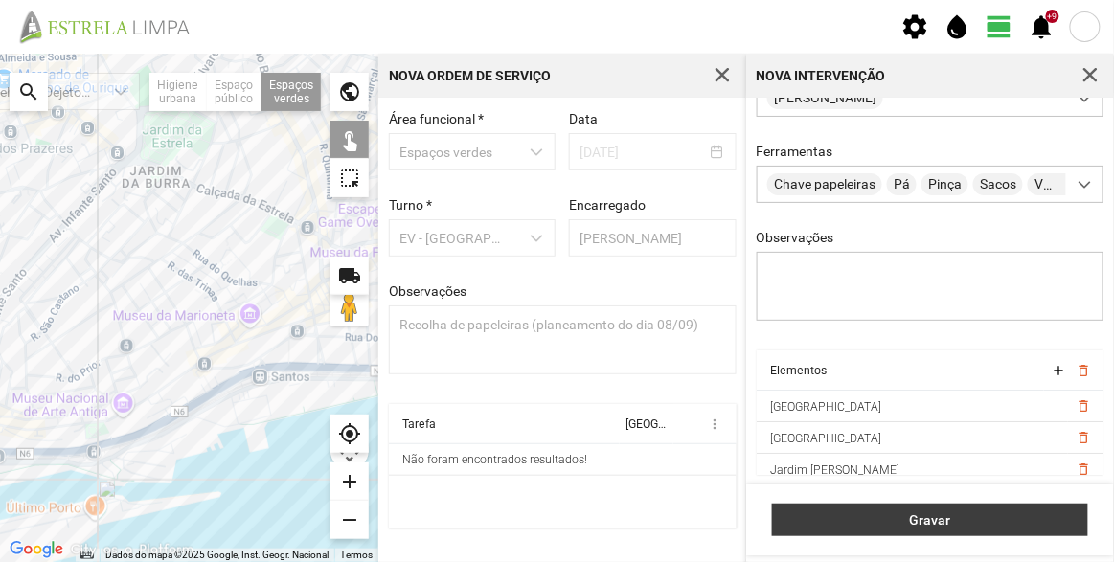
click at [936, 510] on button "Gravar" at bounding box center [930, 520] width 316 height 33
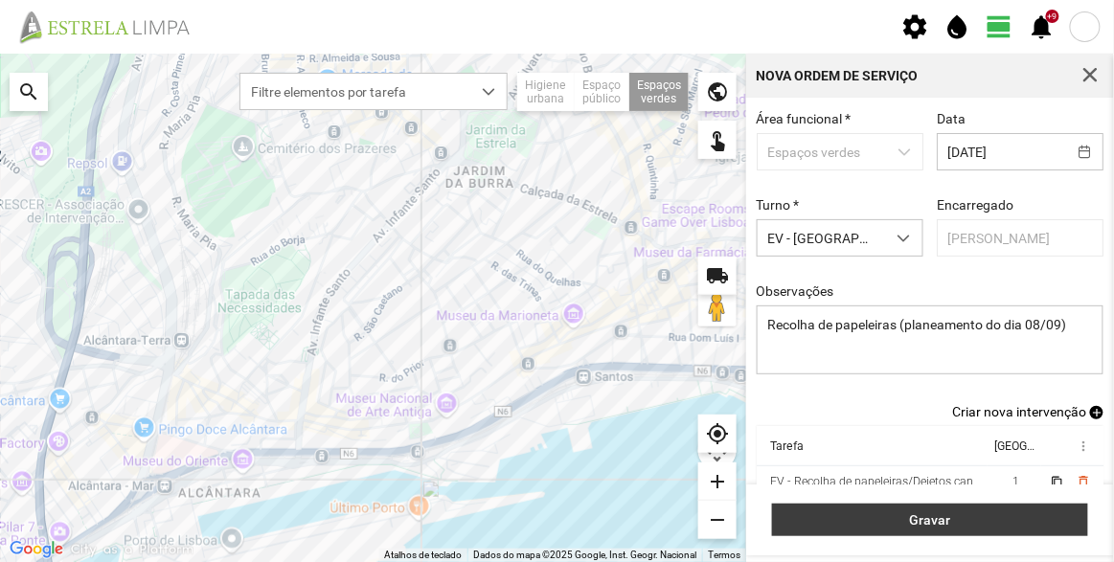
click at [980, 532] on button "Gravar" at bounding box center [930, 520] width 316 height 33
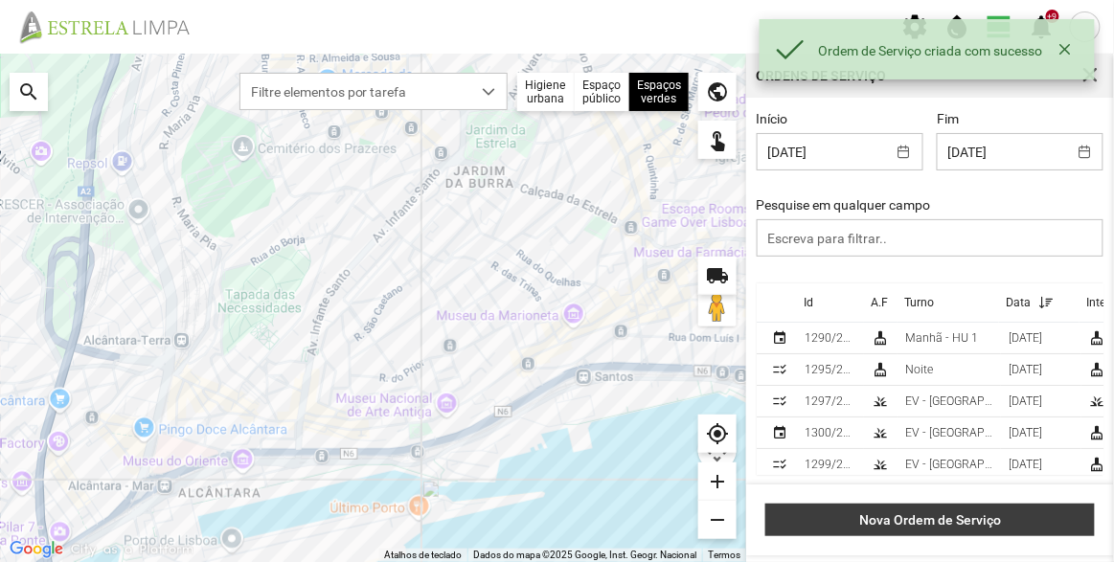
click at [910, 516] on span "Nova Ordem de Serviço" at bounding box center [930, 519] width 309 height 15
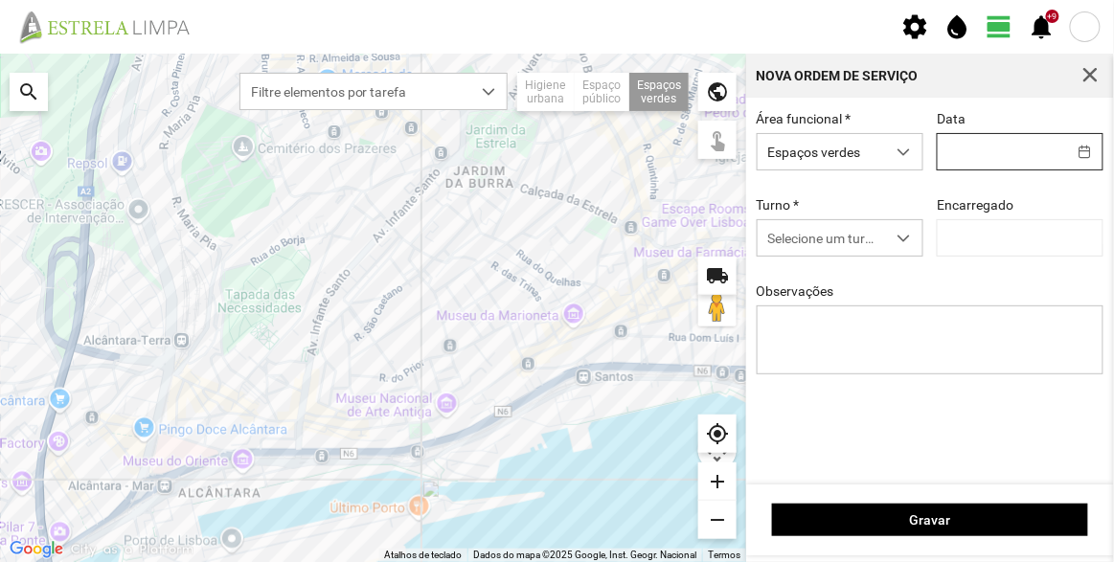
click at [995, 156] on input "text" at bounding box center [1002, 151] width 128 height 35
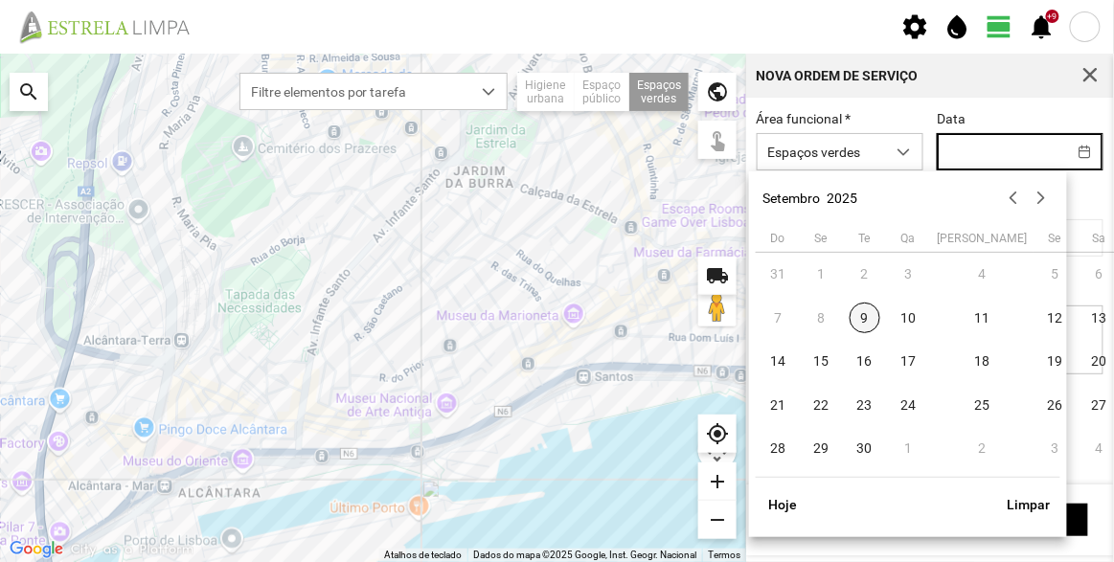
click at [866, 324] on span "9" at bounding box center [865, 318] width 31 height 31
type input "[DATE]"
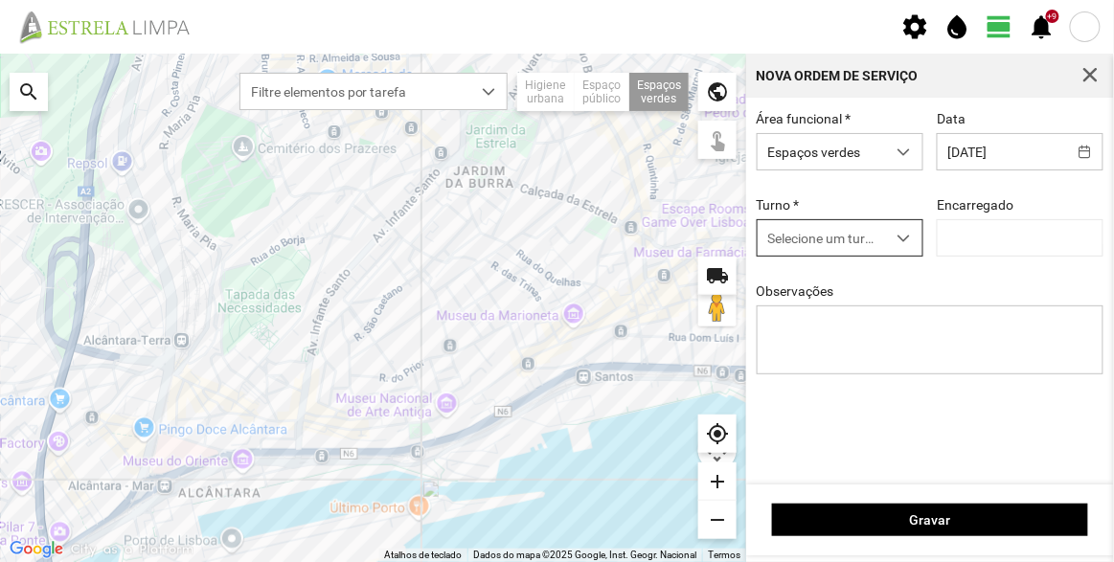
click at [839, 235] on span "Selecione um turno" at bounding box center [822, 237] width 128 height 35
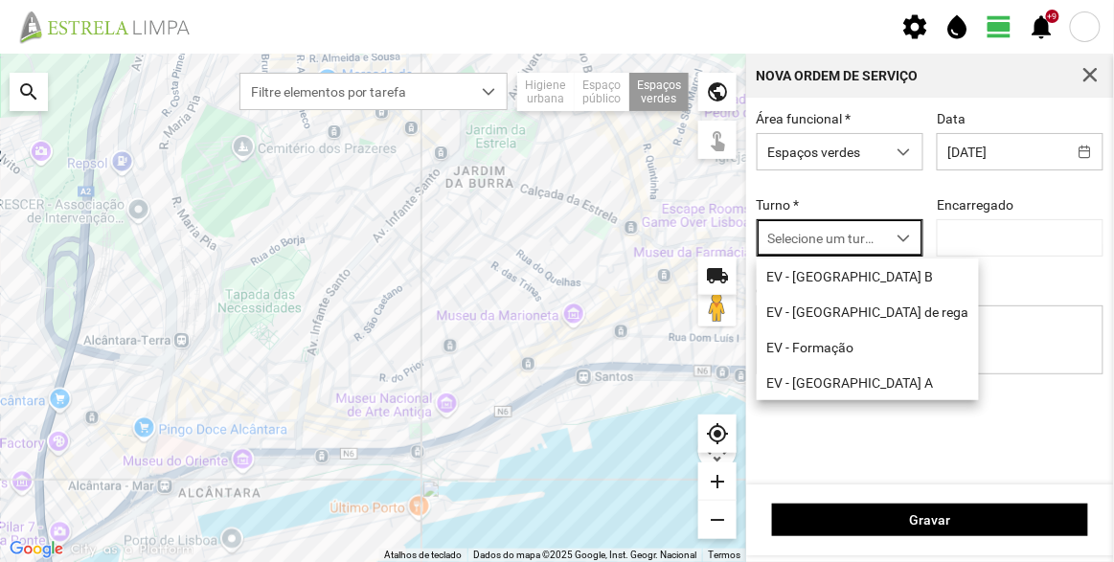
scroll to position [10, 80]
click at [836, 277] on li "EV - [GEOGRAPHIC_DATA] B" at bounding box center [868, 276] width 222 height 35
type input "[PERSON_NAME]"
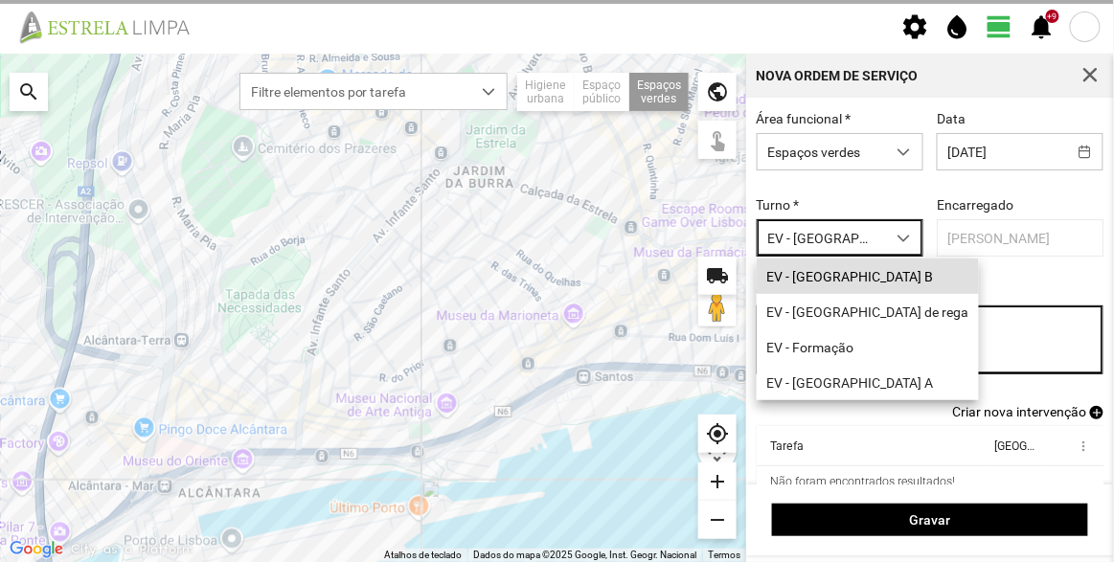
click at [836, 346] on textarea "Observações" at bounding box center [931, 340] width 348 height 69
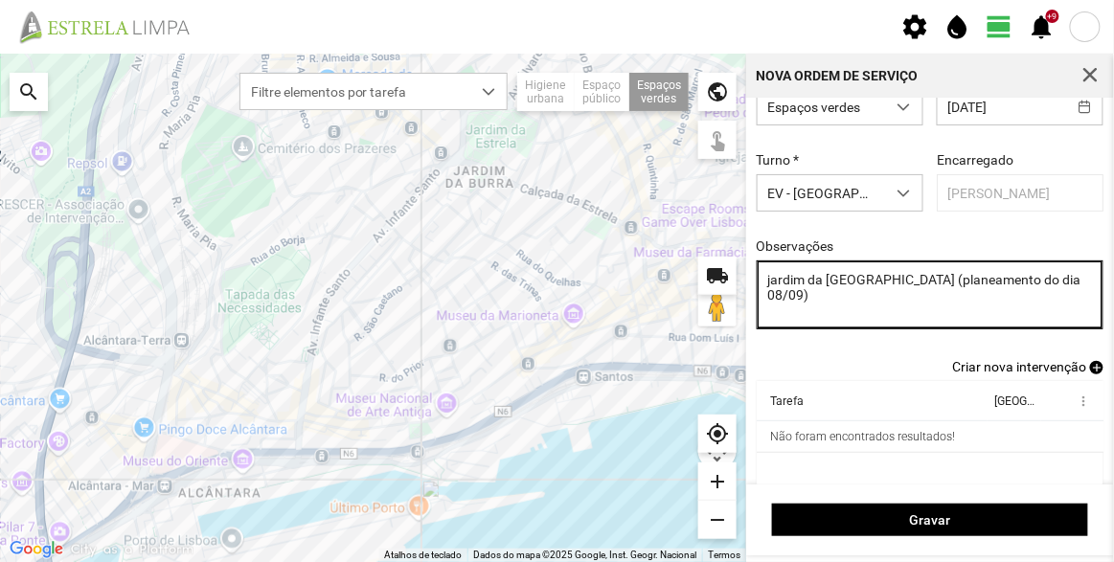
scroll to position [79, 0]
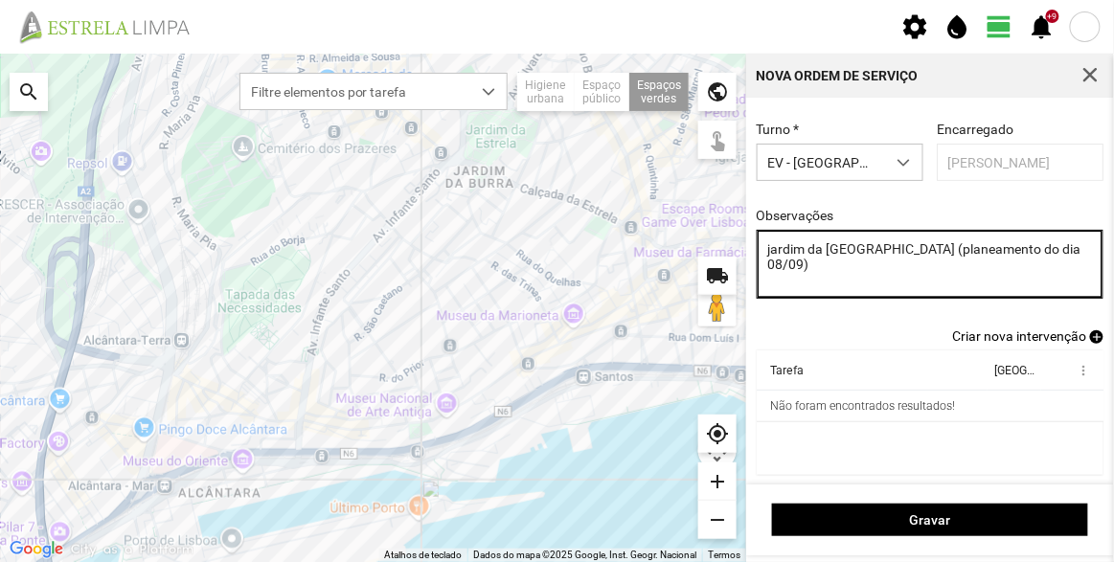
type textarea "jardim da [GEOGRAPHIC_DATA] (planeamento do dia 08/09)"
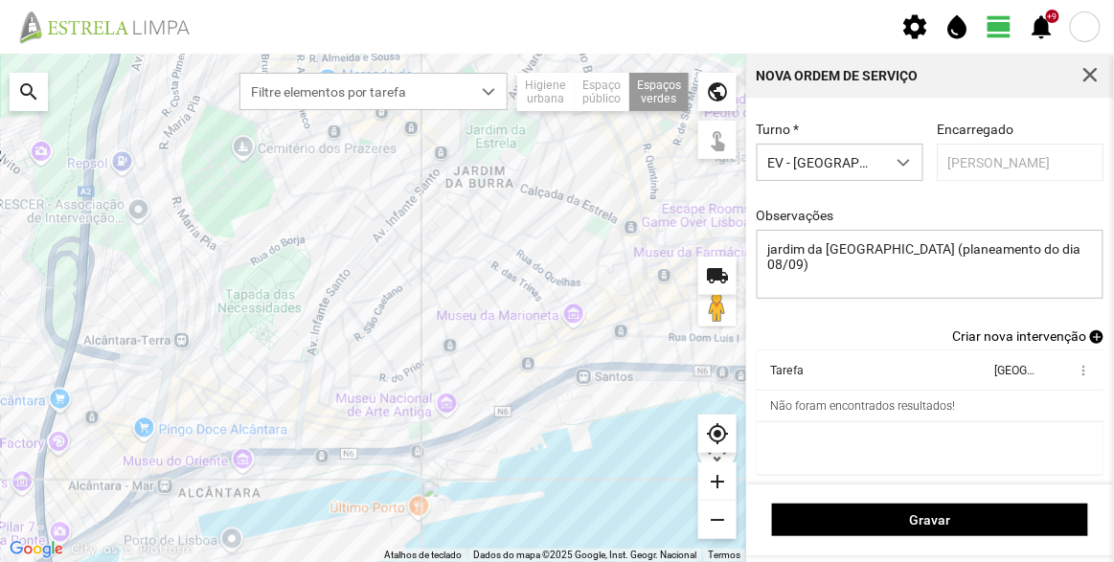
click at [1017, 337] on span "Criar nova intervenção" at bounding box center [1019, 336] width 134 height 15
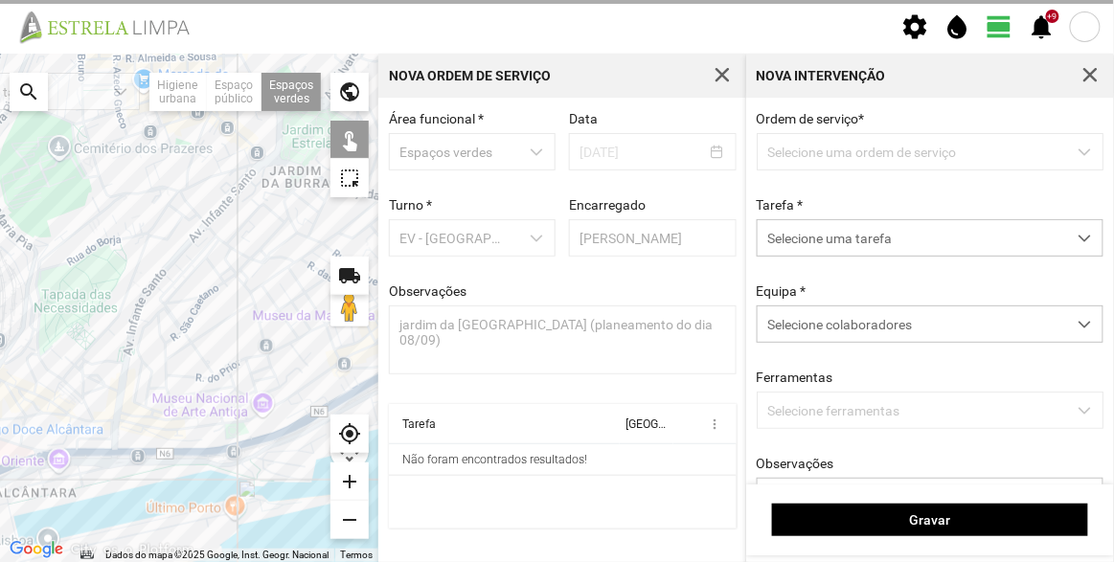
click at [842, 151] on p-dropdown "Selecione uma ordem de serviço" at bounding box center [931, 151] width 348 height 37
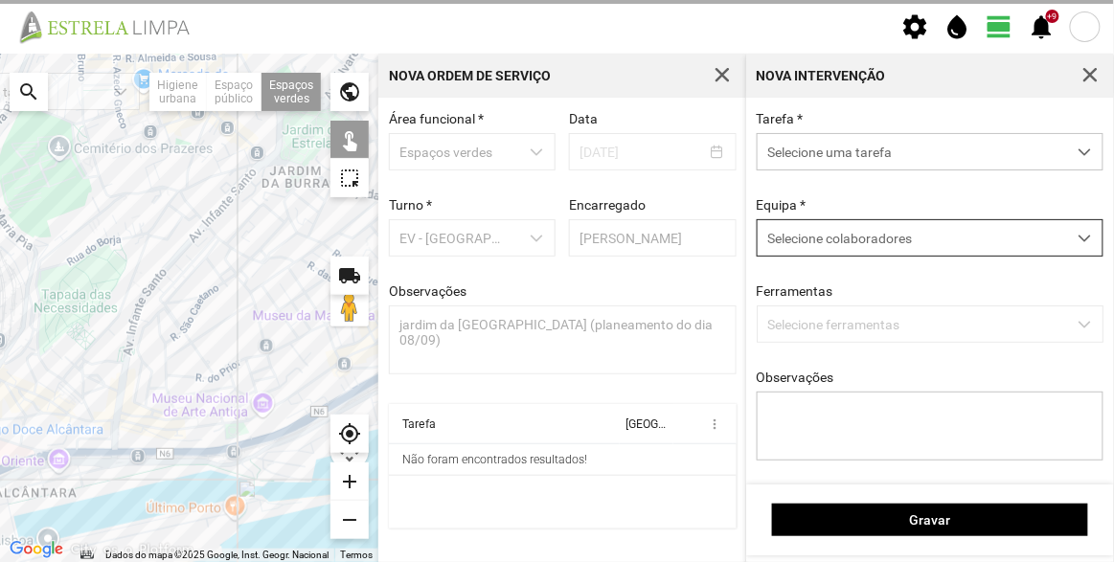
click at [858, 231] on span "Selecione colaboradores" at bounding box center [839, 238] width 145 height 15
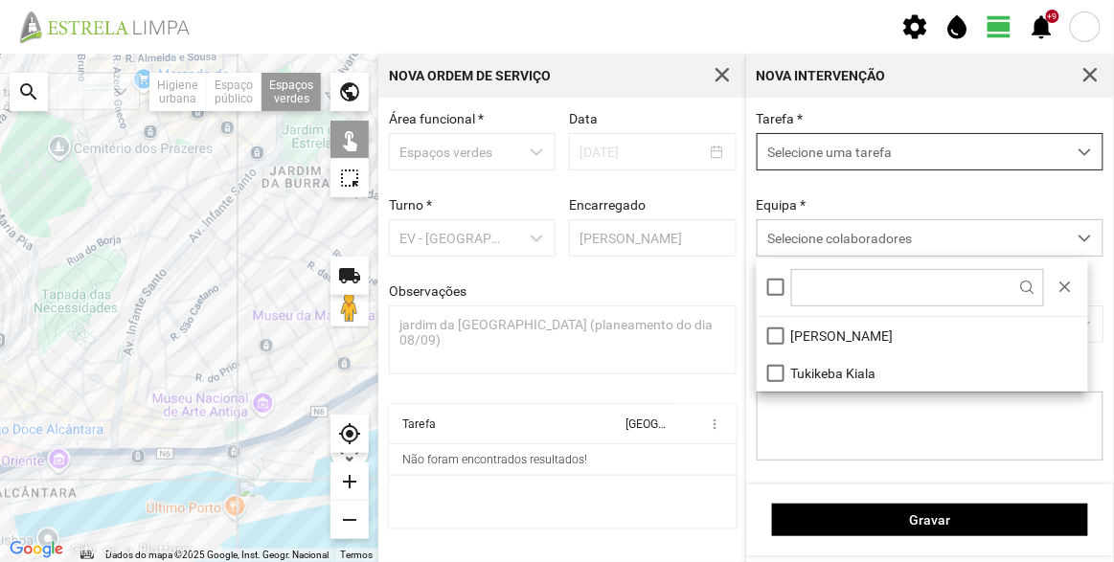
click at [853, 140] on span "Selecione uma tarefa" at bounding box center [912, 151] width 308 height 35
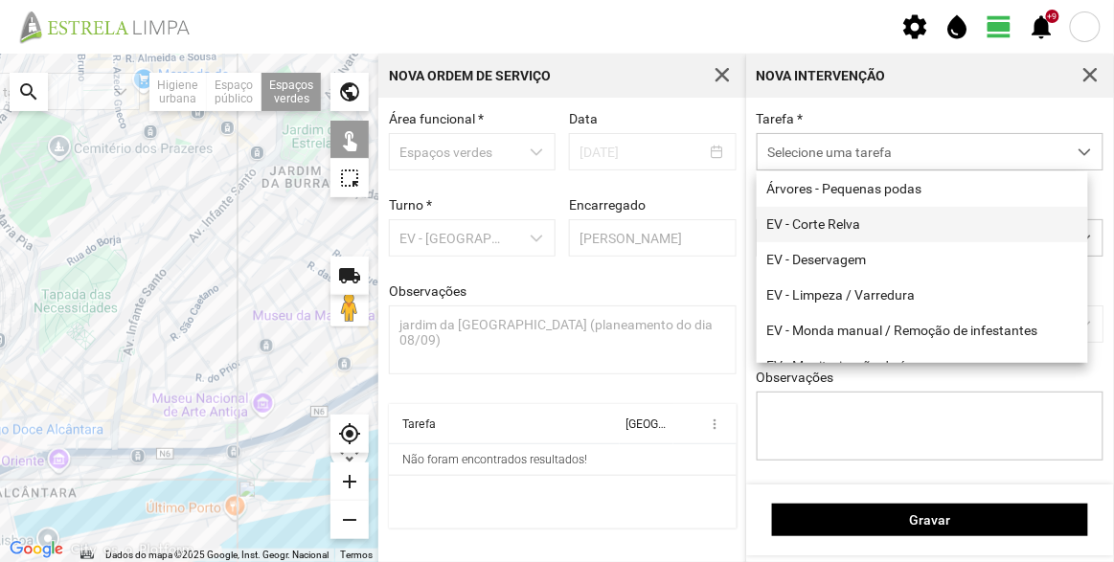
click at [865, 232] on li "EV - Corte Relva" at bounding box center [922, 224] width 331 height 35
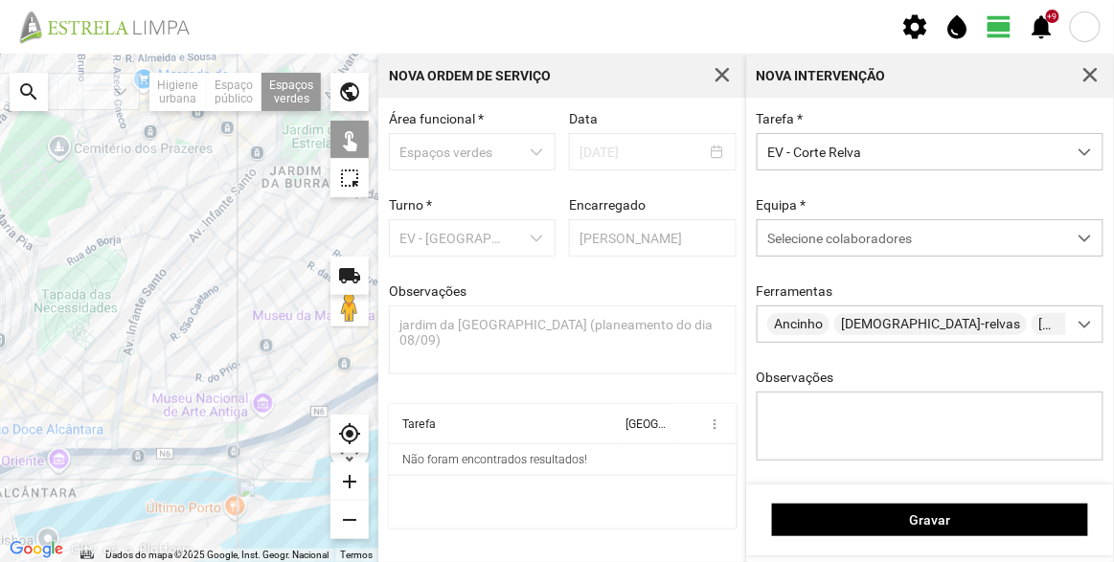
click at [867, 219] on div "Equipa * Selecione colaboradores" at bounding box center [930, 226] width 361 height 59
click at [860, 238] on span "Selecione colaboradores" at bounding box center [839, 238] width 145 height 15
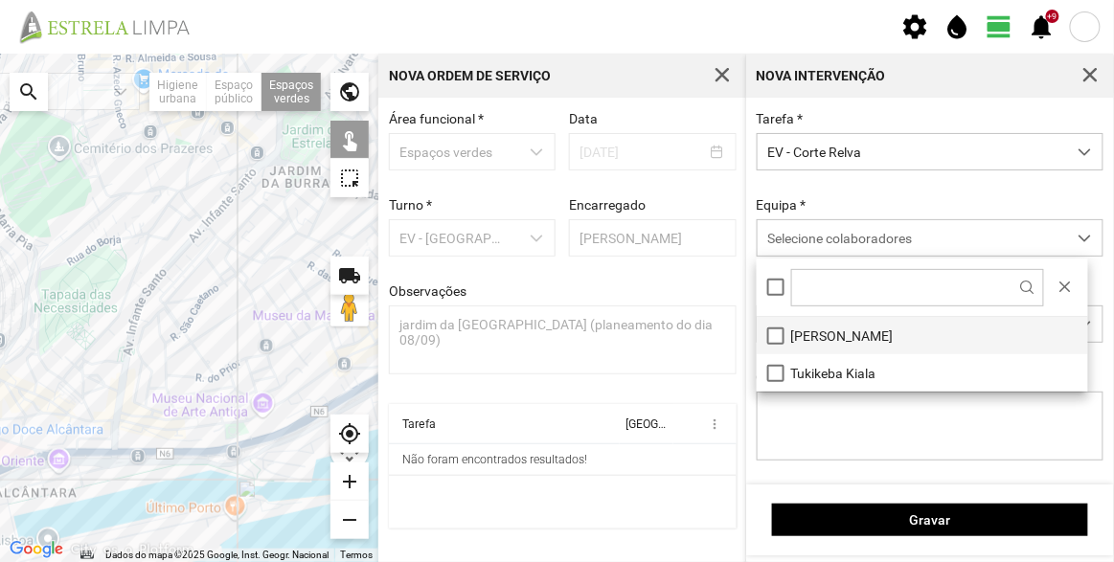
click at [827, 331] on li "[PERSON_NAME]" at bounding box center [922, 335] width 331 height 37
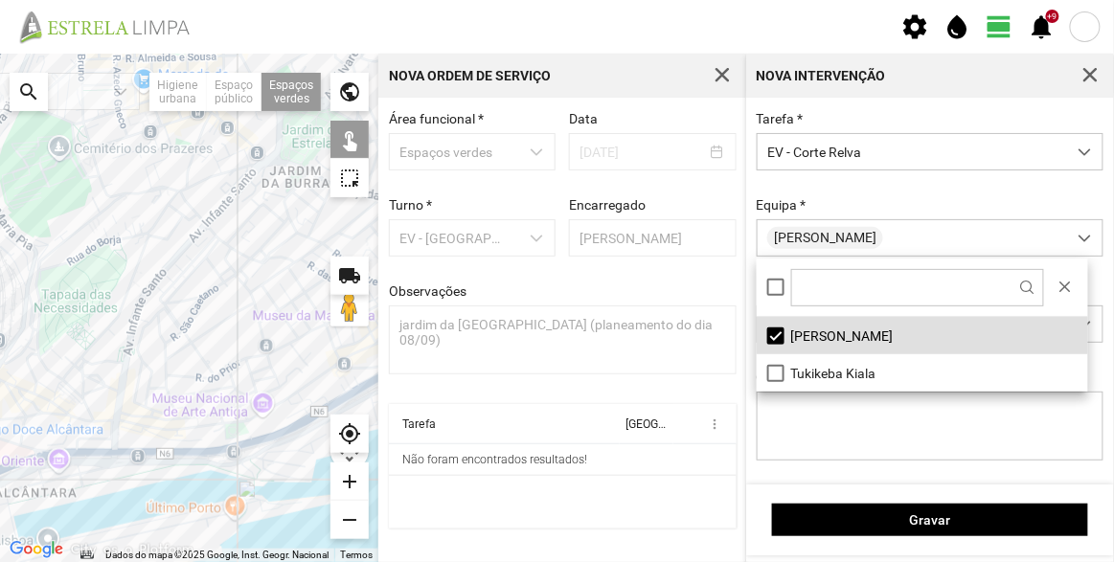
click at [885, 195] on div "Tarefa * EV - Corte Relva Equipa * [PERSON_NAME] Ancinho Corta-relvas Corta-rel…" at bounding box center [930, 300] width 361 height 379
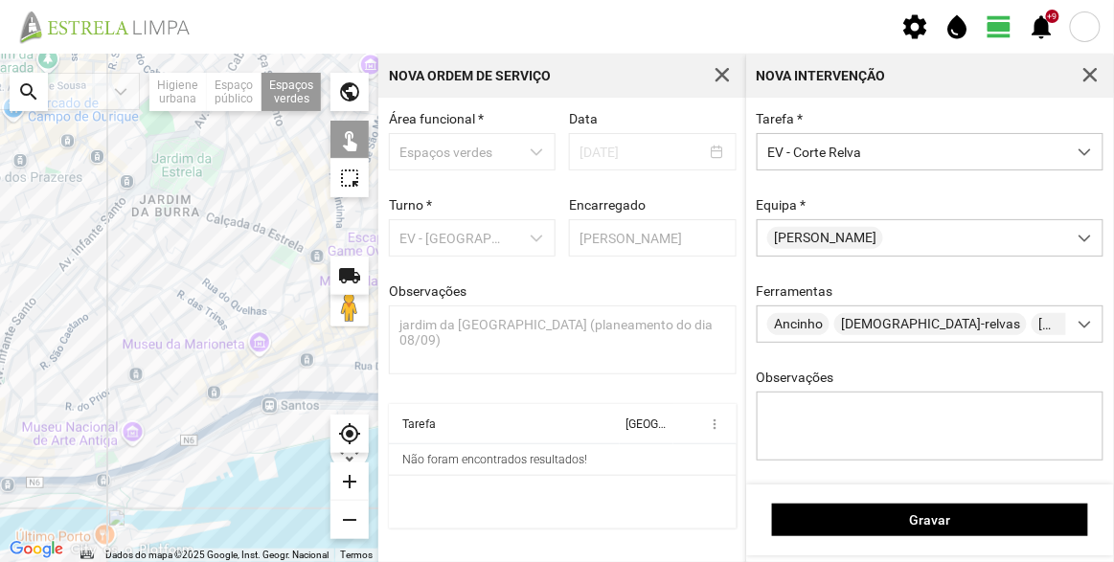
drag, startPoint x: 274, startPoint y: 241, endPoint x: 82, endPoint y: 293, distance: 198.4
click at [82, 297] on div at bounding box center [189, 308] width 378 height 509
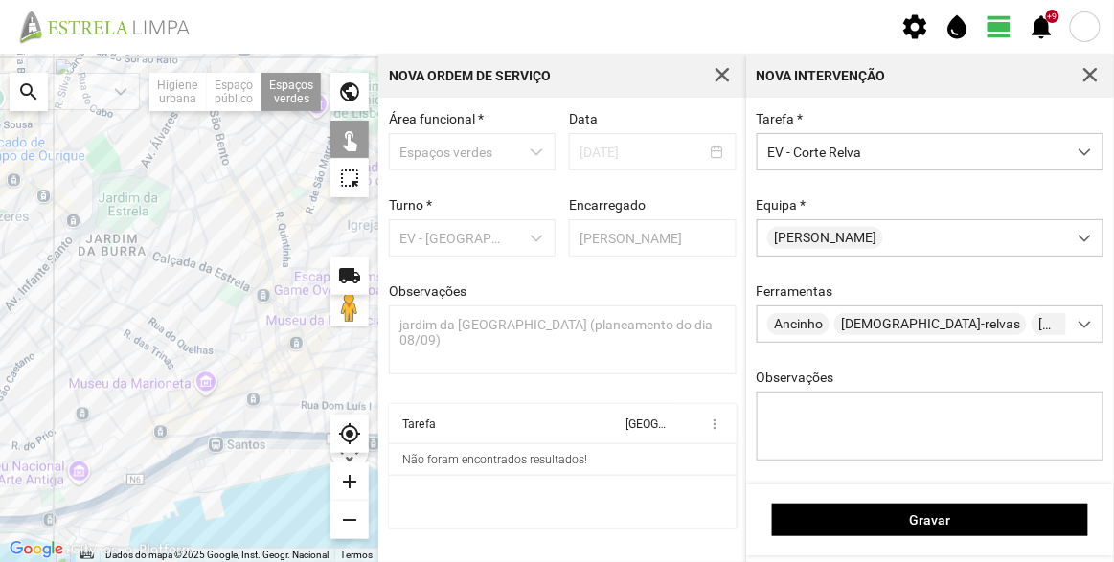
click at [255, 236] on div at bounding box center [189, 308] width 378 height 509
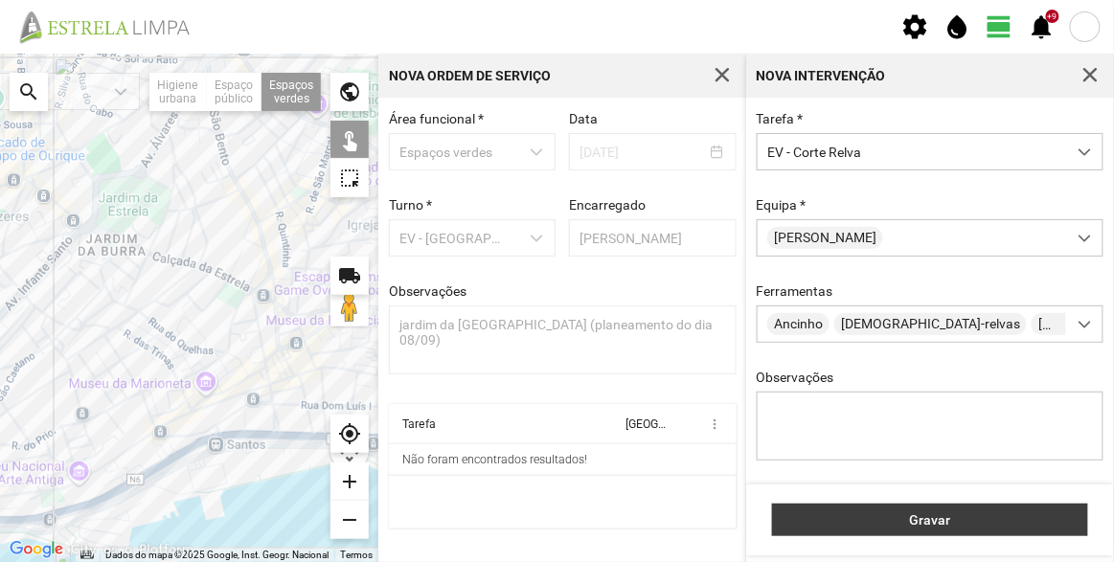
click at [897, 520] on span "Gravar" at bounding box center [930, 519] width 296 height 15
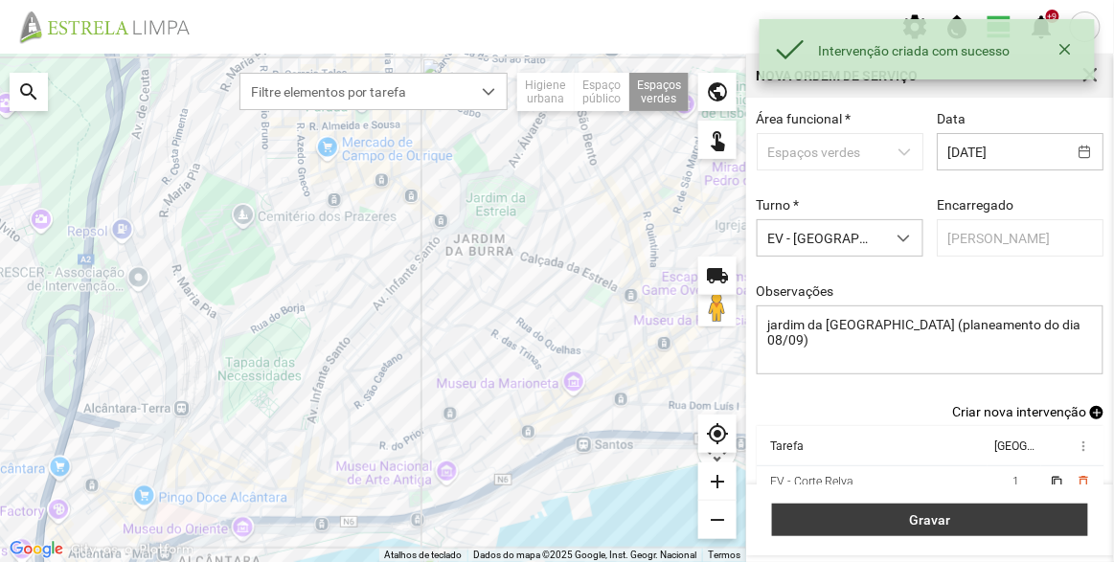
click at [992, 520] on span "Gravar" at bounding box center [930, 519] width 296 height 15
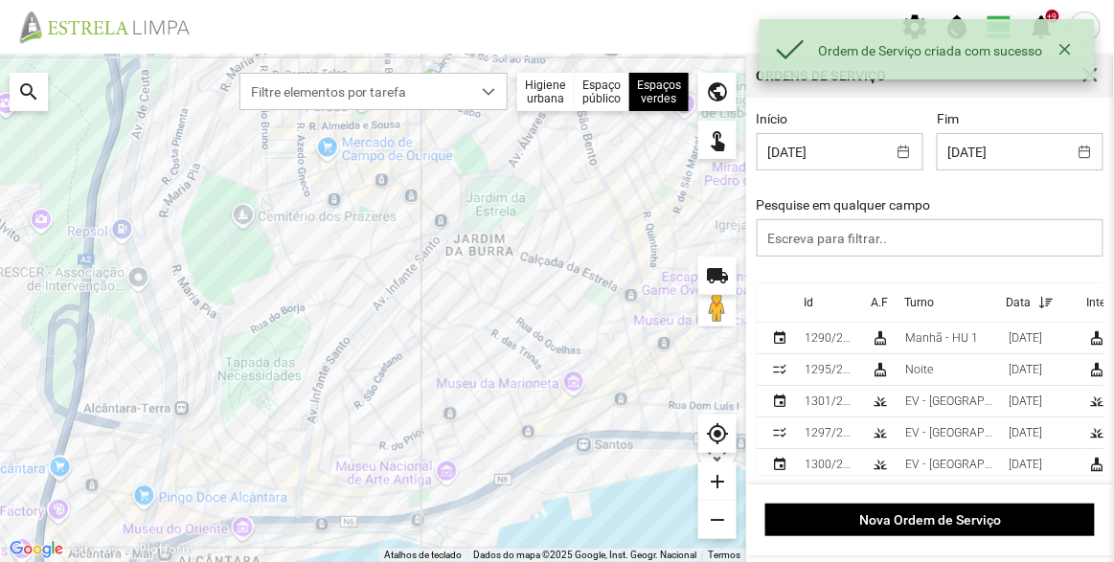
click at [816, 299] on th "Id" at bounding box center [830, 302] width 67 height 39
click at [805, 301] on div "Id" at bounding box center [809, 302] width 10 height 13
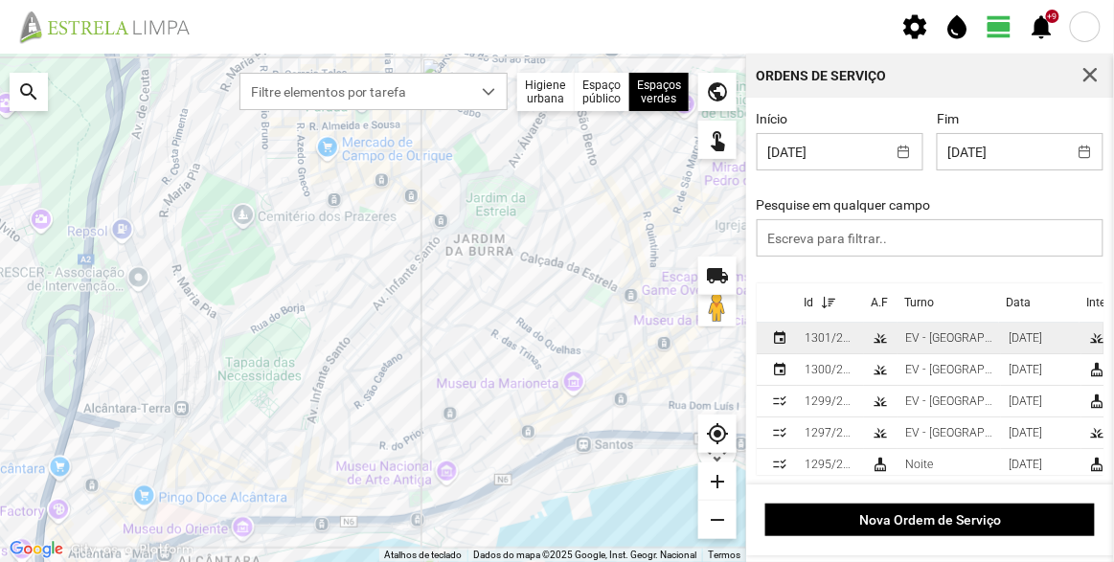
click at [825, 335] on div "1301/2025" at bounding box center [831, 337] width 52 height 13
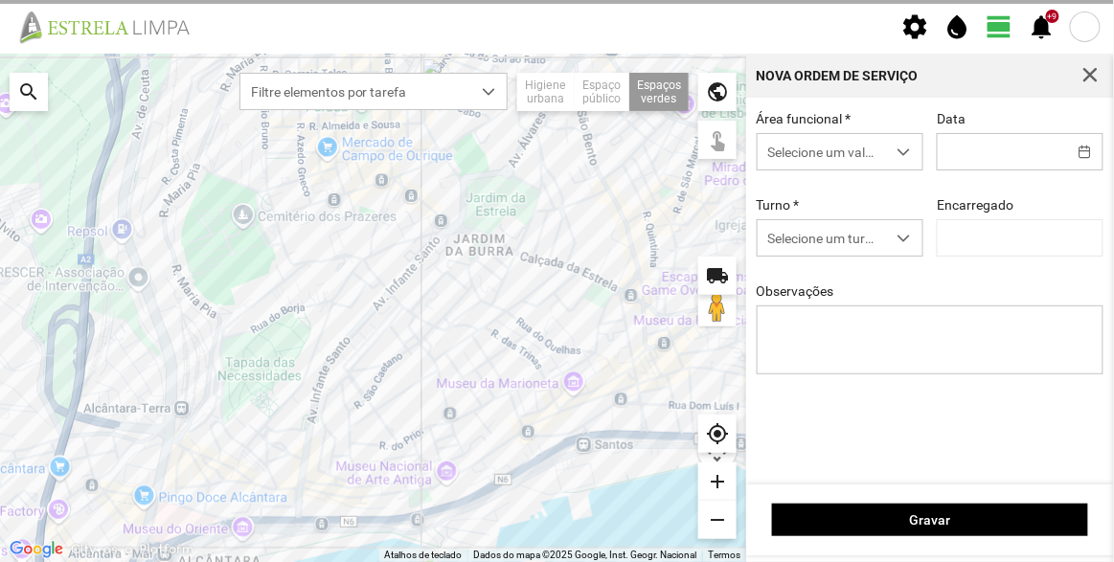
type input "[DATE]"
type textarea "jardim da [GEOGRAPHIC_DATA] (planeamento do dia 08/09)"
type input "[PERSON_NAME]"
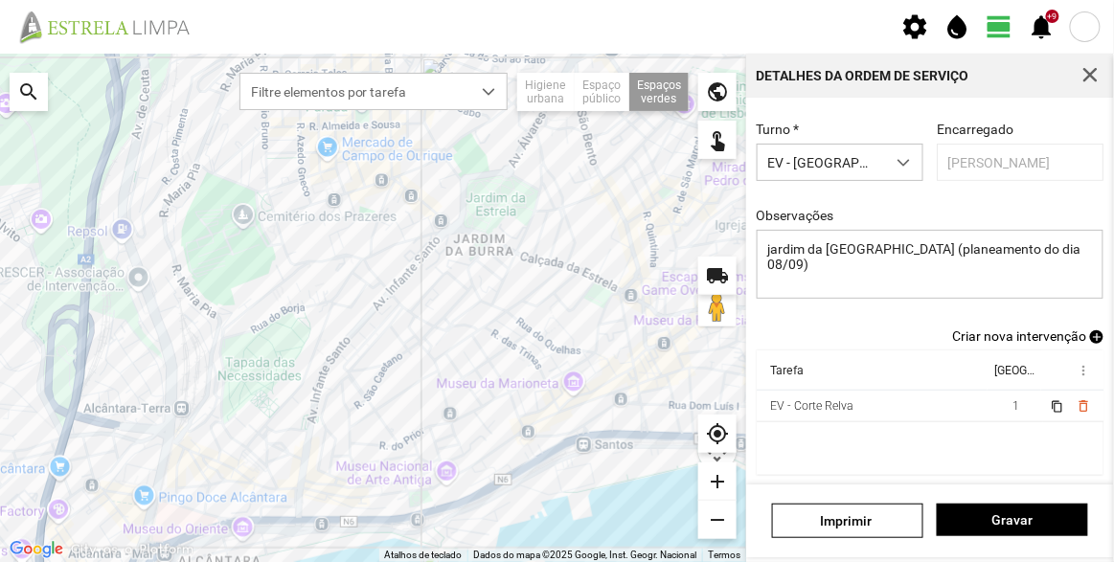
click at [1030, 334] on span "Criar nova intervenção" at bounding box center [1019, 336] width 134 height 15
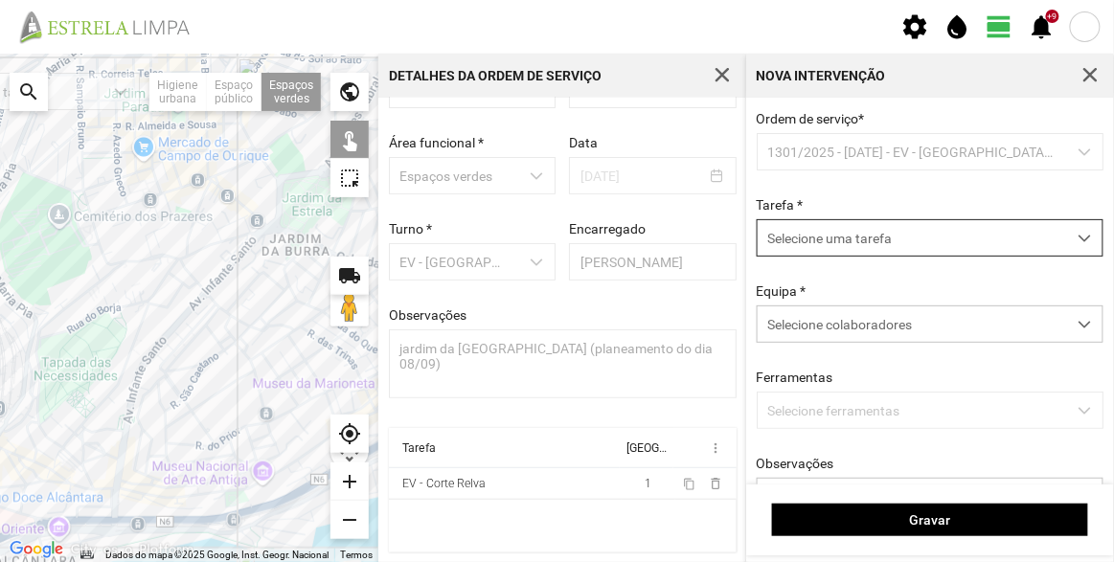
click at [900, 244] on span "Selecione uma tarefa" at bounding box center [912, 237] width 308 height 35
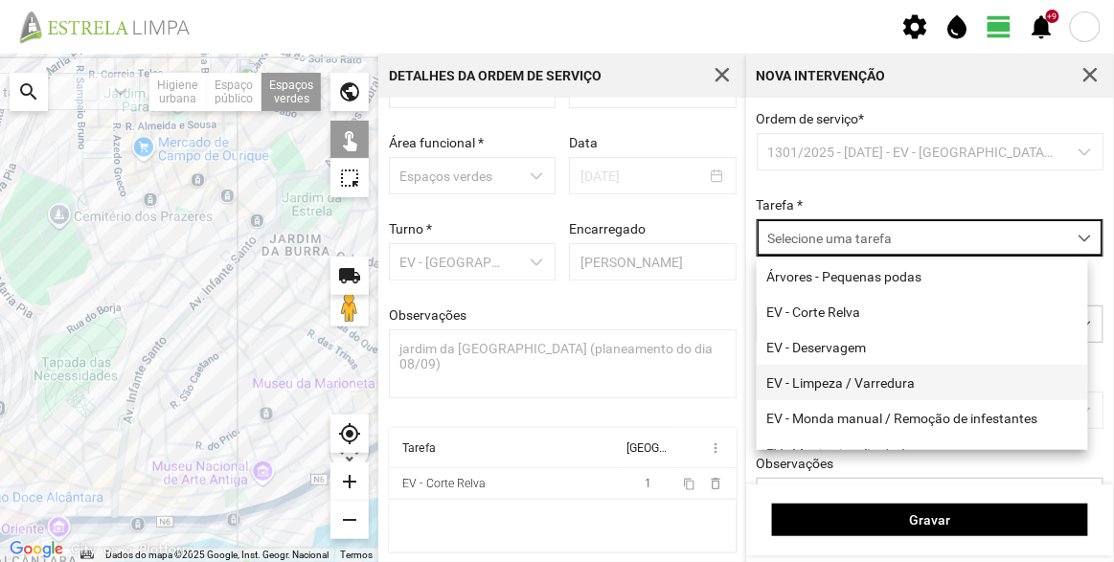
scroll to position [244, 0]
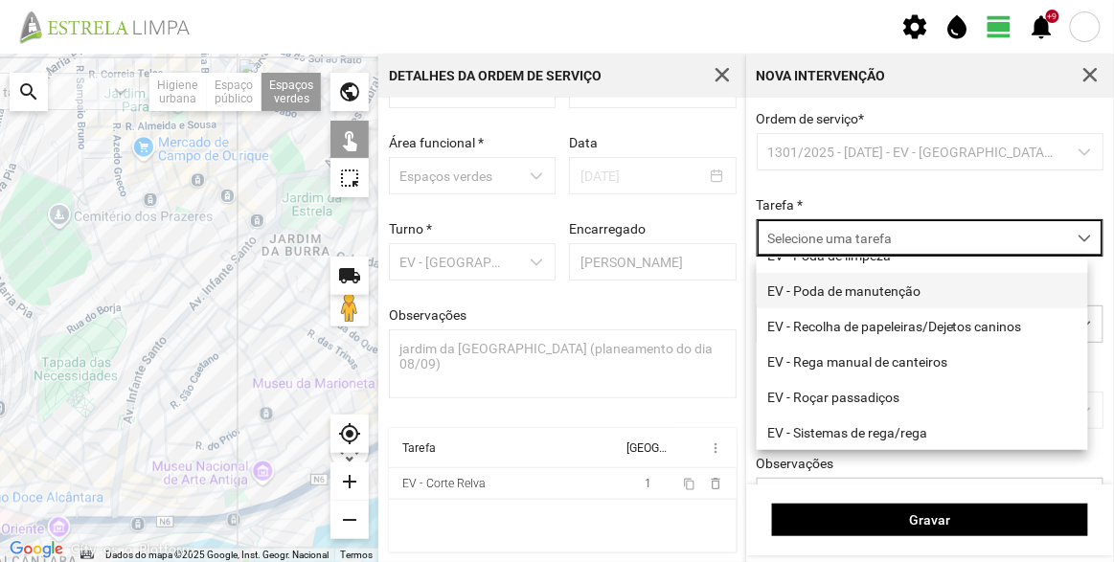
click at [887, 283] on span "EV - Poda de manutenção" at bounding box center [843, 290] width 153 height 15
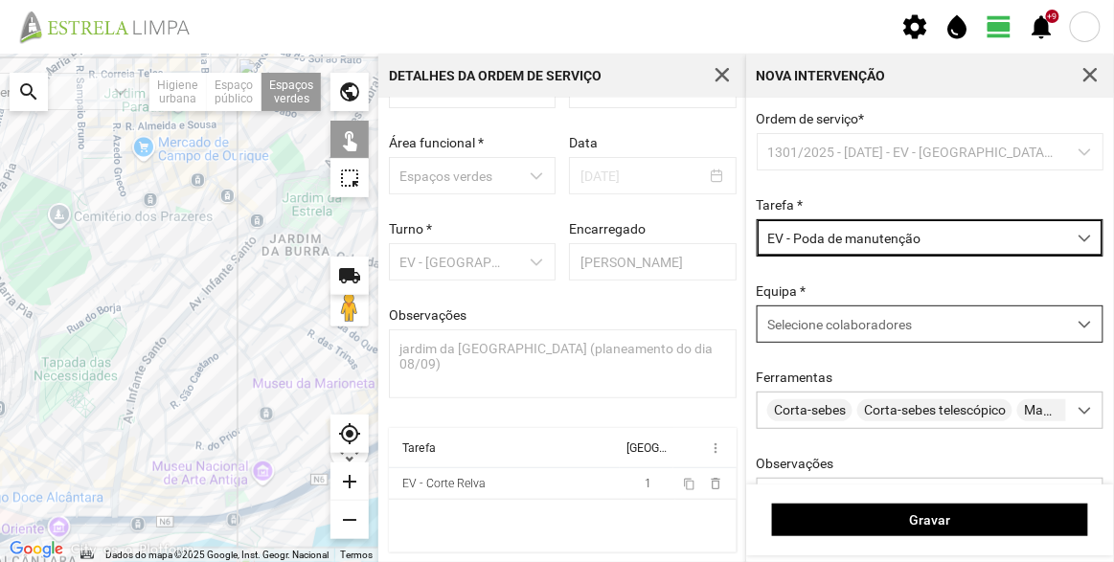
click at [880, 341] on div "Selecione colaboradores" at bounding box center [912, 323] width 308 height 35
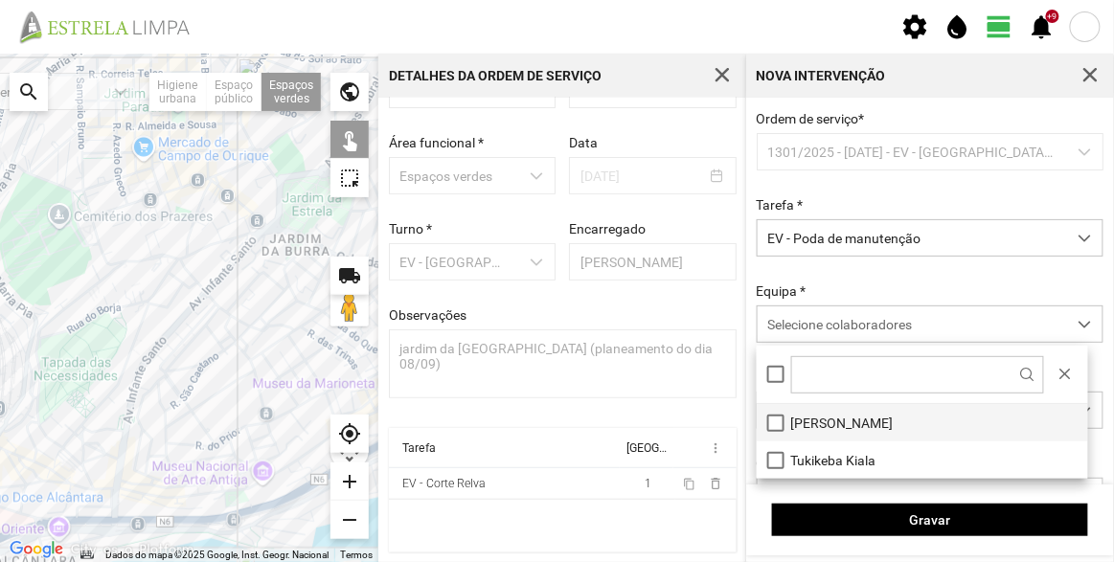
click at [807, 418] on li "[PERSON_NAME]" at bounding box center [922, 422] width 331 height 37
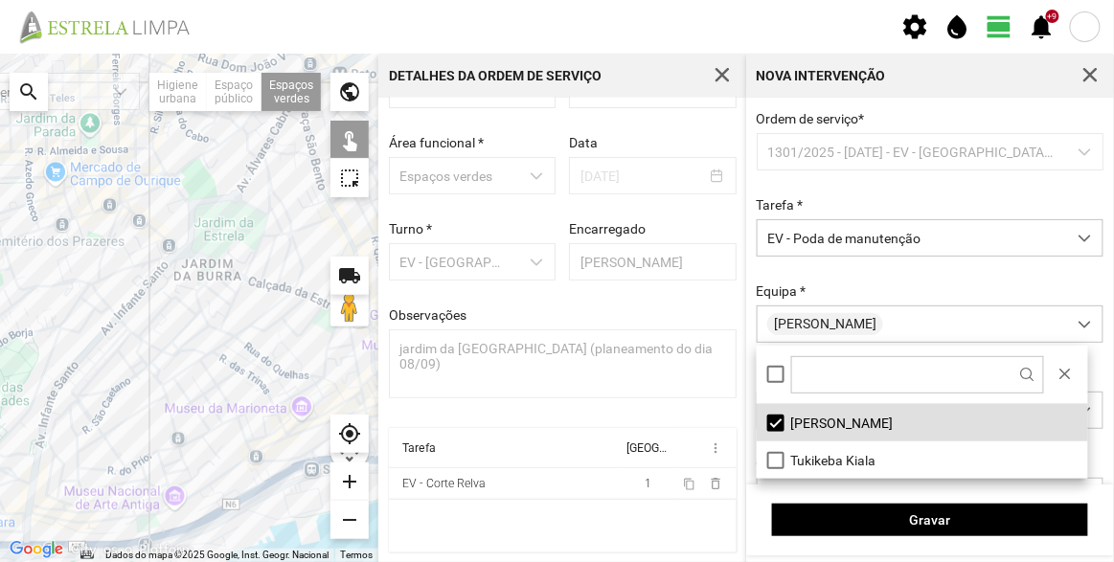
drag, startPoint x: 236, startPoint y: 306, endPoint x: 193, endPoint y: 317, distance: 43.7
click at [193, 317] on div at bounding box center [189, 308] width 378 height 509
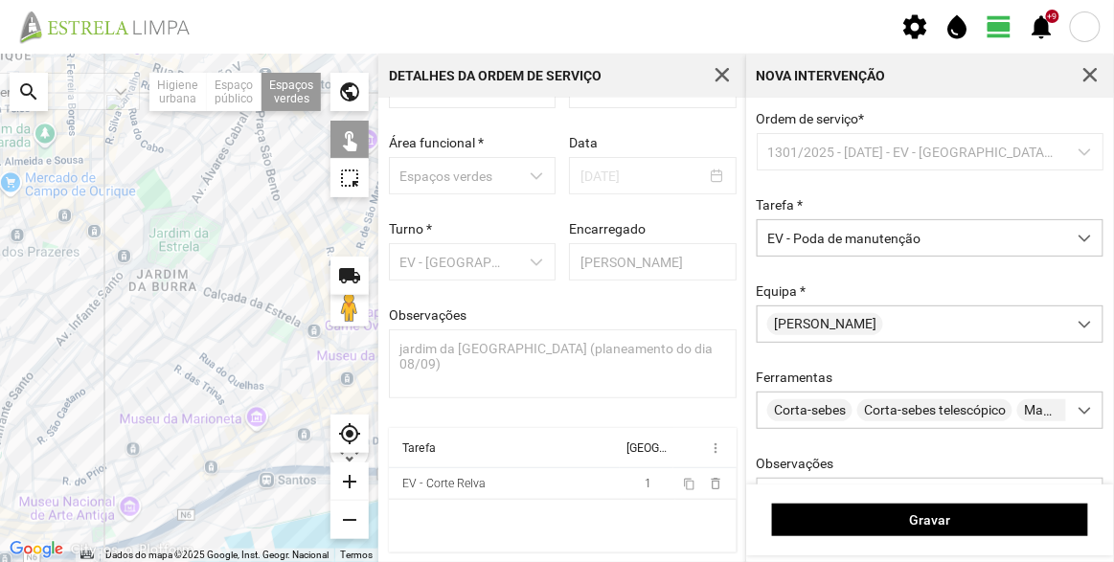
click at [303, 269] on div at bounding box center [189, 308] width 378 height 509
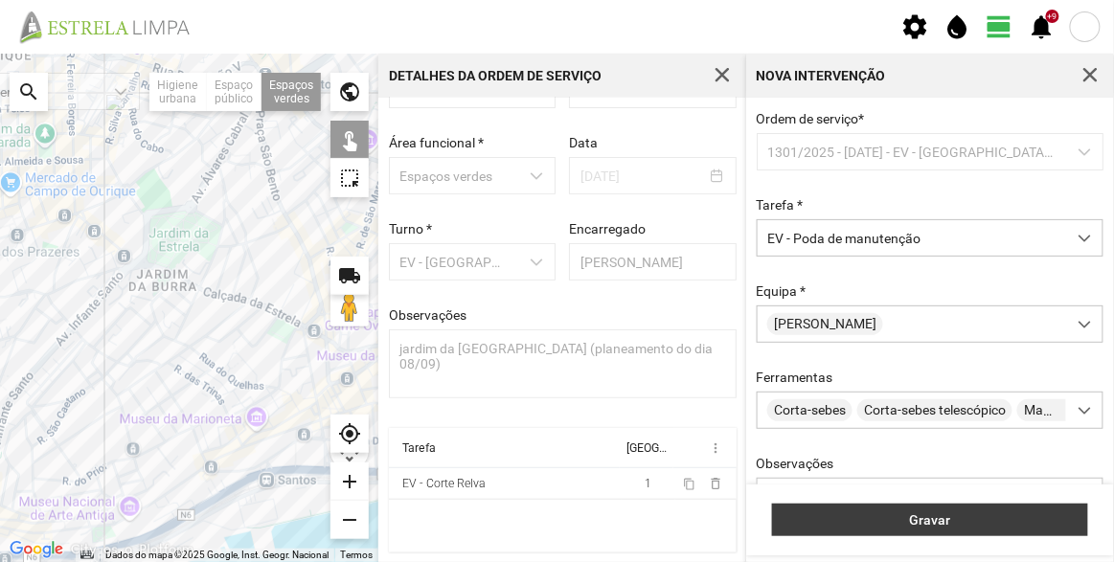
click at [925, 513] on span "Gravar" at bounding box center [930, 519] width 296 height 15
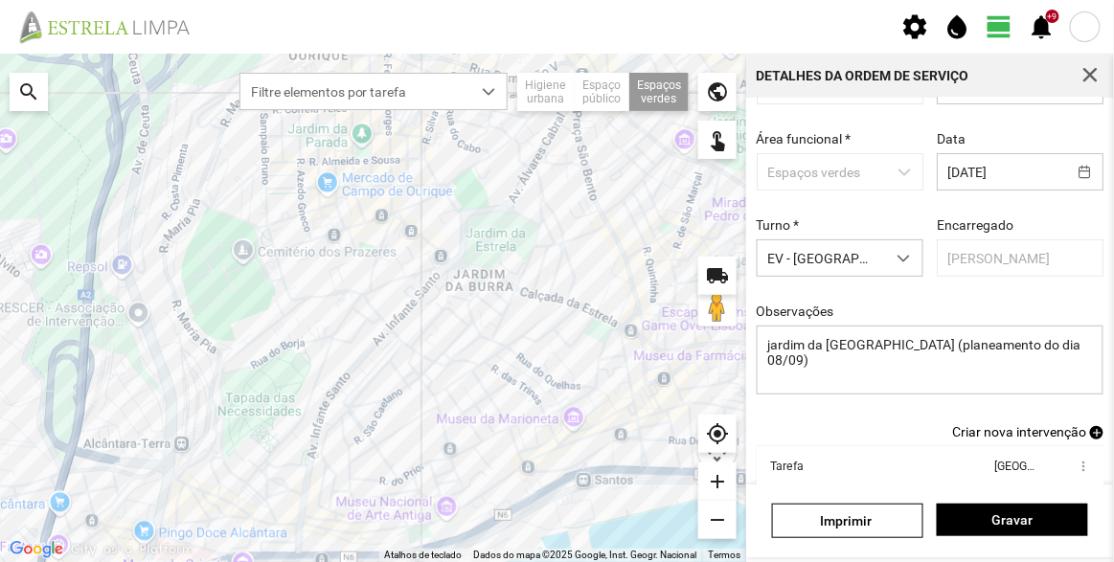
click at [1024, 439] on span "Criar nova intervenção" at bounding box center [1019, 431] width 134 height 15
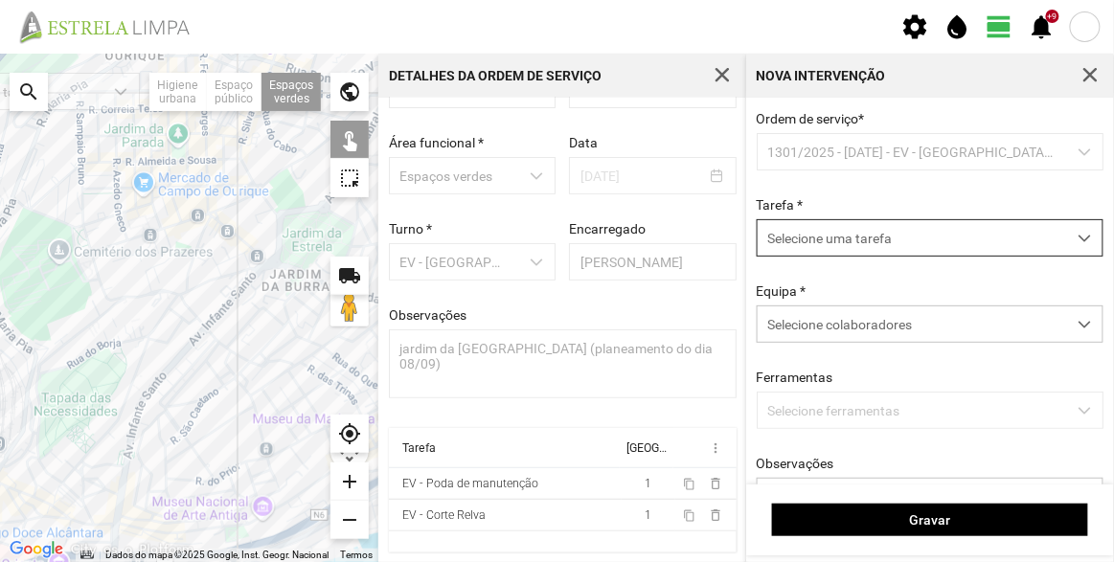
click at [835, 250] on span "Selecione uma tarefa" at bounding box center [912, 237] width 308 height 35
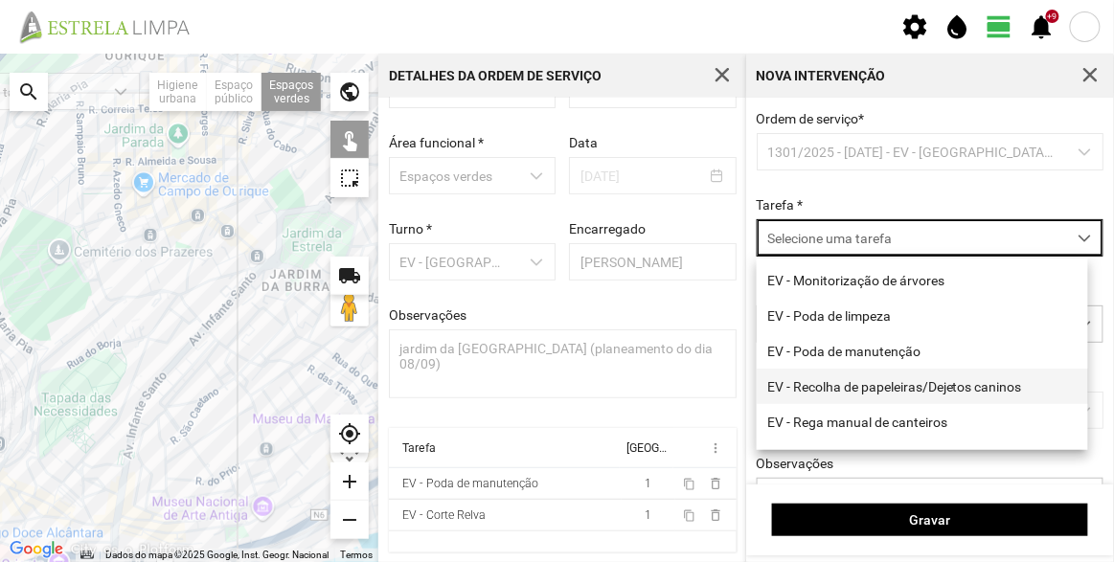
scroll to position [244, 0]
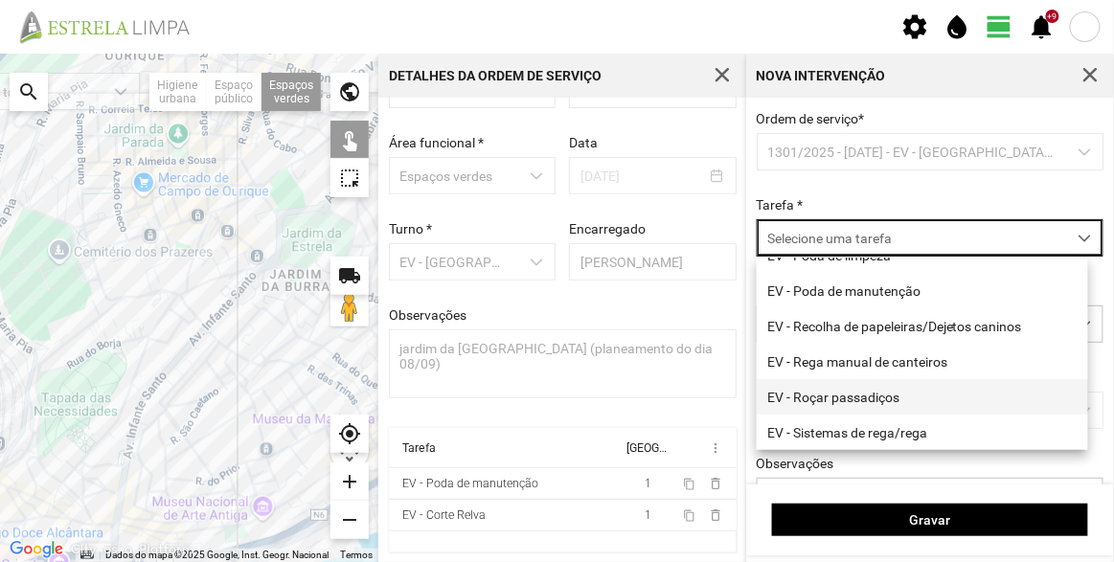
click at [850, 389] on li "EV - Roçar passadiços" at bounding box center [922, 396] width 331 height 35
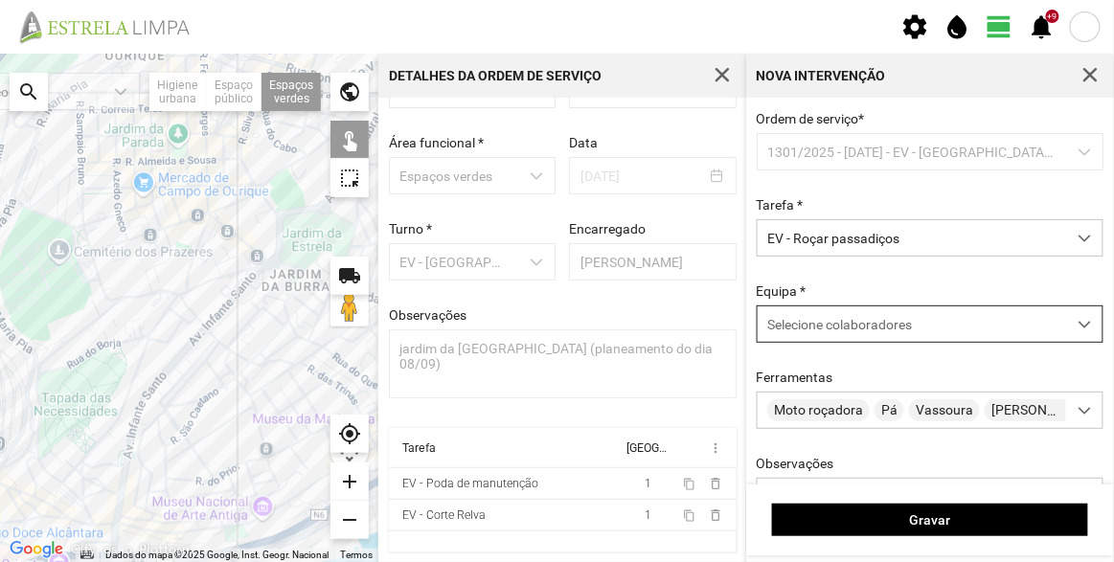
click at [890, 329] on span "Selecione colaboradores" at bounding box center [839, 324] width 145 height 15
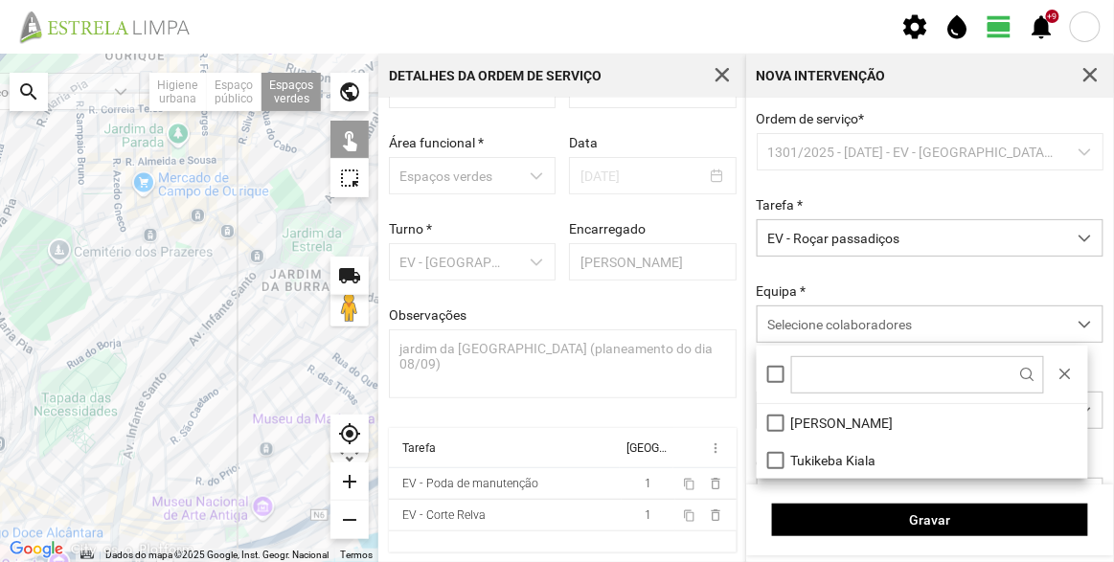
drag, startPoint x: 809, startPoint y: 416, endPoint x: 519, endPoint y: 390, distance: 291.3
click at [809, 417] on li "[PERSON_NAME]" at bounding box center [922, 422] width 331 height 37
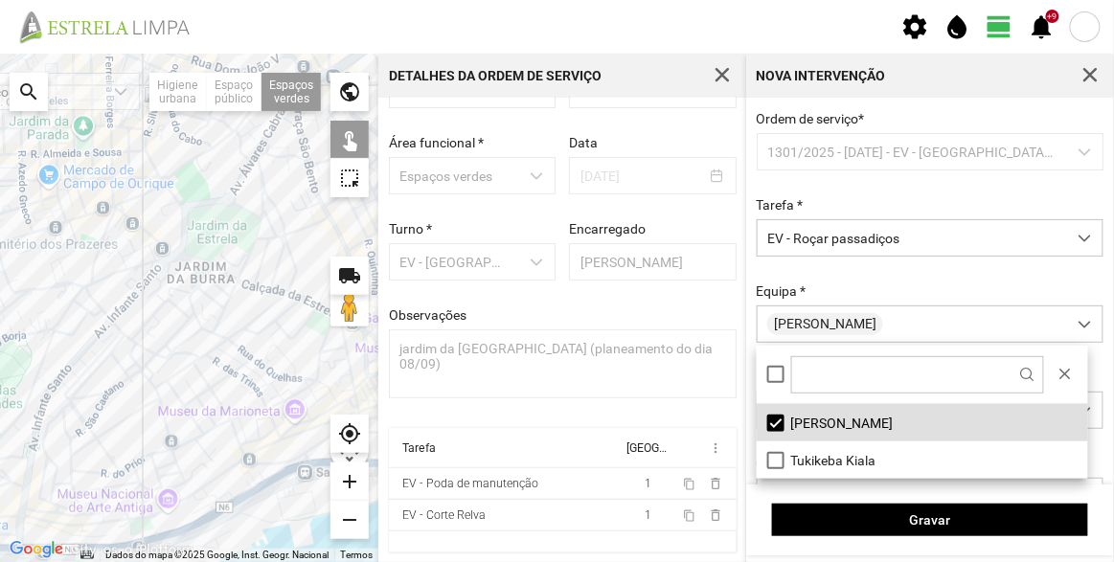
drag, startPoint x: 238, startPoint y: 348, endPoint x: 187, endPoint y: 346, distance: 51.8
click at [187, 346] on div at bounding box center [189, 308] width 378 height 509
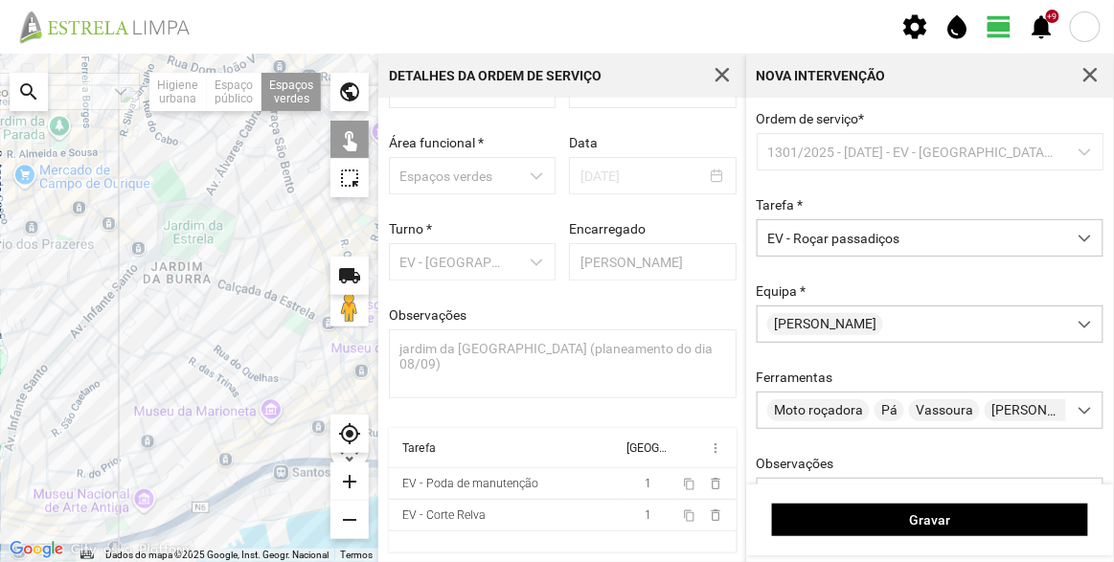
click at [320, 263] on div at bounding box center [189, 308] width 378 height 509
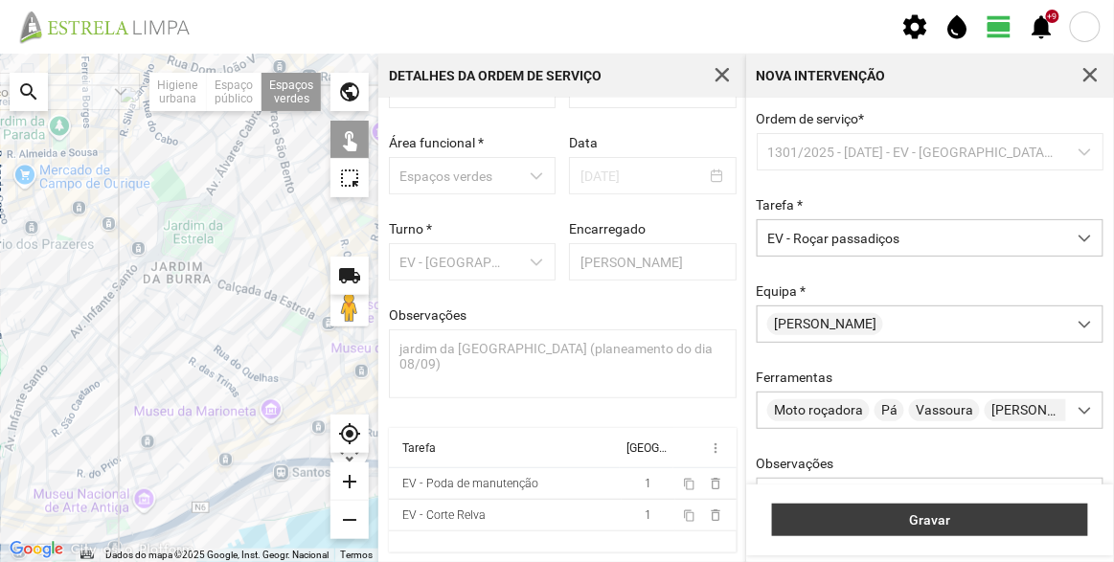
click at [982, 525] on span "Gravar" at bounding box center [930, 519] width 296 height 15
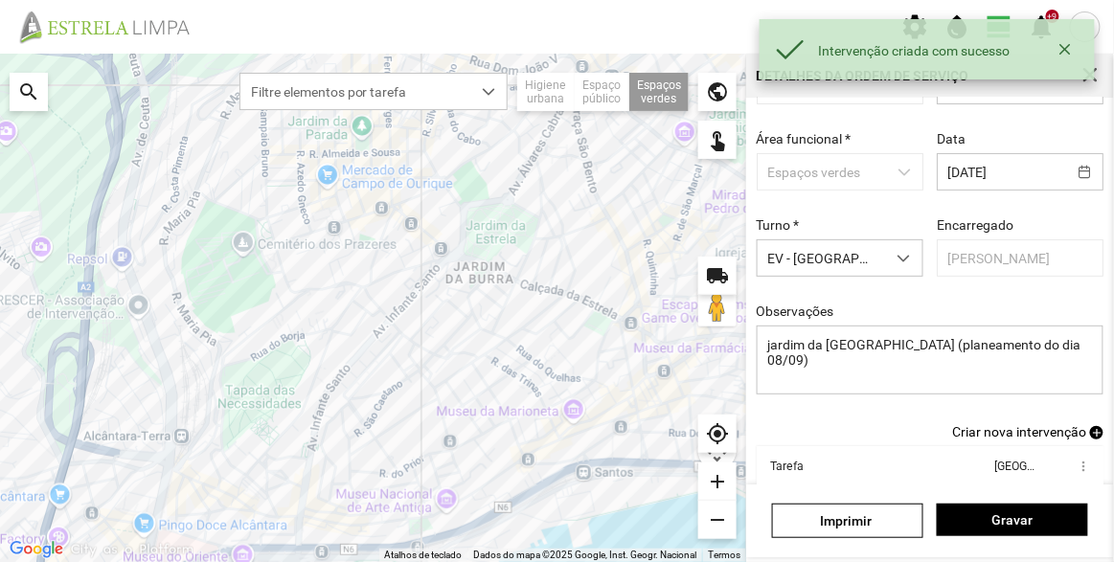
click at [1055, 438] on span "Criar nova intervenção" at bounding box center [1019, 431] width 134 height 15
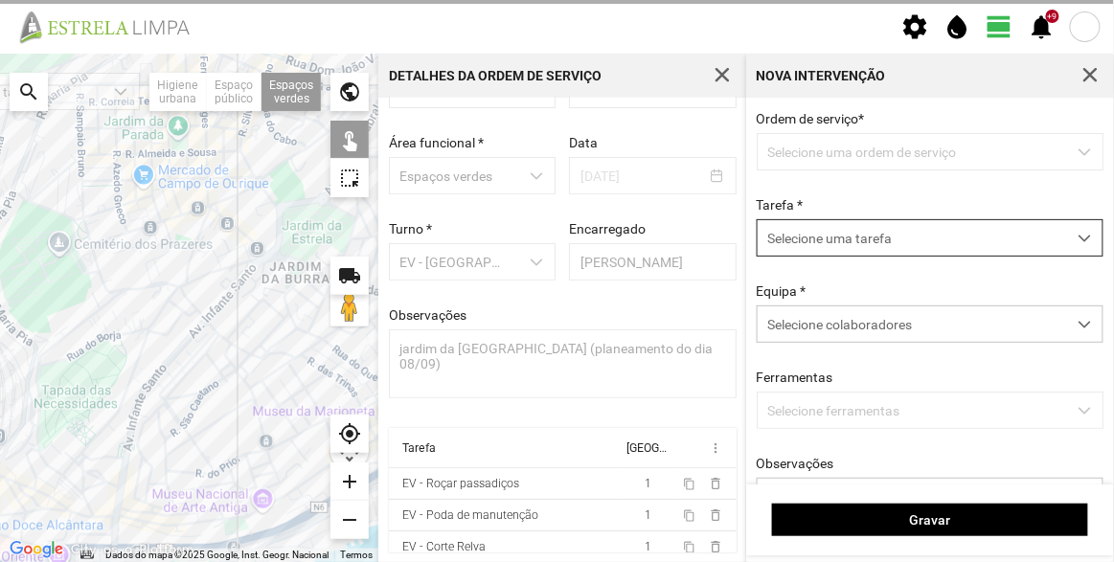
click at [858, 239] on span "Selecione uma tarefa" at bounding box center [912, 237] width 308 height 35
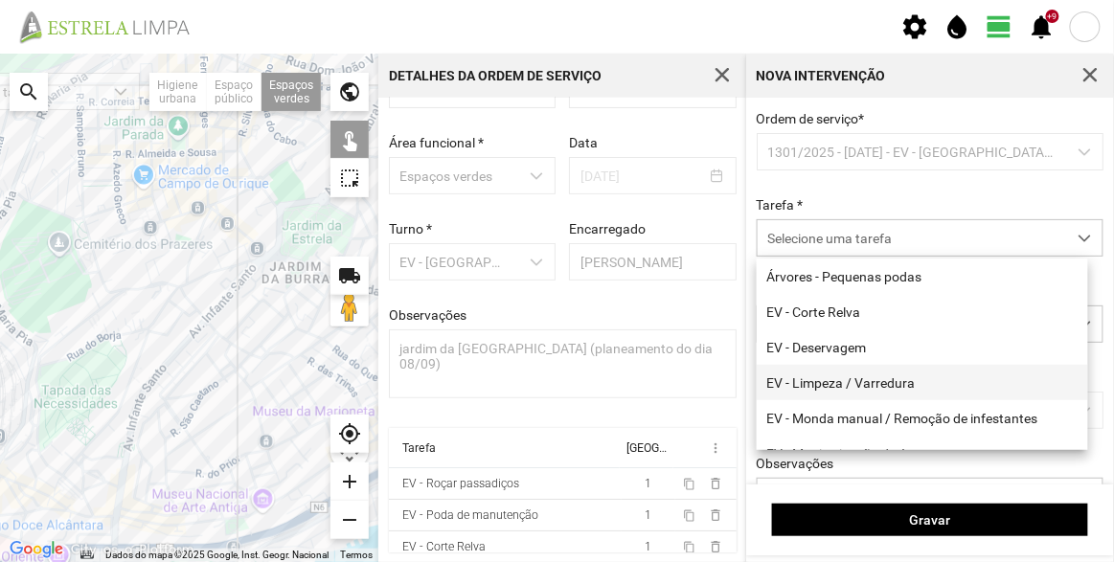
click at [863, 375] on li "EV - Limpeza / Varredura" at bounding box center [922, 382] width 331 height 35
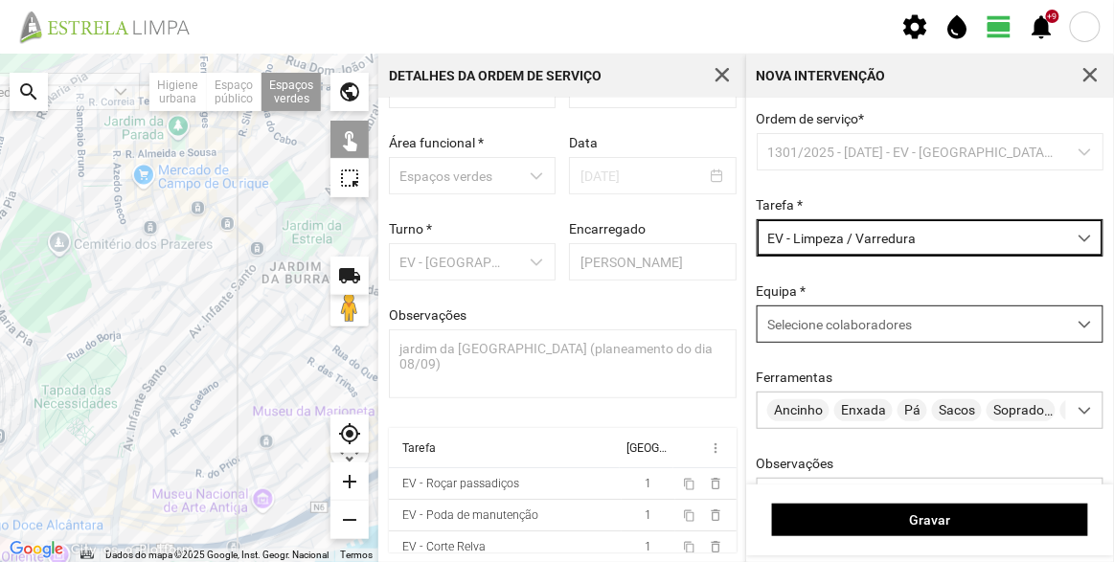
click at [915, 335] on div "Selecione colaboradores" at bounding box center [912, 323] width 308 height 35
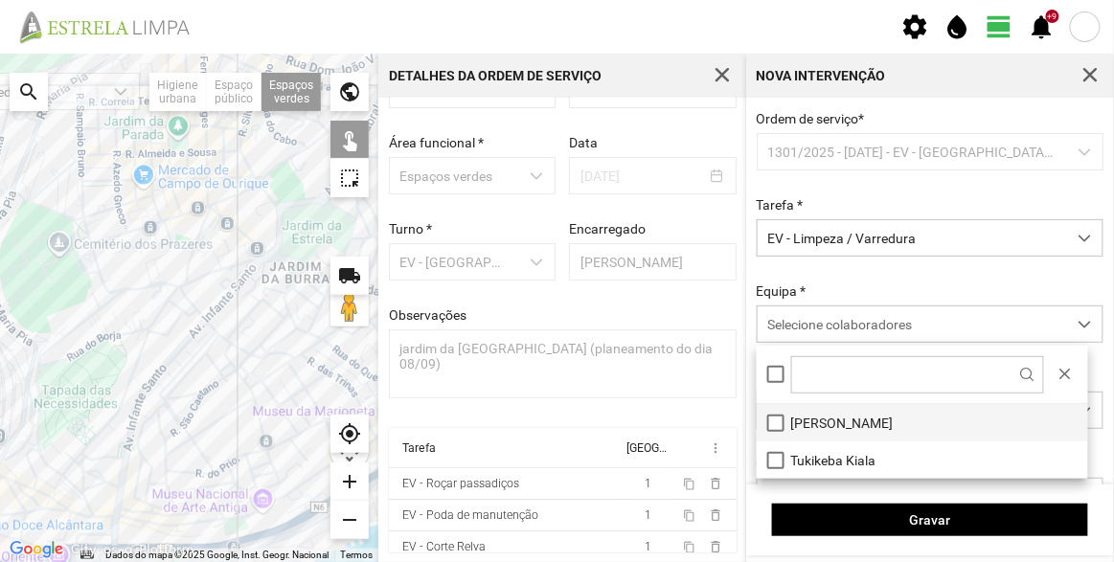
drag, startPoint x: 840, startPoint y: 422, endPoint x: 814, endPoint y: 420, distance: 25.9
click at [839, 422] on li "[PERSON_NAME]" at bounding box center [922, 422] width 331 height 37
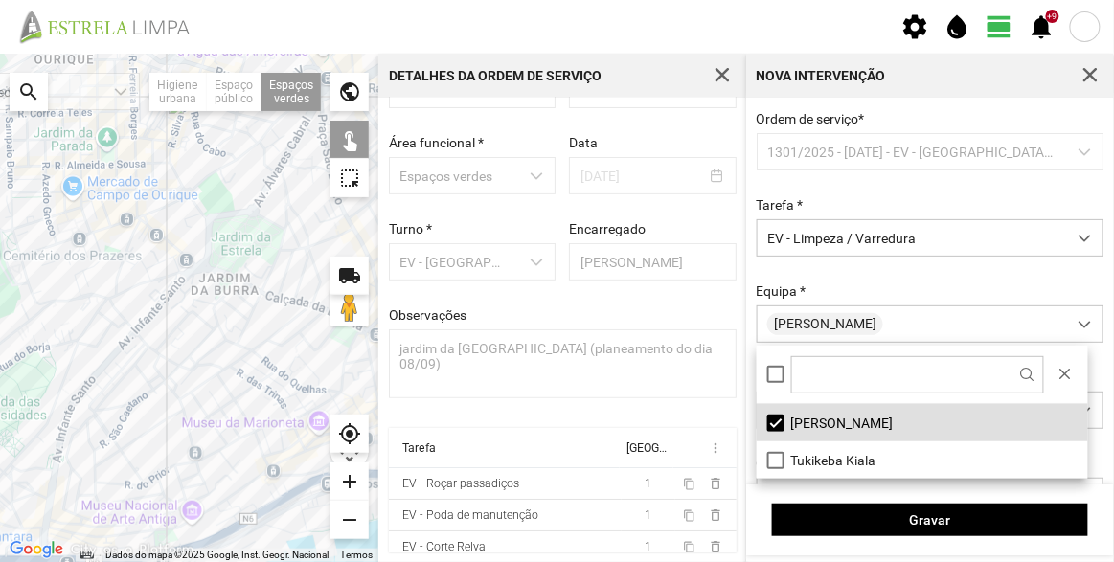
drag, startPoint x: 261, startPoint y: 325, endPoint x: 147, endPoint y: 341, distance: 115.1
click at [147, 341] on div at bounding box center [189, 308] width 378 height 509
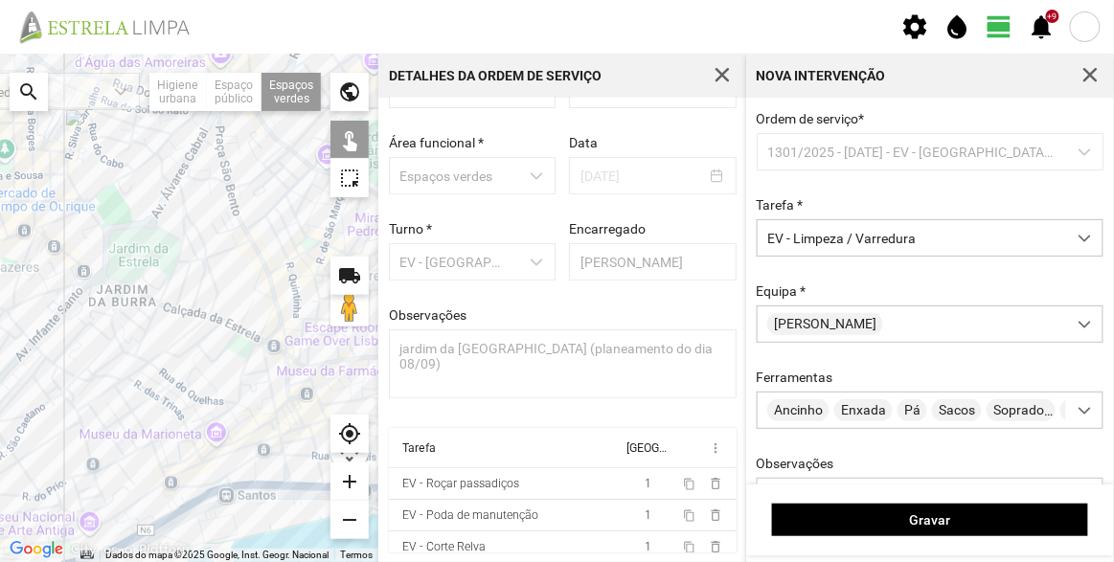
click at [266, 286] on div at bounding box center [189, 308] width 378 height 509
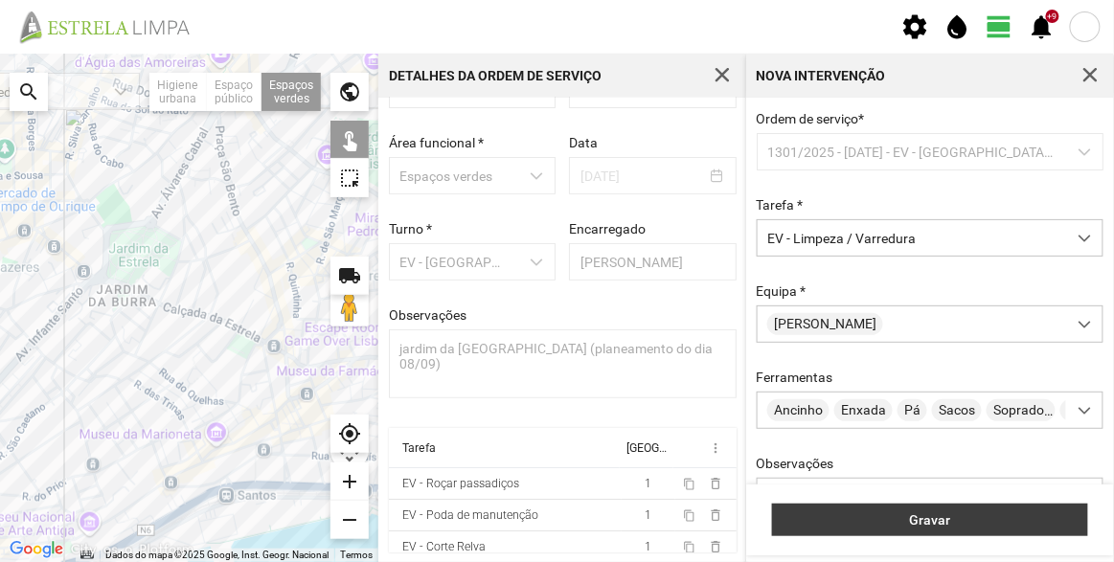
click at [945, 512] on span "Gravar" at bounding box center [930, 519] width 296 height 15
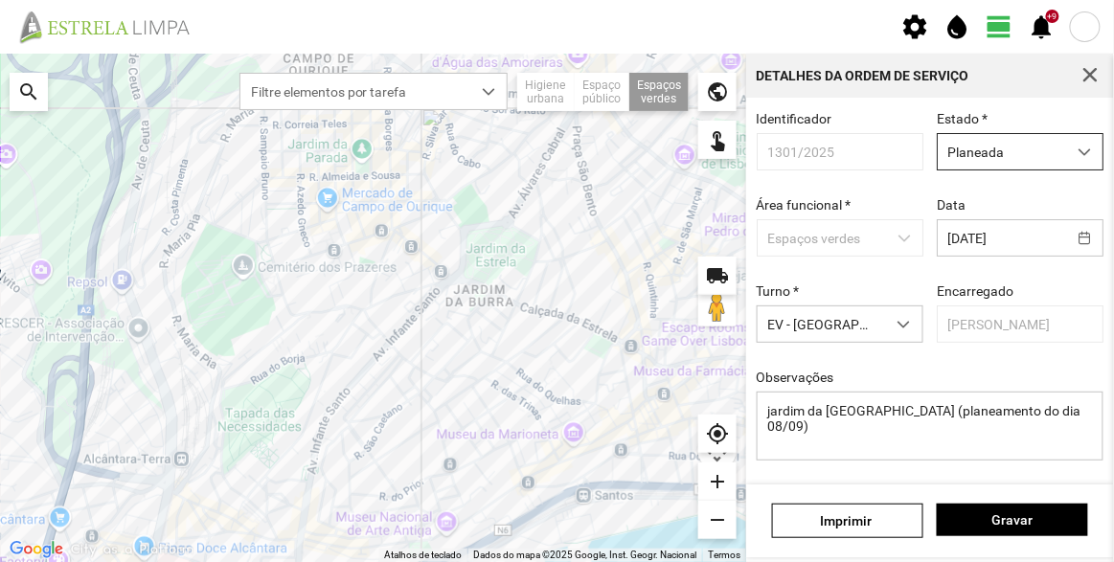
click at [1006, 160] on span "Planeada" at bounding box center [1002, 151] width 128 height 35
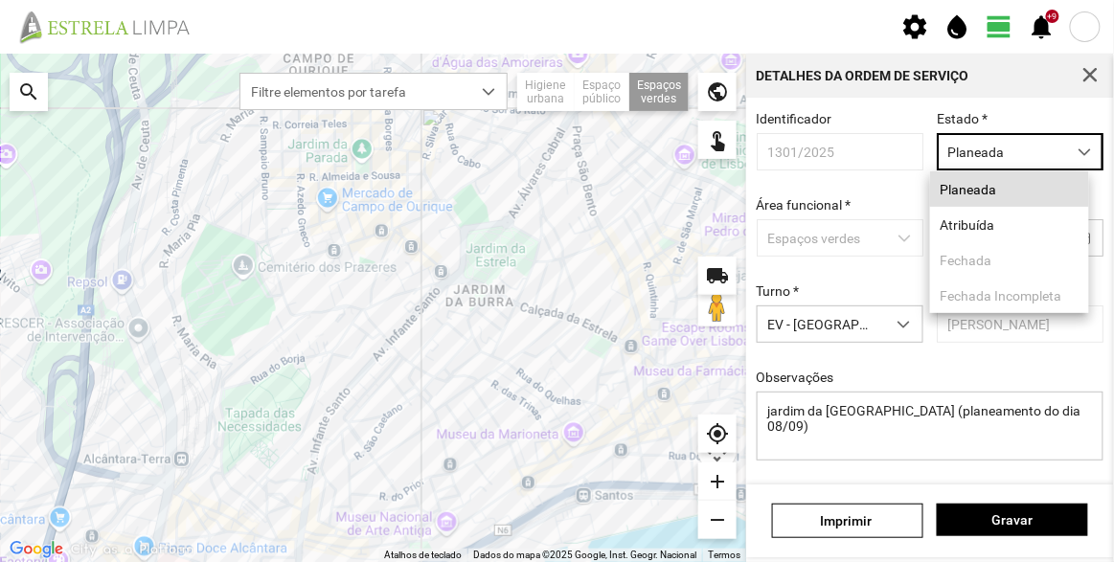
scroll to position [10, 80]
click at [975, 234] on li "Atribuída" at bounding box center [1009, 224] width 159 height 35
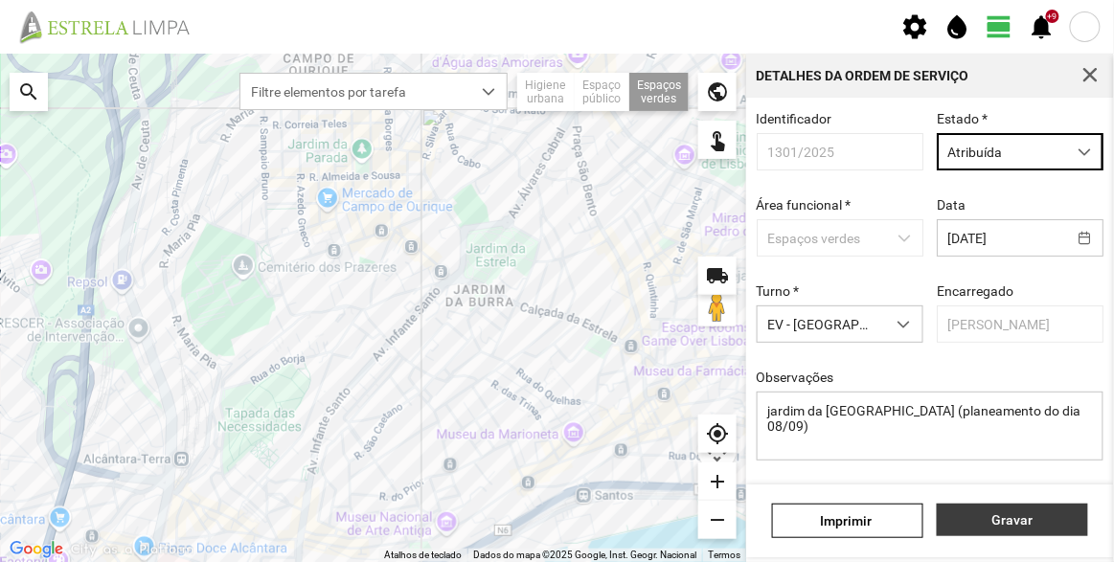
click at [1013, 513] on span "Gravar" at bounding box center [1012, 519] width 131 height 15
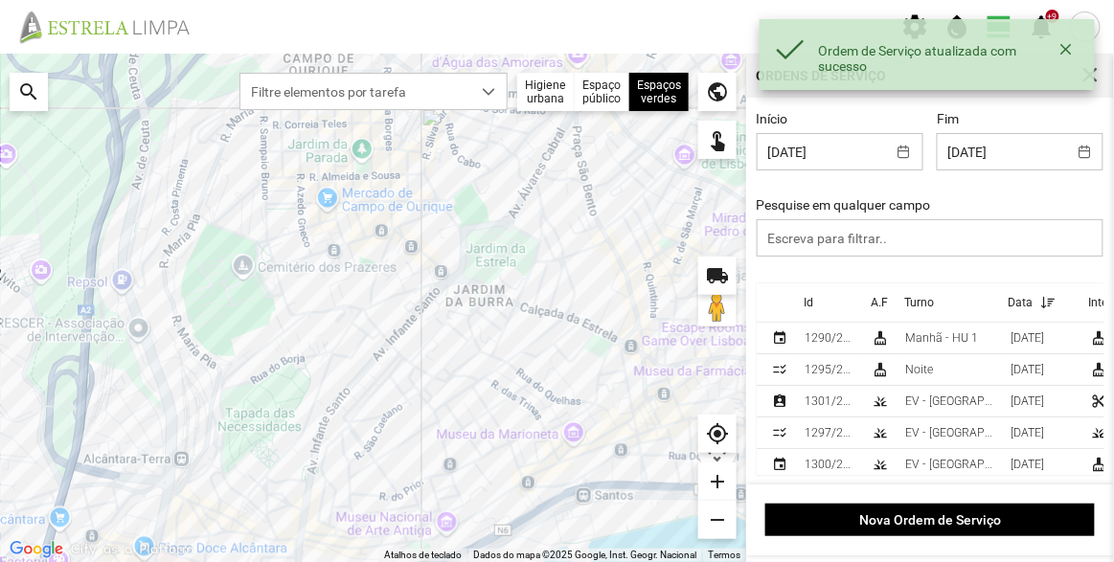
click at [810, 309] on div "Id" at bounding box center [809, 302] width 10 height 13
click at [811, 306] on div "Id" at bounding box center [809, 302] width 10 height 13
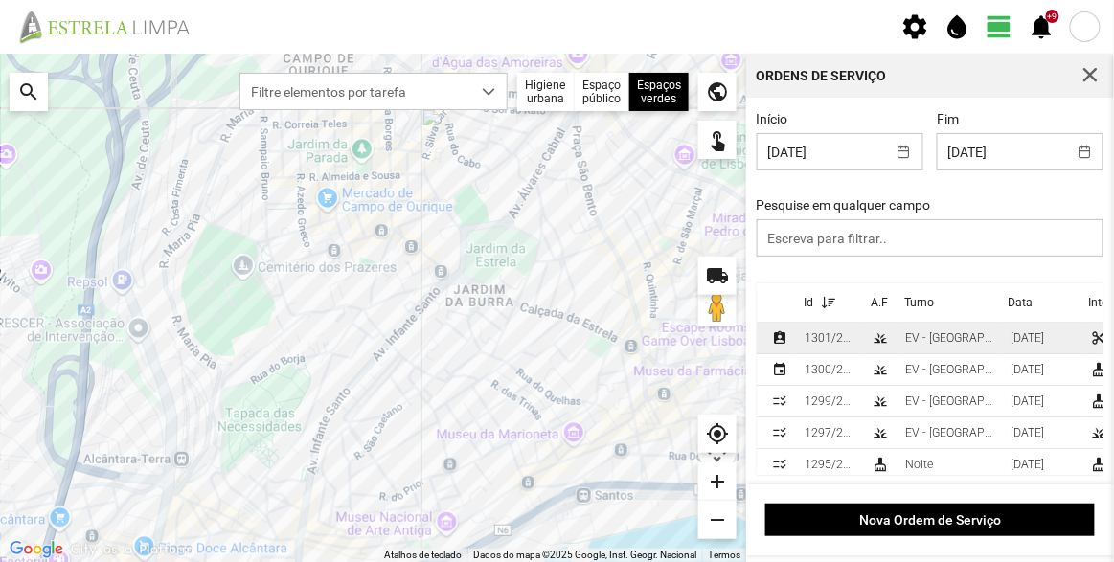
click at [818, 345] on div "1301/2025" at bounding box center [831, 337] width 52 height 13
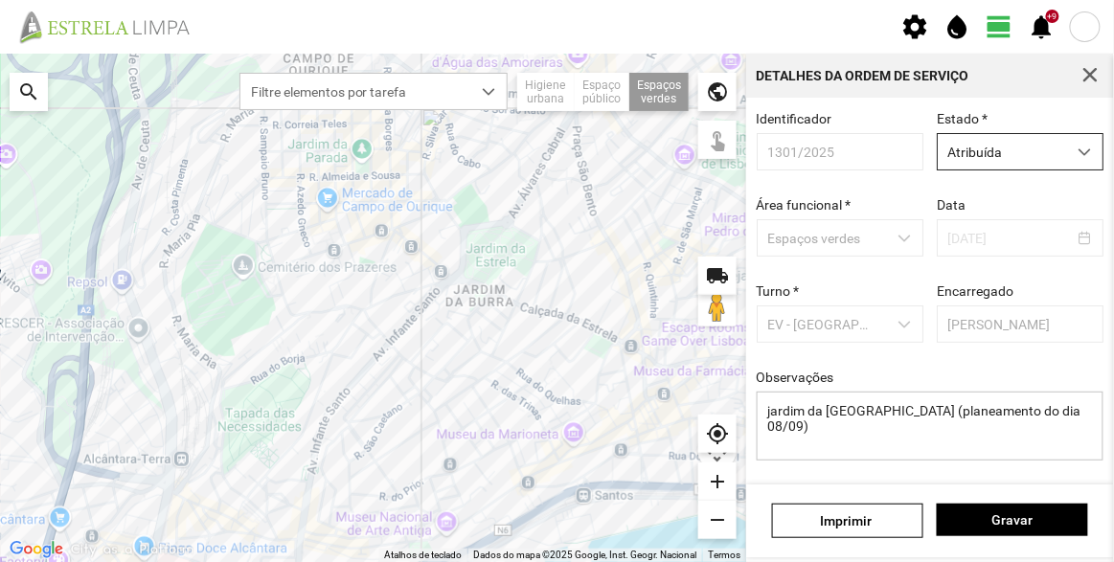
click at [980, 161] on span "Atribuída" at bounding box center [1002, 151] width 128 height 35
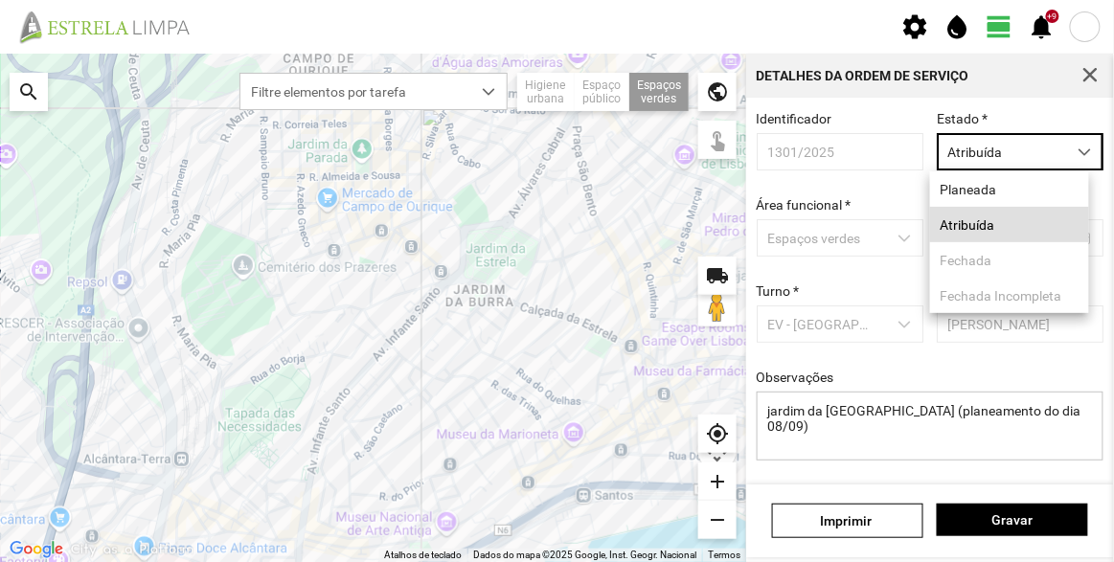
scroll to position [10, 80]
click at [990, 370] on div "Identificador 1301/2025 Estado * Atribuída Área funcional * Espaços verdes Data…" at bounding box center [930, 300] width 361 height 379
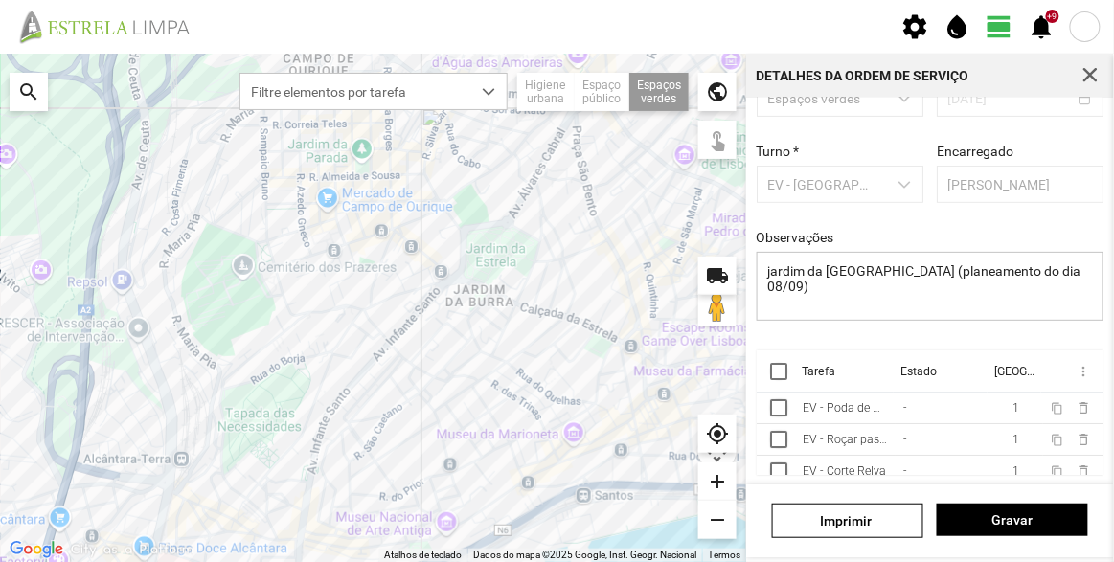
scroll to position [144, 0]
click at [788, 375] on th at bounding box center [776, 372] width 38 height 42
click at [783, 372] on div at bounding box center [778, 371] width 17 height 17
click at [1075, 370] on span "more_vert" at bounding box center [1082, 371] width 15 height 15
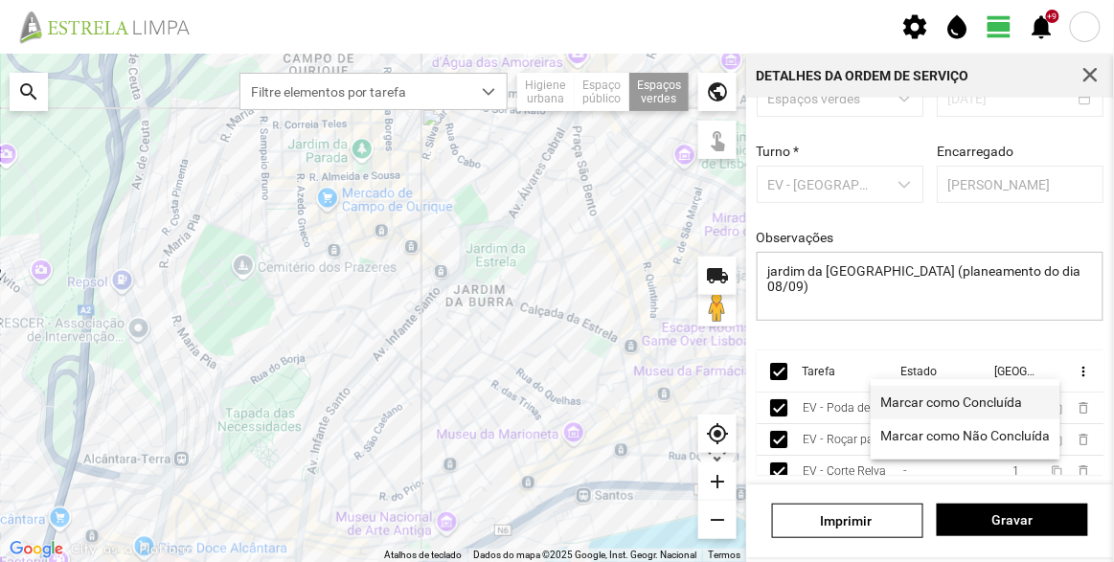
click at [931, 396] on span "Marcar como Concluída" at bounding box center [951, 402] width 142 height 13
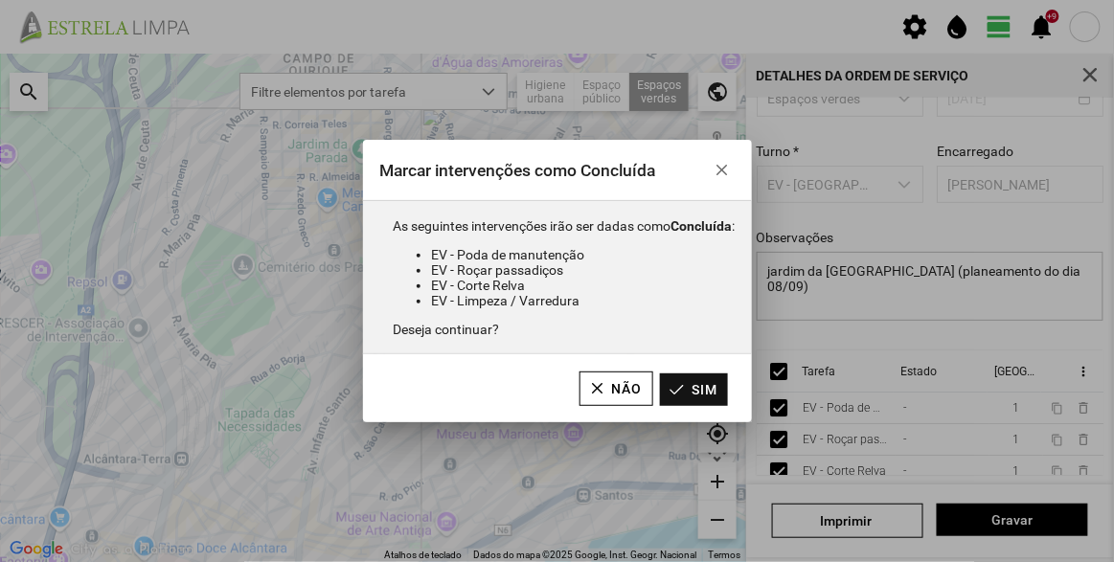
click at [685, 387] on button "Sim" at bounding box center [694, 390] width 68 height 33
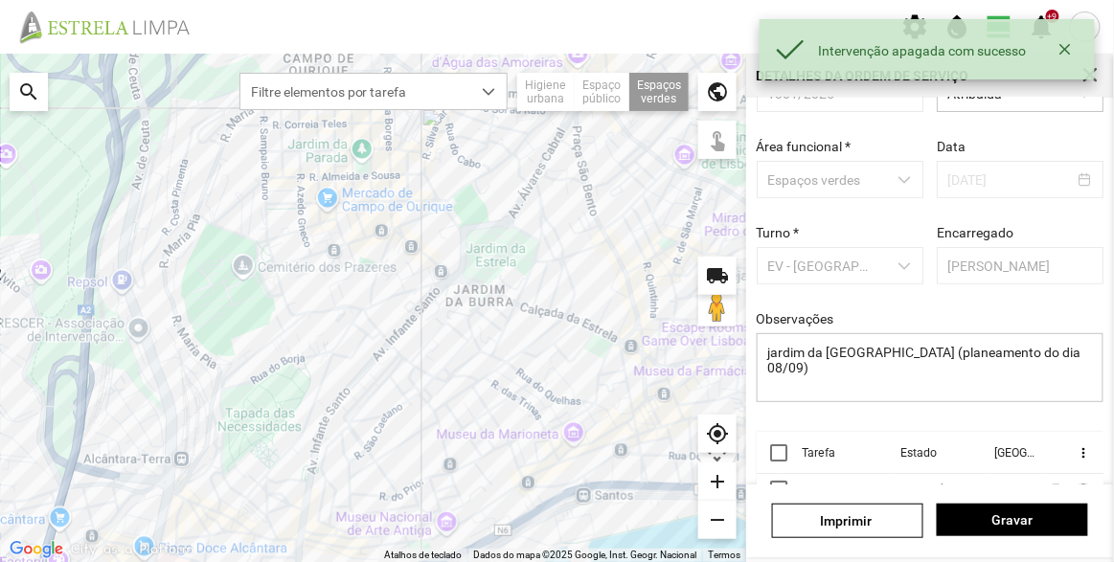
scroll to position [0, 0]
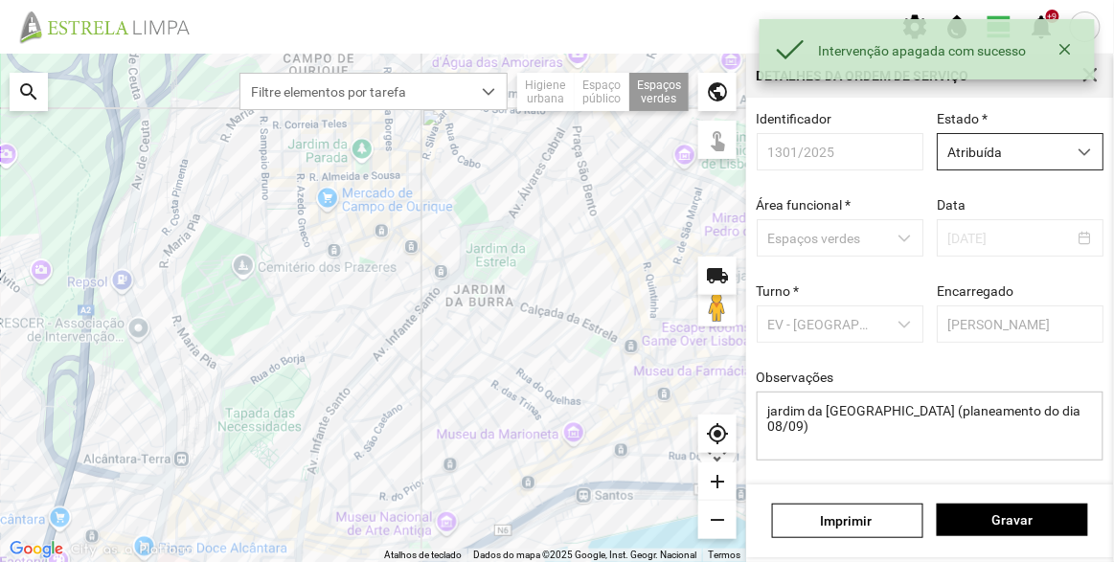
click at [983, 149] on span "Atribuída" at bounding box center [1002, 151] width 128 height 35
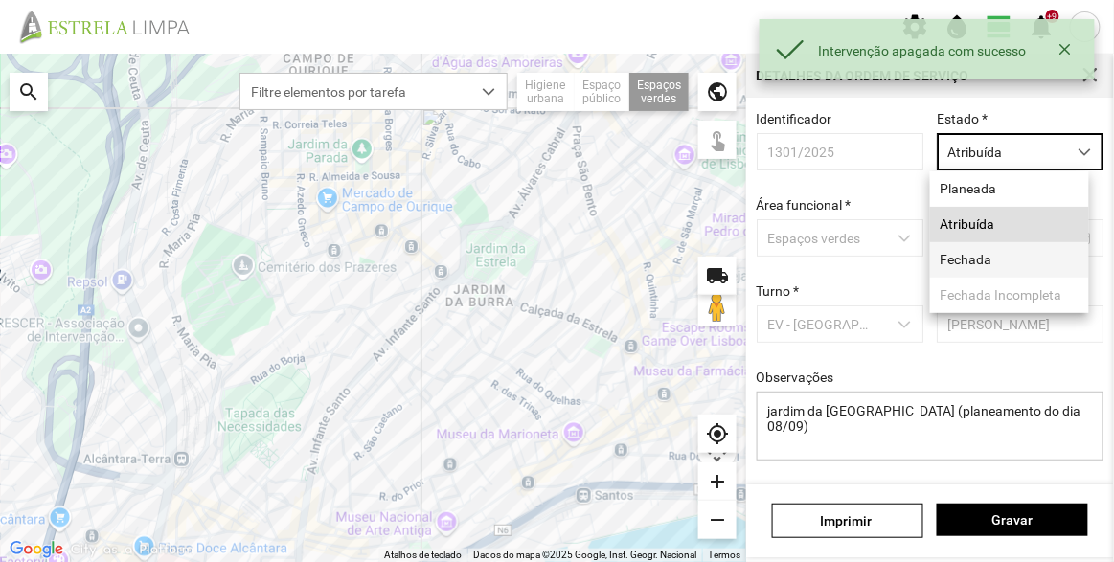
click at [989, 263] on li "Fechada" at bounding box center [1009, 259] width 159 height 35
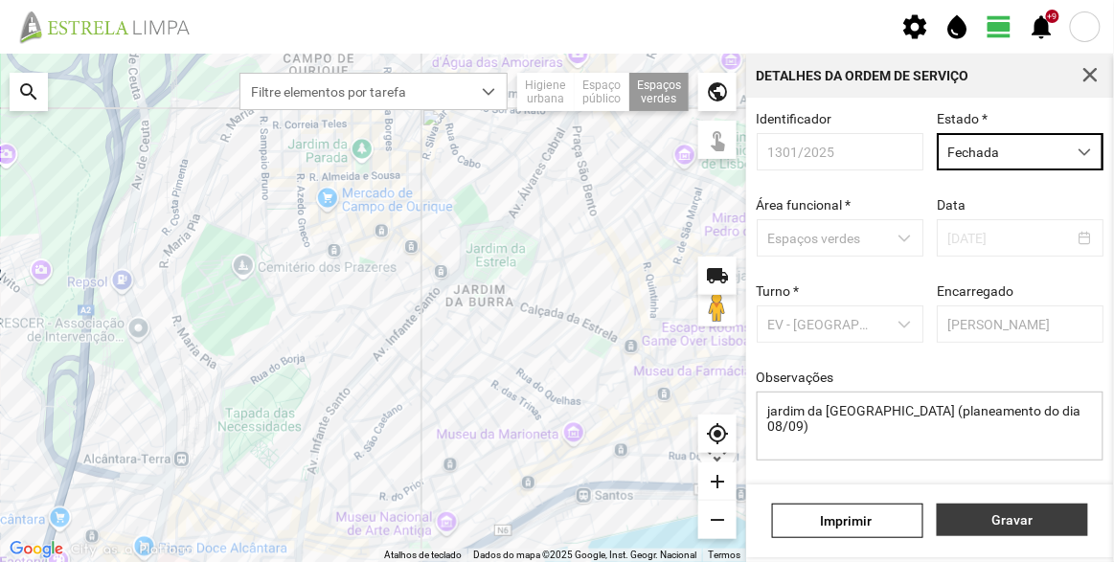
click at [1012, 522] on span "Gravar" at bounding box center [1012, 519] width 131 height 15
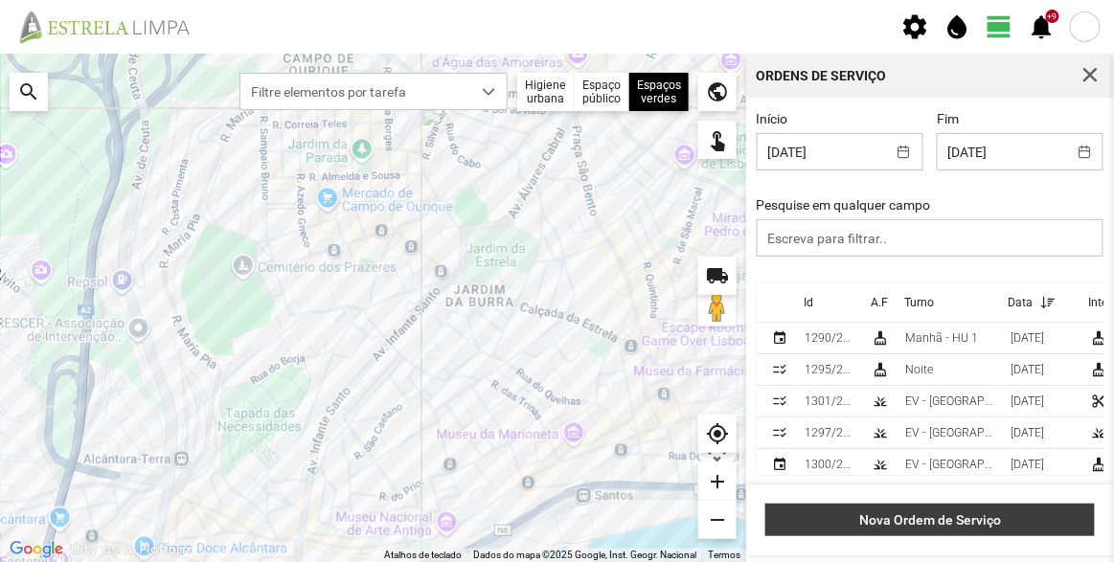
click at [964, 522] on span "Nova Ordem de Serviço" at bounding box center [930, 519] width 309 height 15
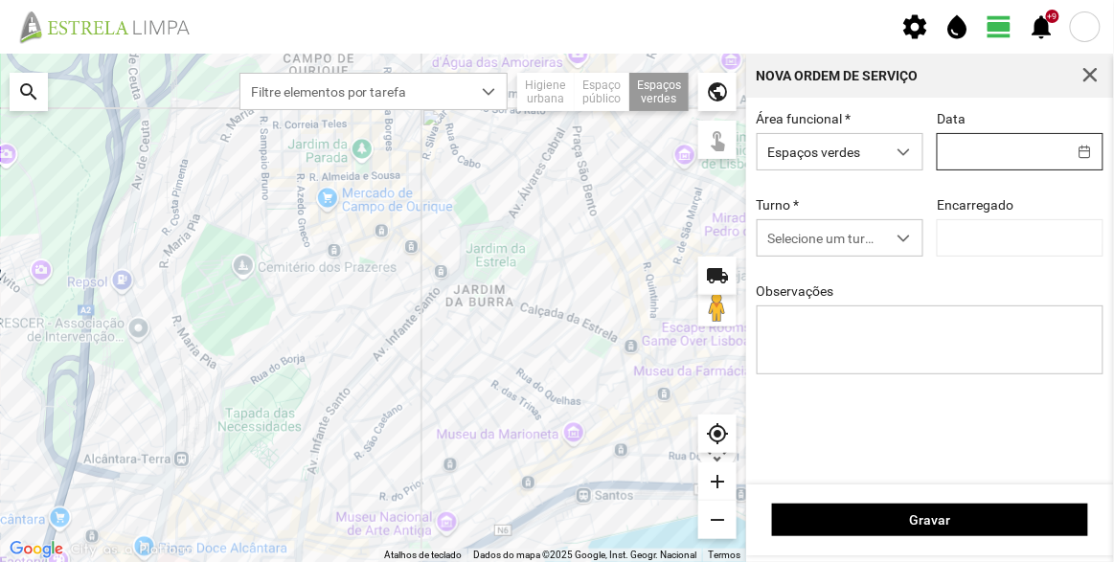
click at [1013, 157] on input "text" at bounding box center [1002, 151] width 128 height 35
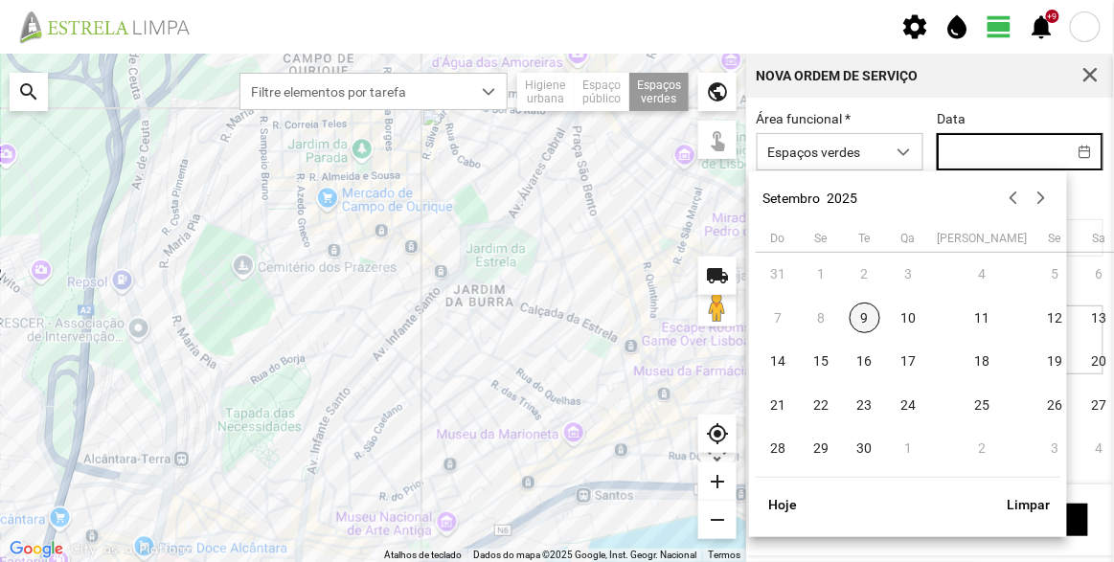
click at [855, 321] on span "9" at bounding box center [865, 318] width 31 height 31
type input "[DATE]"
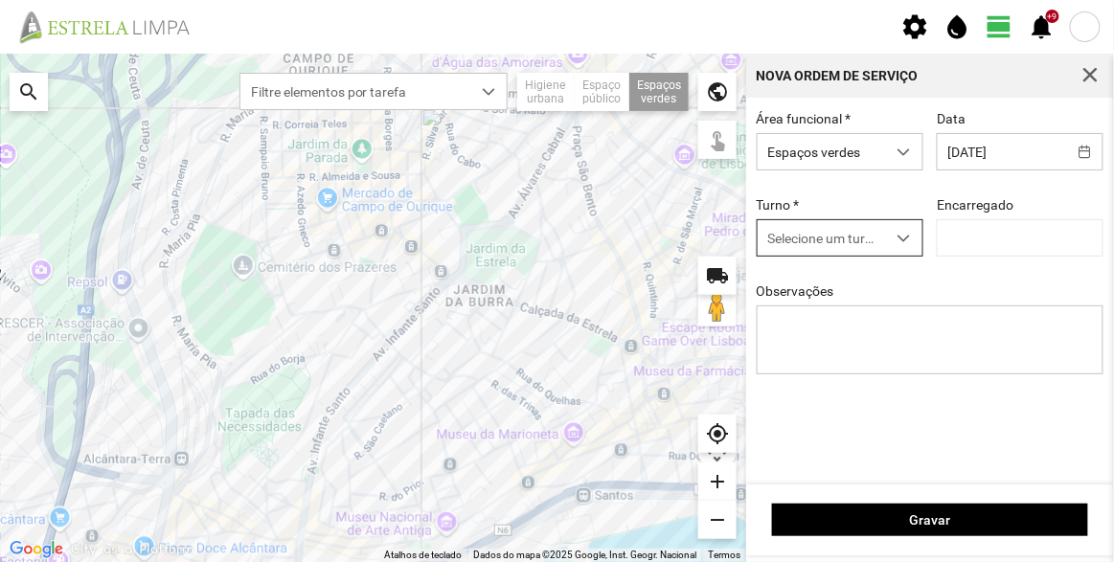
click at [811, 242] on span "Selecione um turno" at bounding box center [822, 237] width 128 height 35
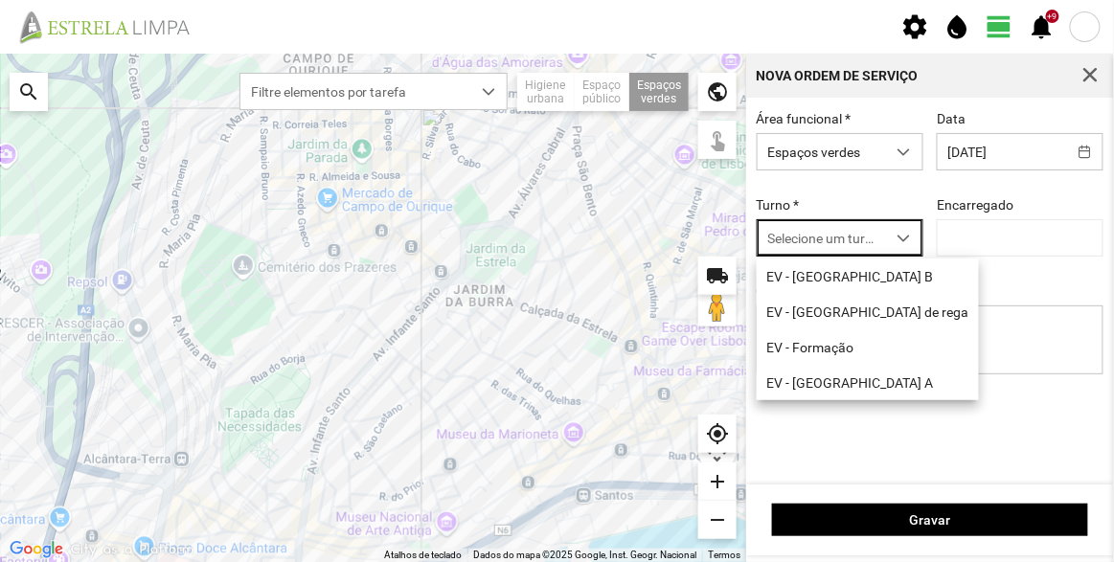
scroll to position [10, 80]
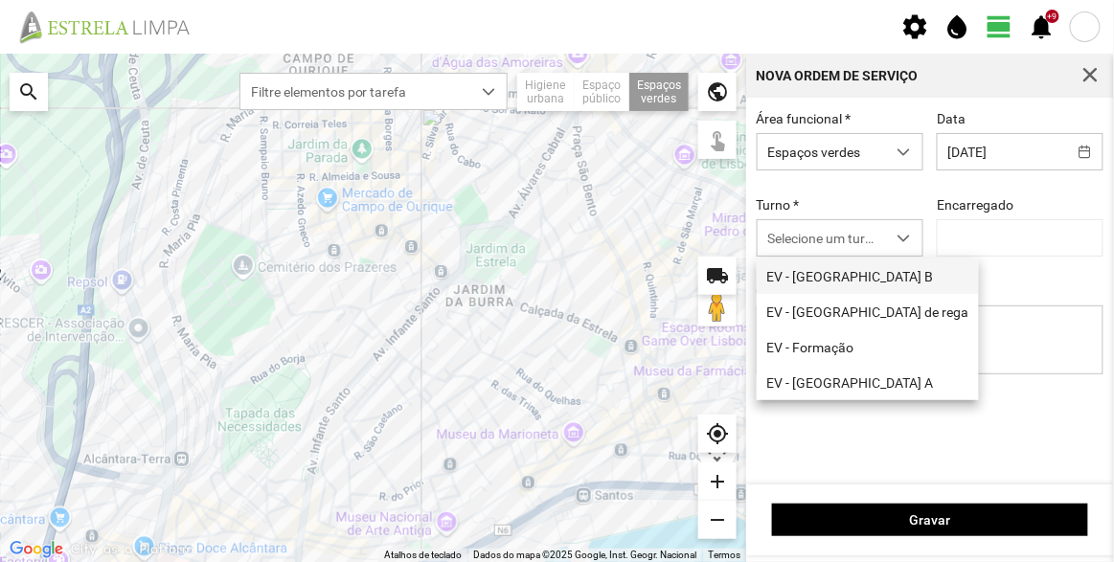
click at [816, 277] on li "EV - [GEOGRAPHIC_DATA] B" at bounding box center [868, 276] width 222 height 35
type input "[PERSON_NAME]"
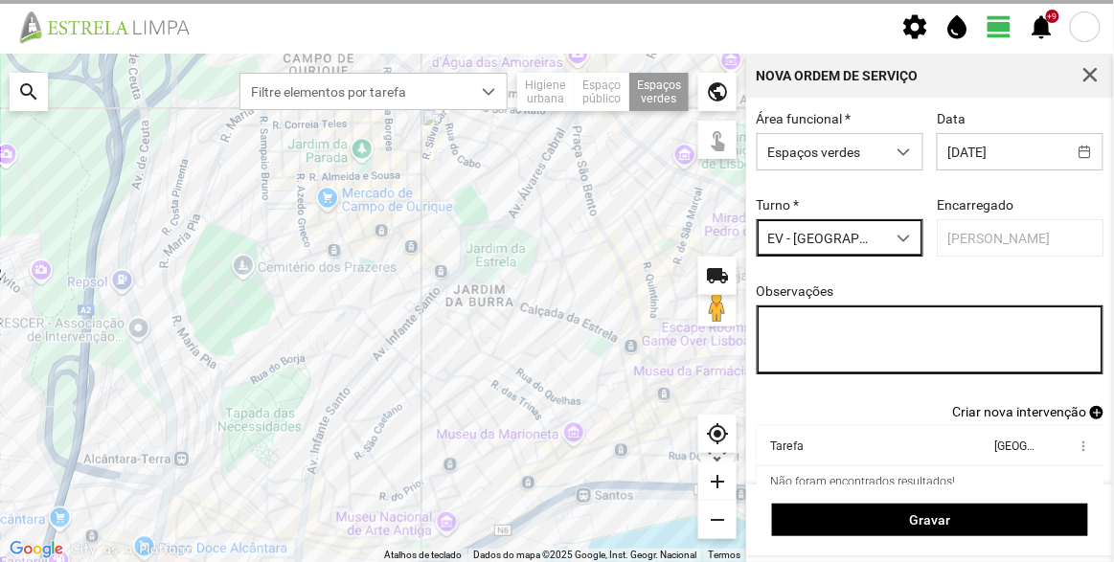
click at [827, 338] on textarea "Observações" at bounding box center [931, 340] width 348 height 69
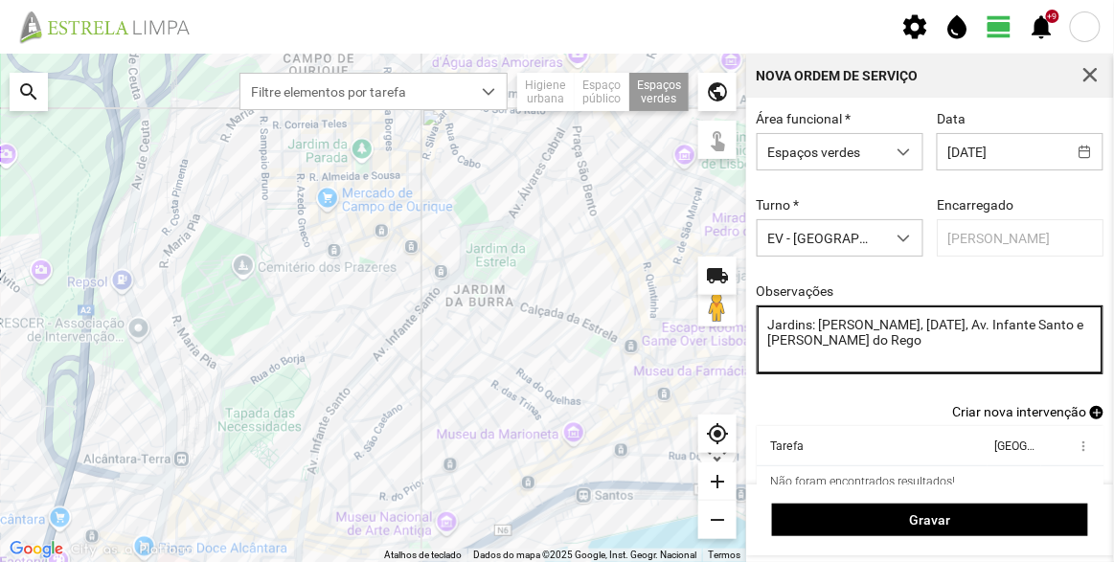
scroll to position [79, 0]
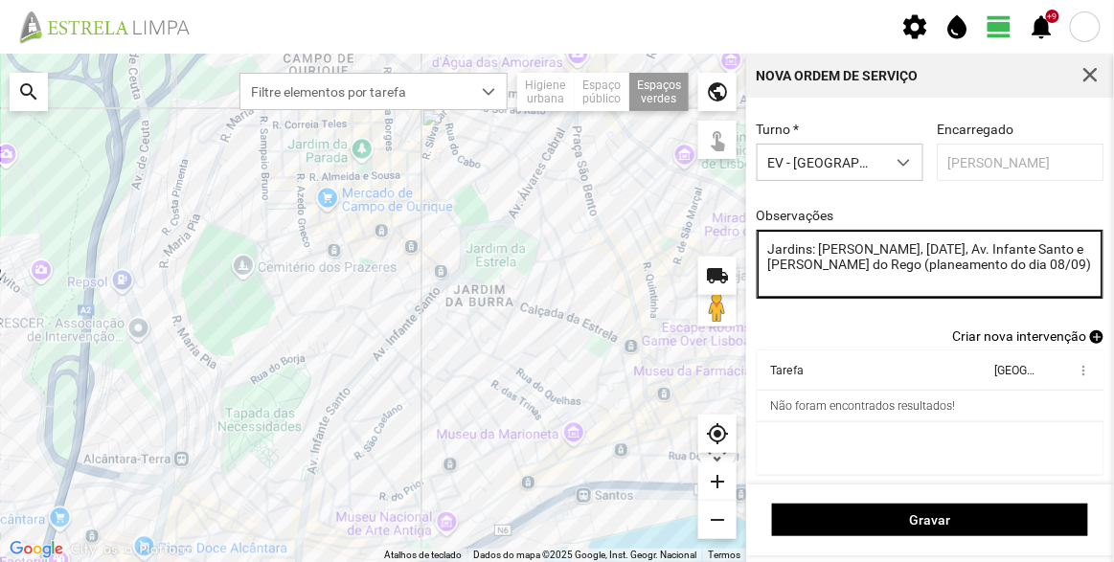
type textarea "Jardins: [PERSON_NAME], [DATE], Av. Infante Santo e [PERSON_NAME] do Rego (plan…"
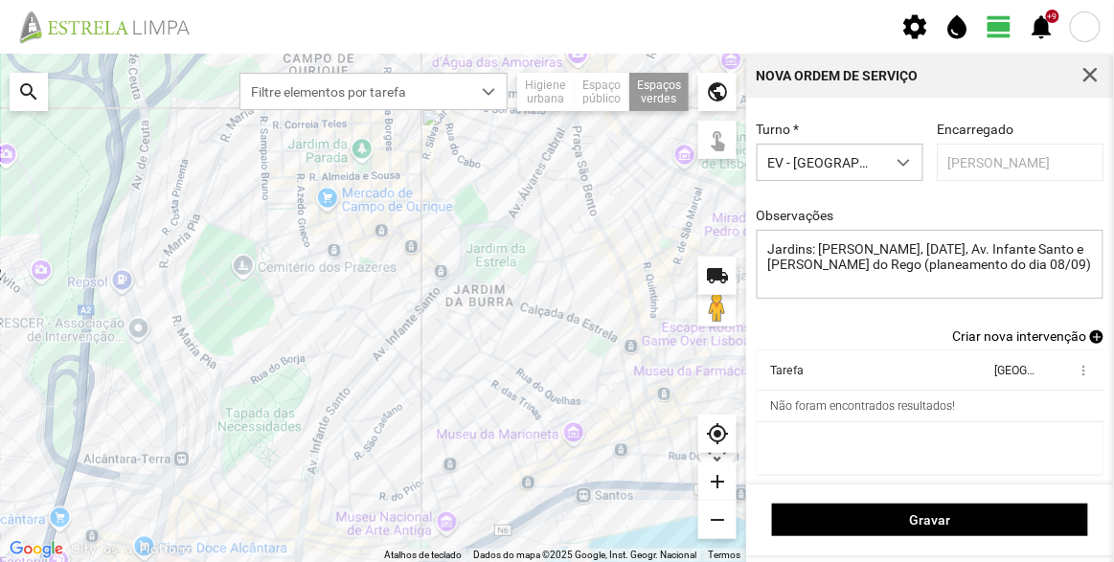
click at [1051, 334] on span "Criar nova intervenção" at bounding box center [1019, 336] width 134 height 15
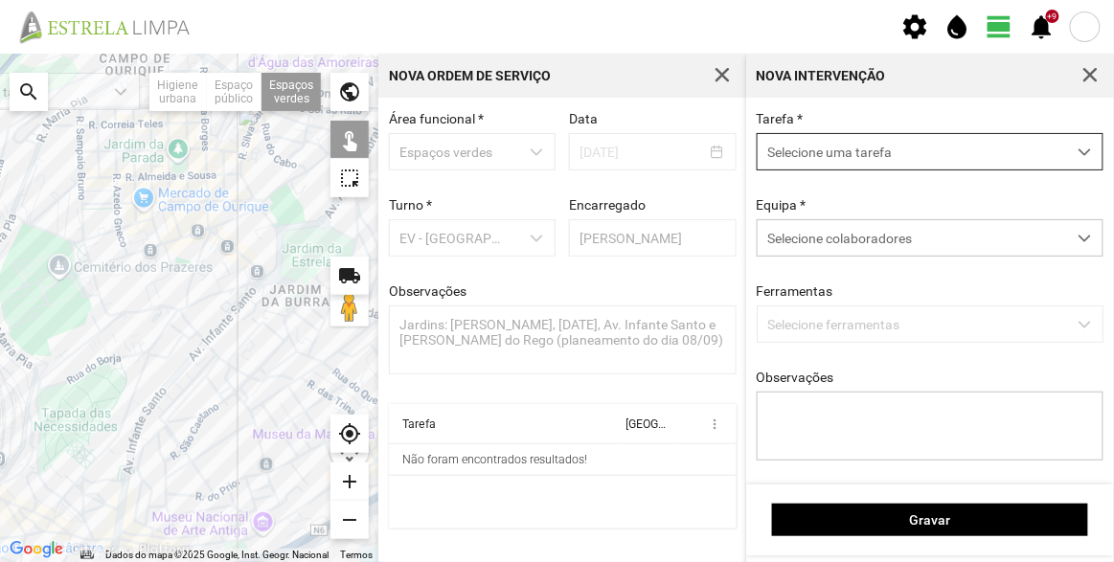
click at [882, 147] on span "Selecione uma tarefa" at bounding box center [912, 151] width 308 height 35
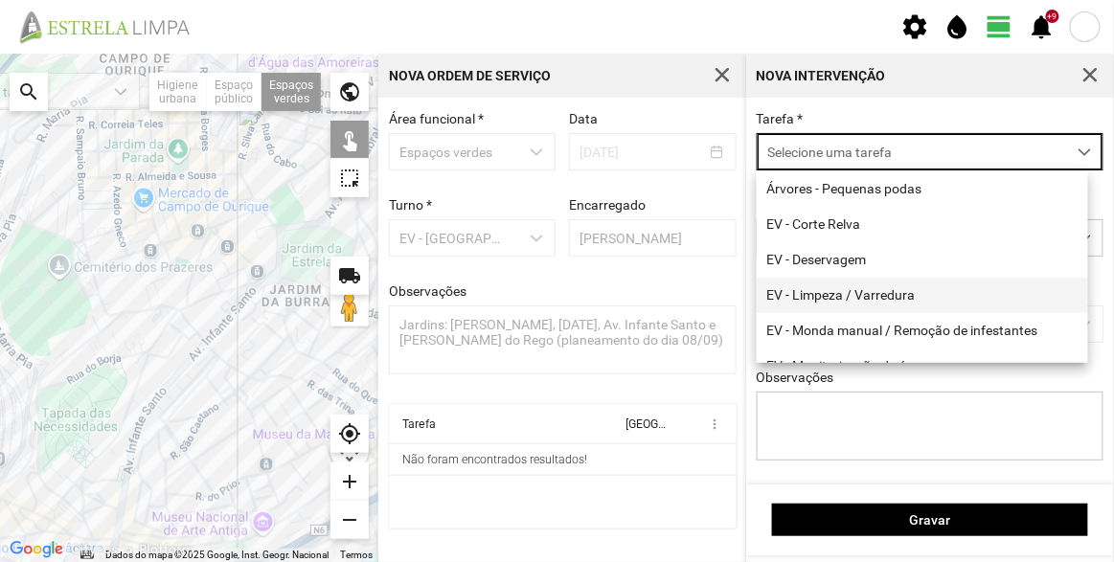
click at [839, 299] on li "EV - Limpeza / Varredura" at bounding box center [922, 295] width 331 height 35
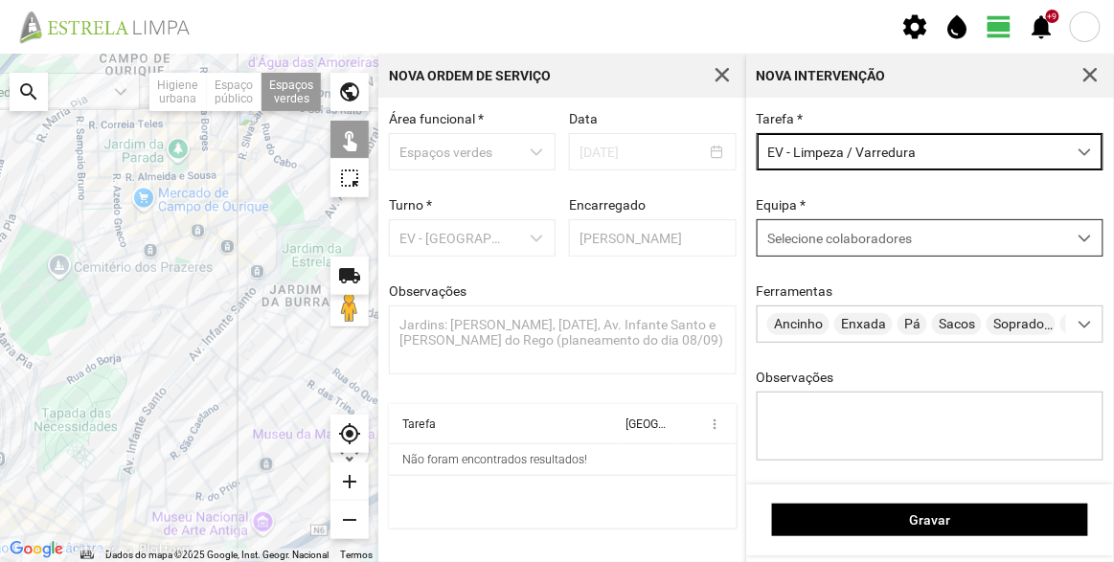
click at [849, 238] on span "Selecione colaboradores" at bounding box center [839, 238] width 145 height 15
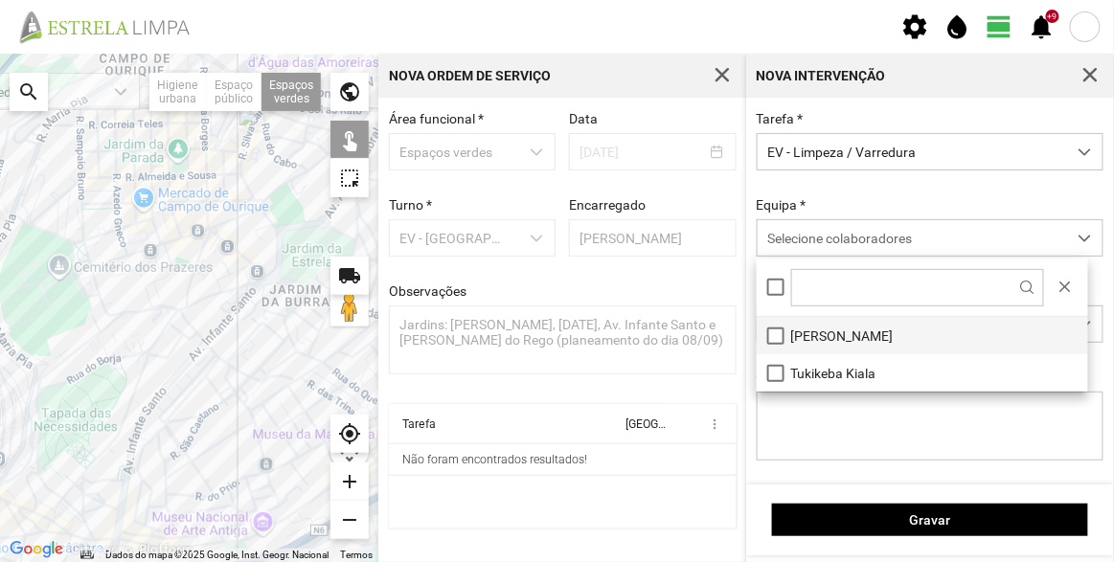
click at [828, 331] on li "[PERSON_NAME]" at bounding box center [922, 335] width 331 height 37
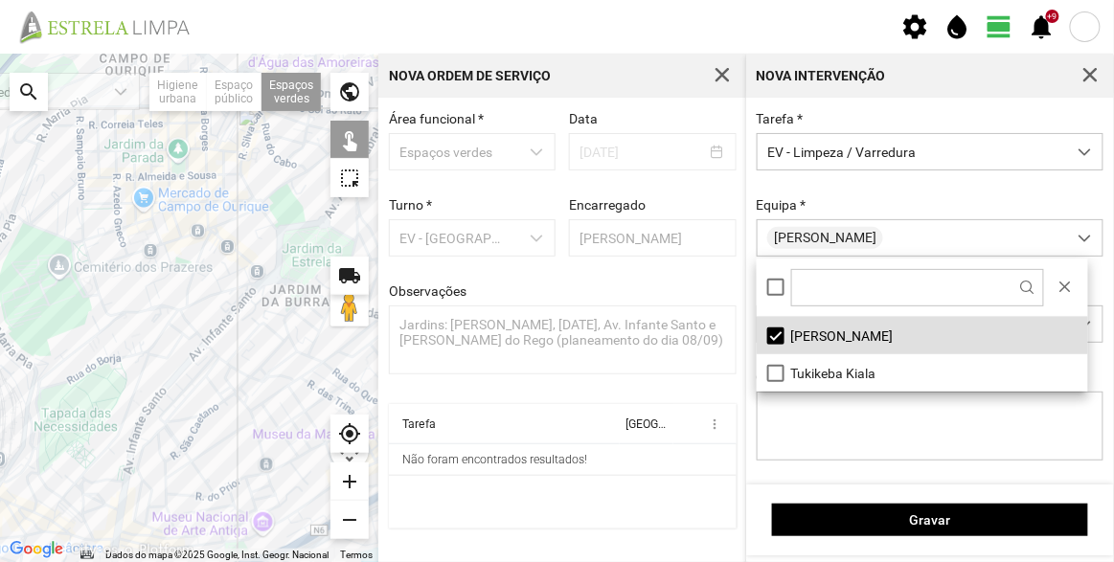
click at [858, 200] on div "Equipa * [PERSON_NAME]" at bounding box center [930, 226] width 361 height 59
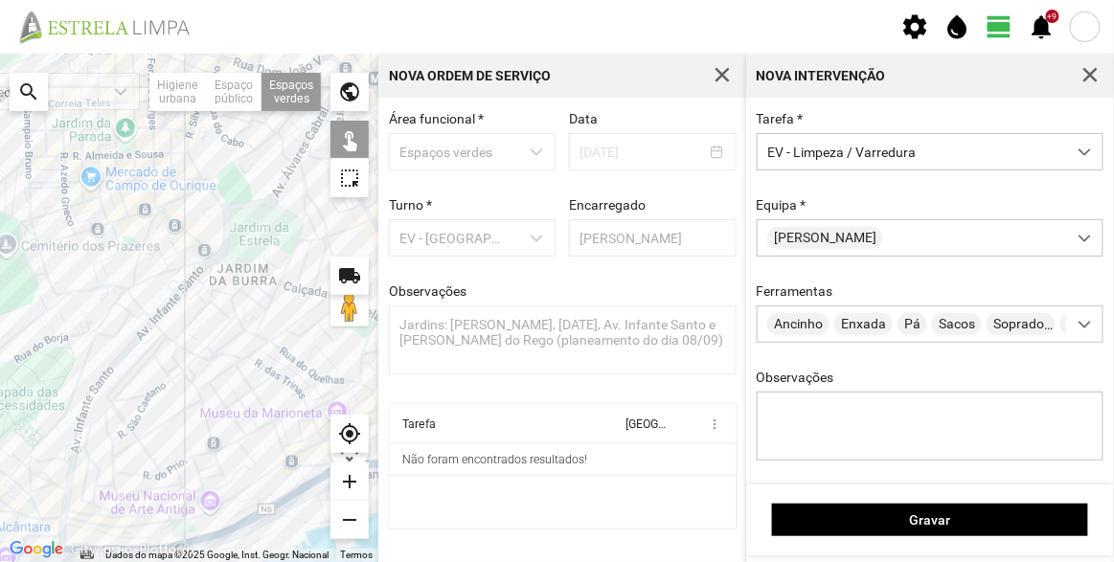
drag, startPoint x: 250, startPoint y: 351, endPoint x: 196, endPoint y: 285, distance: 84.4
click at [194, 329] on div at bounding box center [189, 308] width 378 height 509
click at [203, 256] on div at bounding box center [189, 308] width 378 height 509
click at [239, 283] on div at bounding box center [189, 308] width 378 height 509
click at [133, 334] on div at bounding box center [189, 308] width 378 height 509
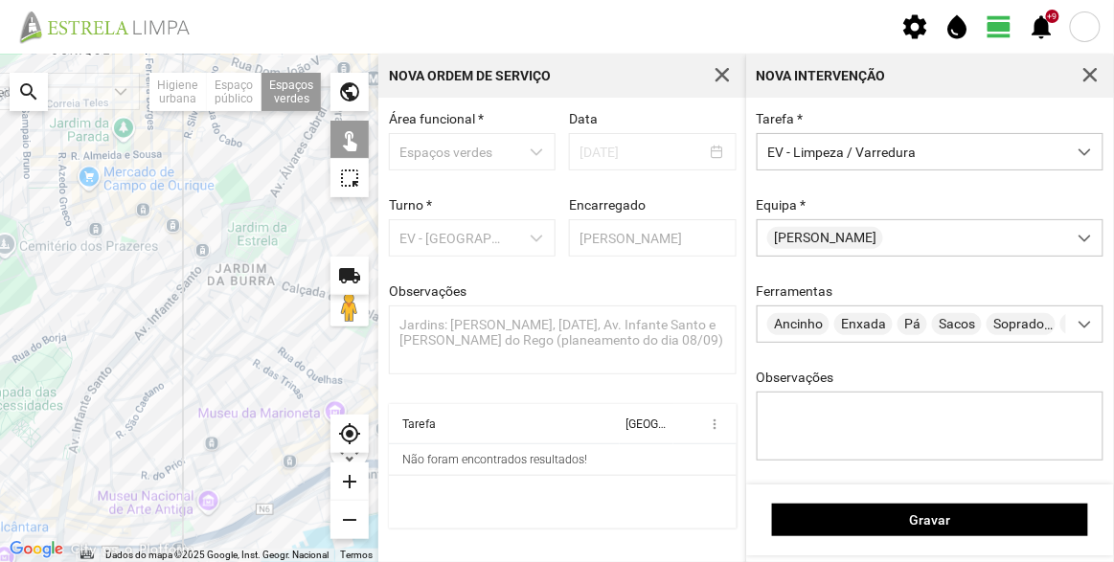
click at [140, 354] on div at bounding box center [189, 308] width 378 height 509
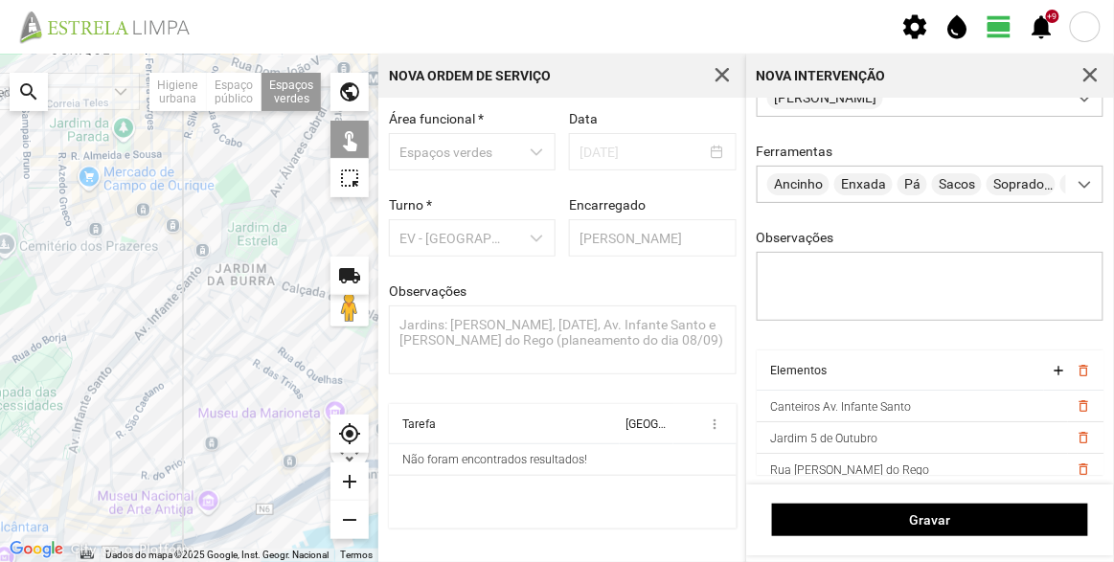
scroll to position [144, 0]
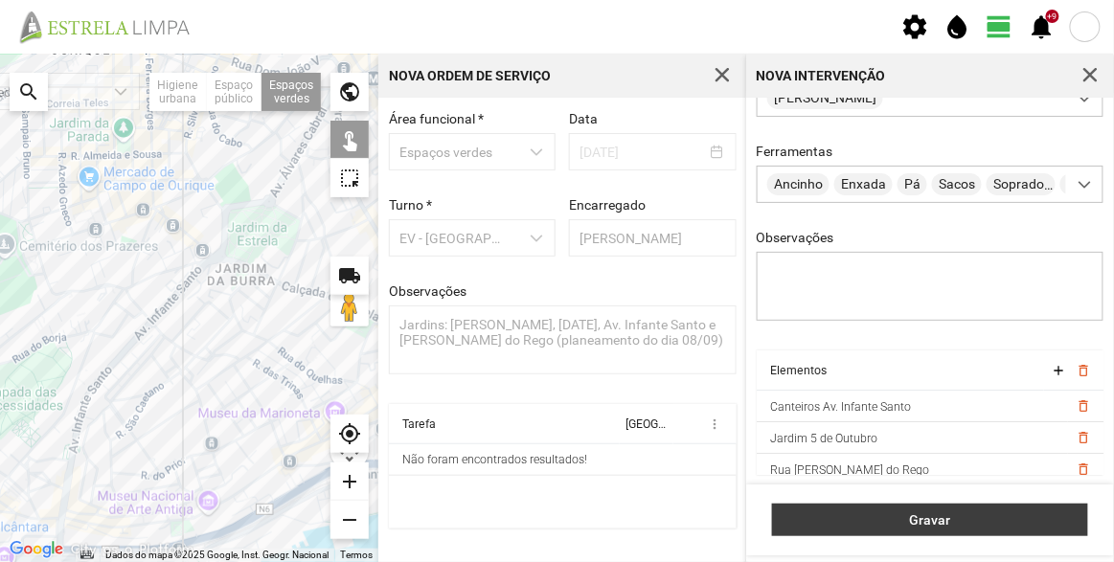
click at [989, 527] on span "Gravar" at bounding box center [930, 519] width 296 height 15
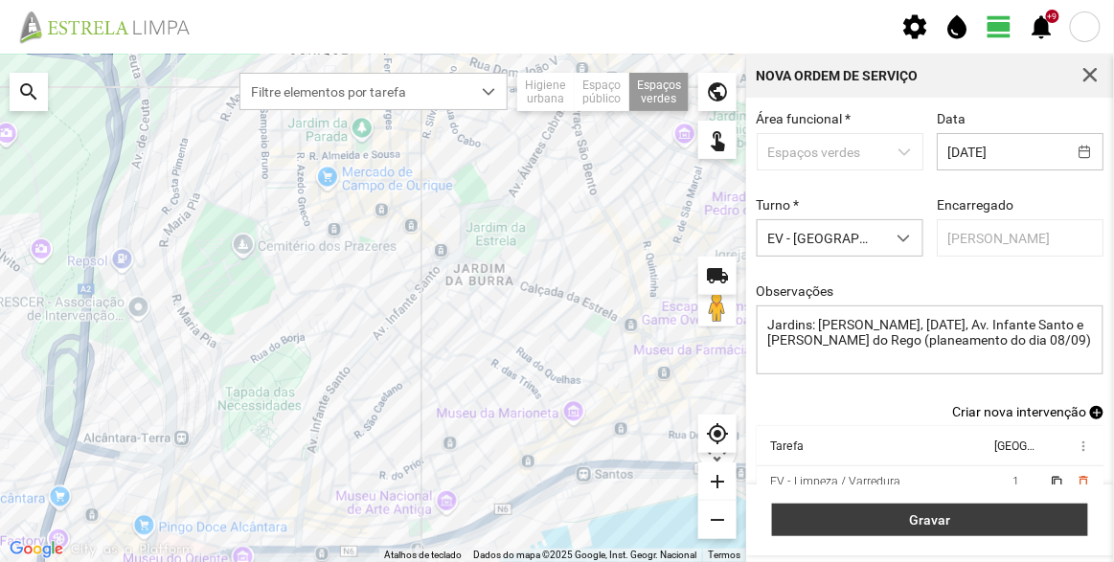
click at [926, 533] on button "Gravar" at bounding box center [930, 520] width 316 height 33
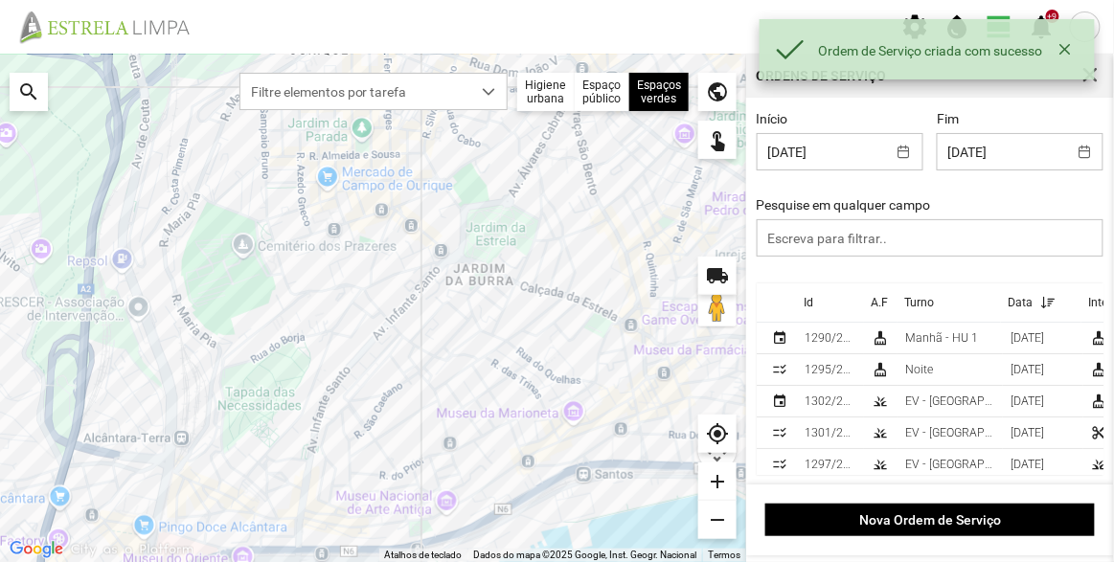
click at [811, 302] on div "Id" at bounding box center [809, 302] width 10 height 13
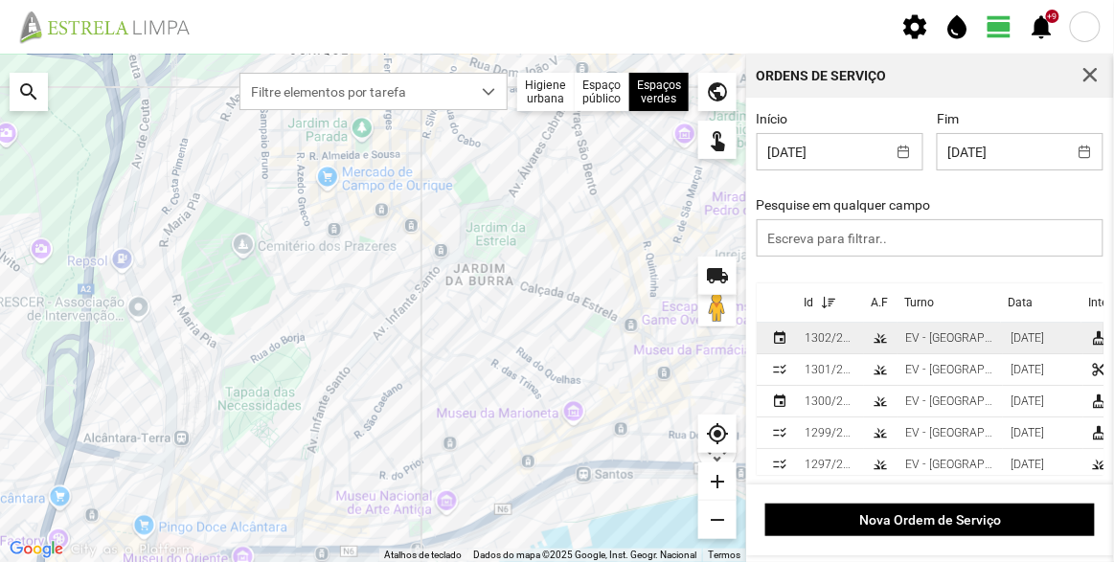
click at [833, 340] on div "1302/2025" at bounding box center [831, 337] width 52 height 13
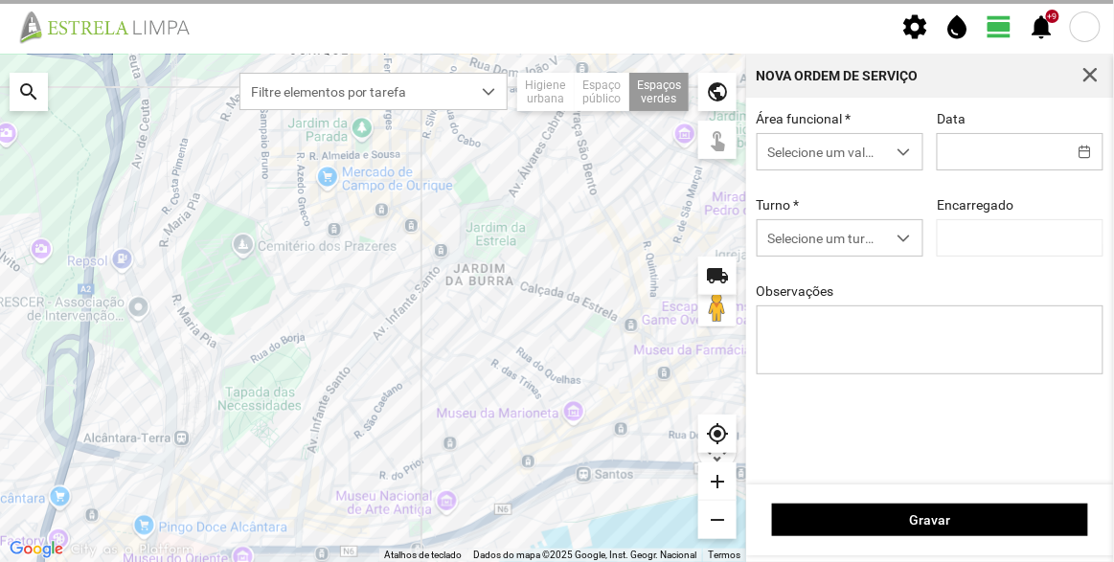
type input "[DATE]"
type textarea "Jardins: [PERSON_NAME], [DATE], Av. Infante Santo e [PERSON_NAME] do Rego (plan…"
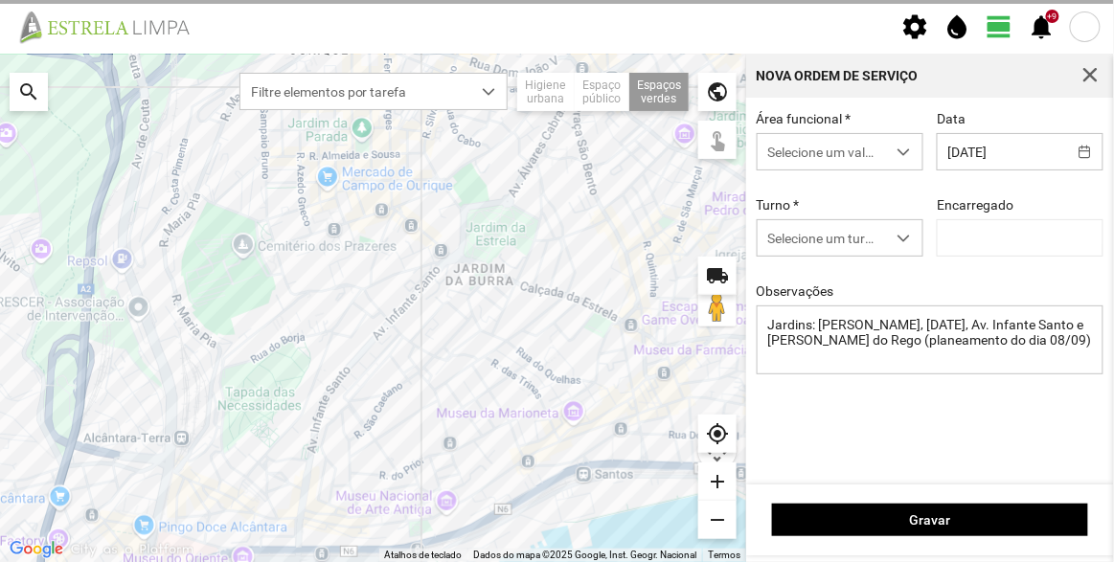
type input "[PERSON_NAME]"
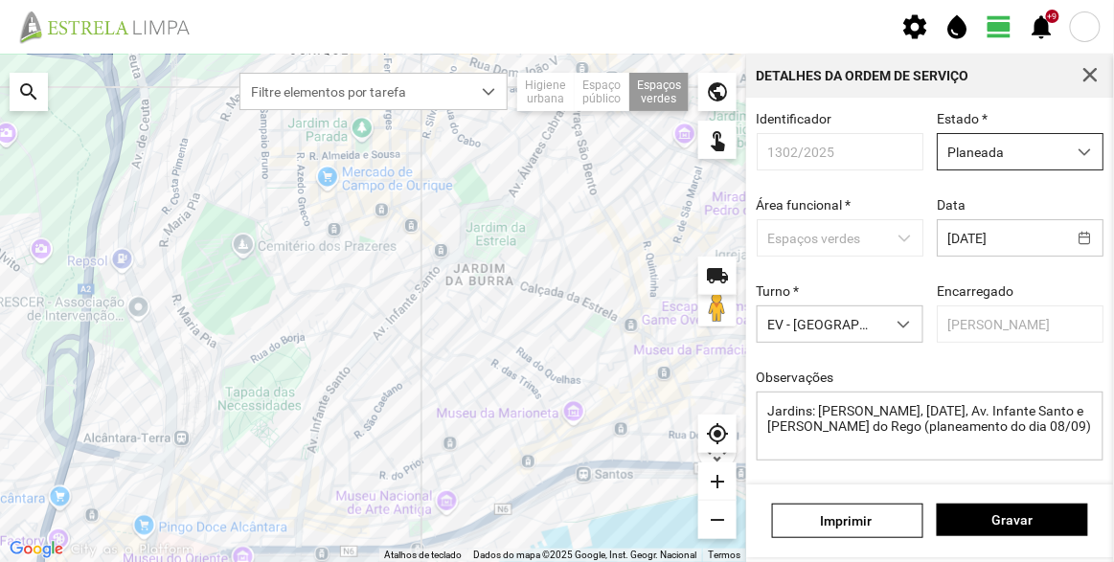
click at [984, 152] on span "Planeada" at bounding box center [1002, 151] width 128 height 35
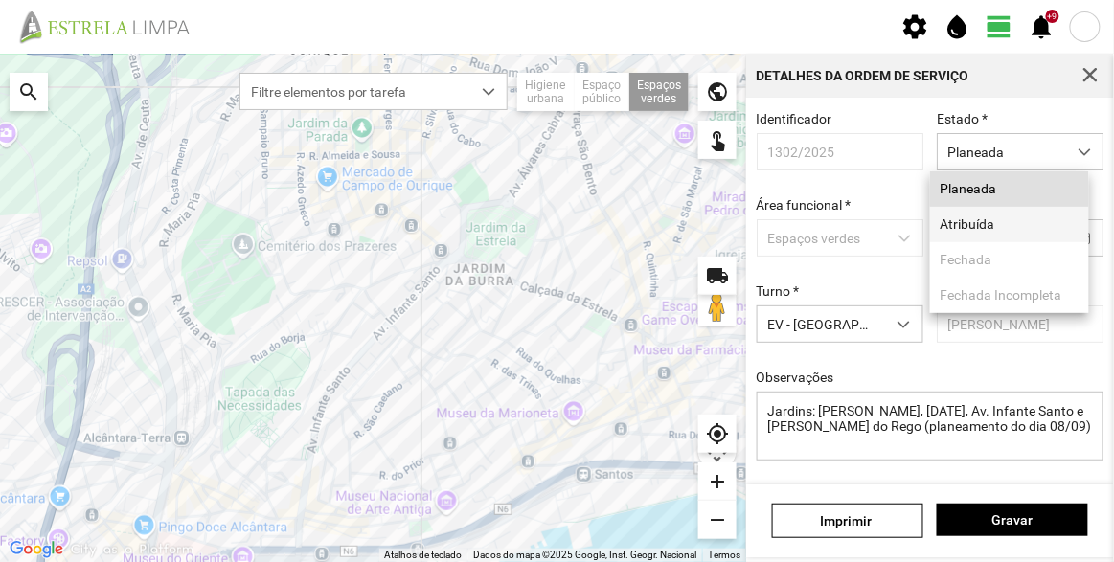
click at [968, 223] on li "Atribuída" at bounding box center [1009, 224] width 159 height 35
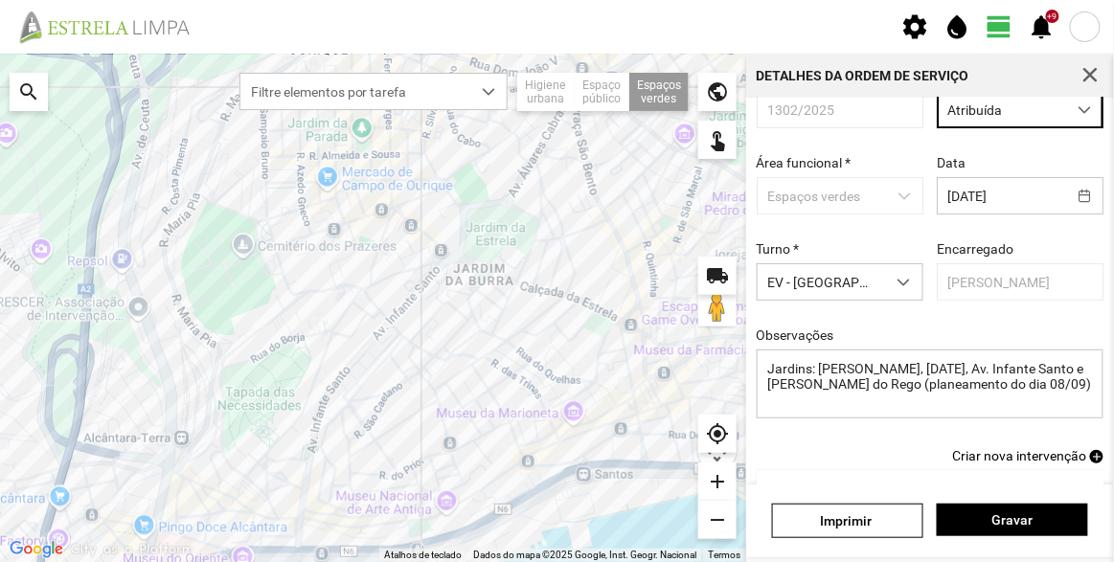
scroll to position [167, 0]
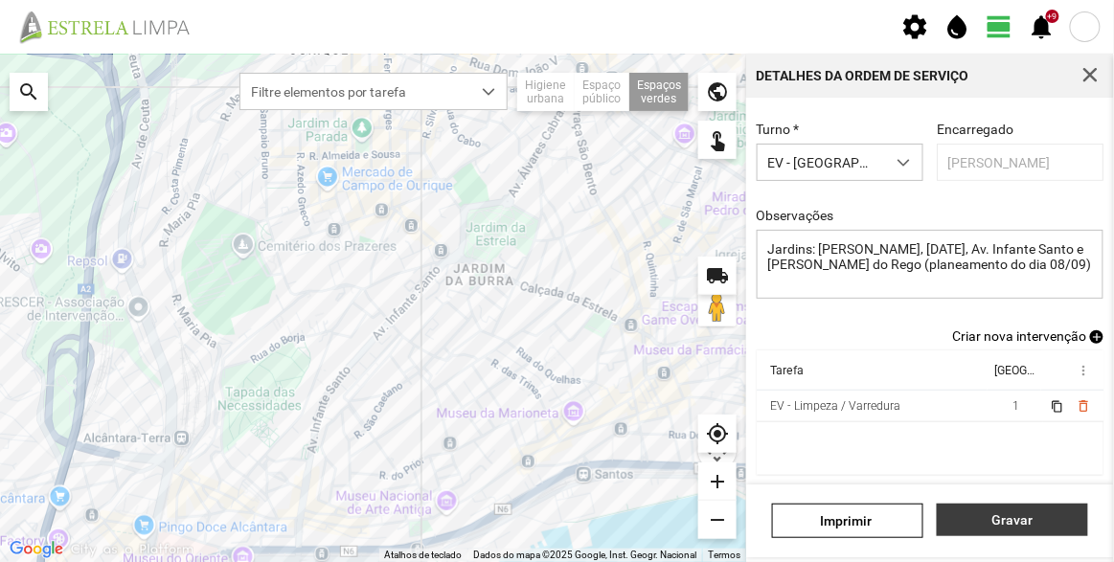
click at [1008, 513] on span "Gravar" at bounding box center [1012, 519] width 131 height 15
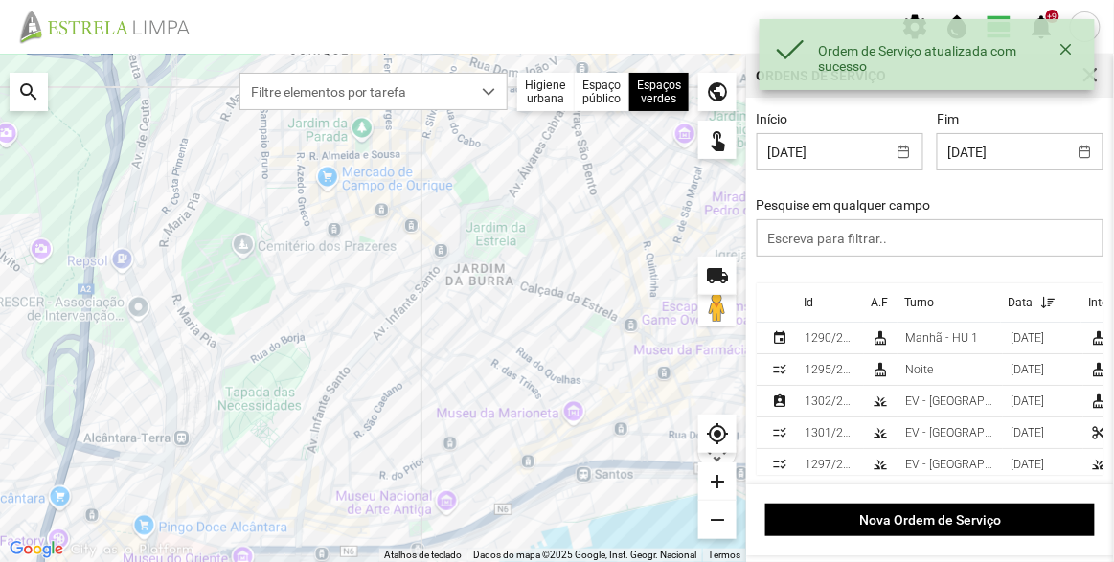
click at [813, 299] on div "Id" at bounding box center [809, 302] width 10 height 13
click at [813, 299] on p-sorticon at bounding box center [825, 303] width 24 height 14
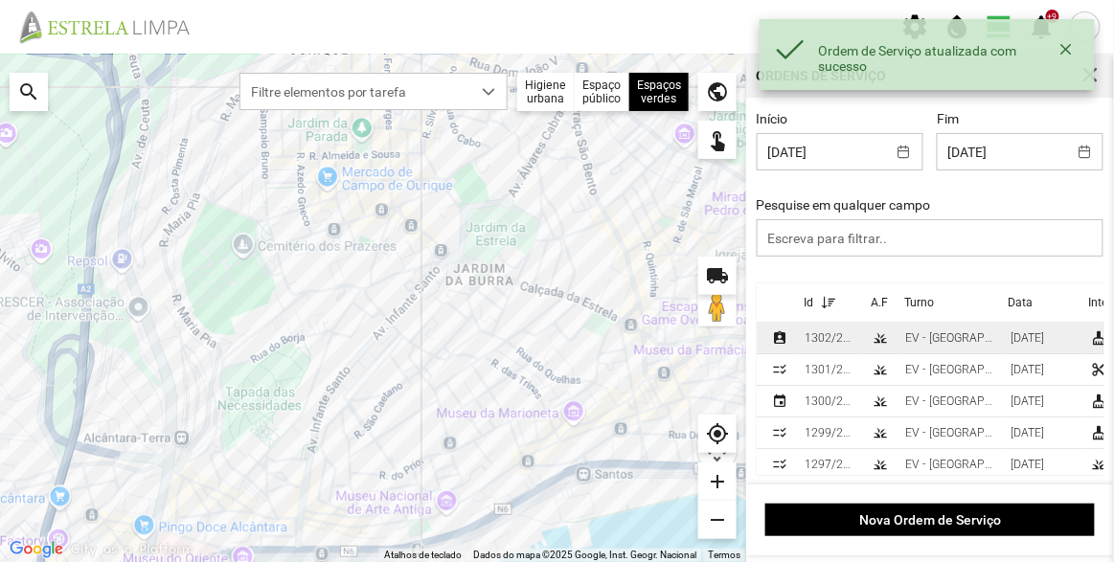
click at [814, 339] on div "1302/2025" at bounding box center [831, 337] width 52 height 13
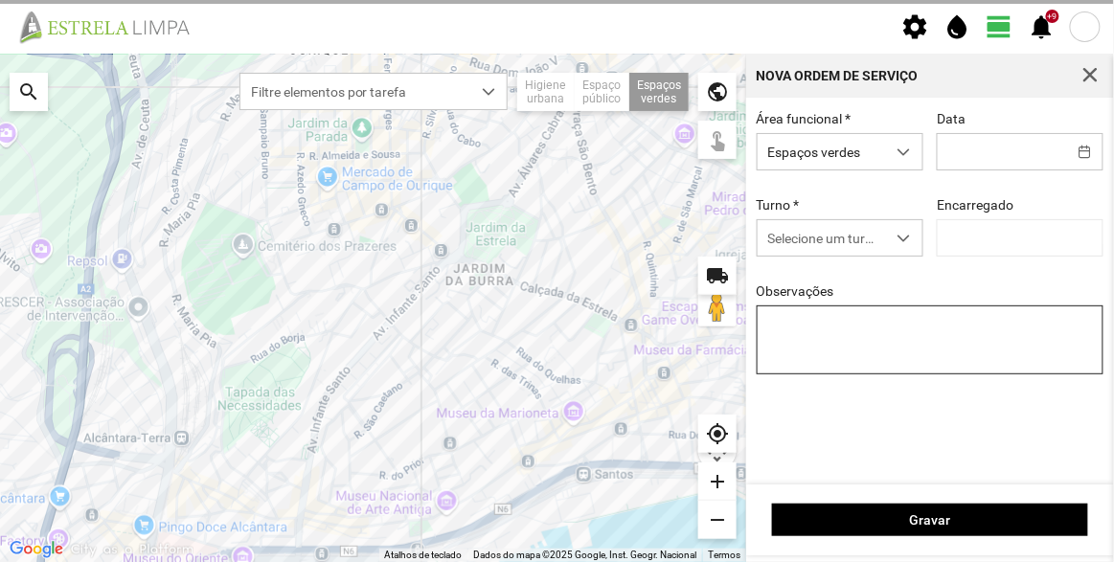
type input "[DATE]"
type input "[PERSON_NAME]"
type textarea "Jardins: [PERSON_NAME], [DATE], Av. Infante Santo e [PERSON_NAME] do Rego (plan…"
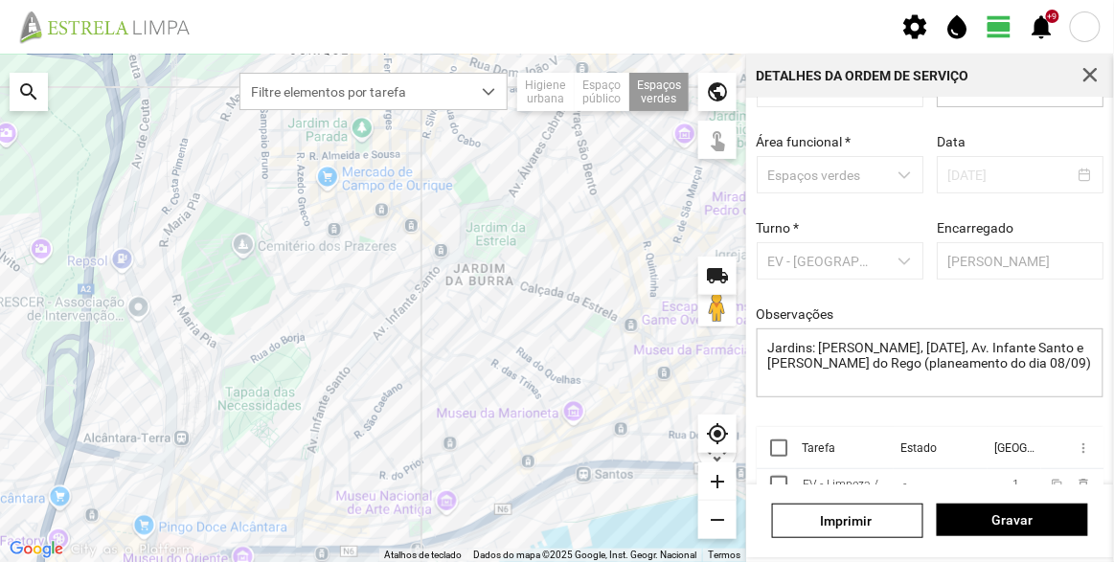
scroll to position [144, 0]
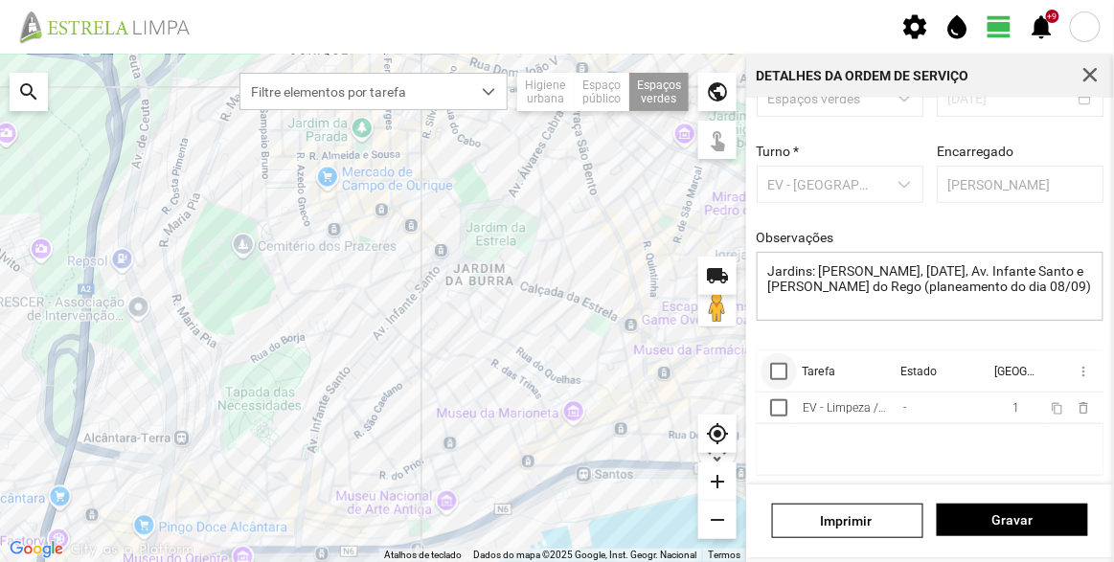
click at [775, 367] on div at bounding box center [778, 371] width 17 height 17
click at [1066, 360] on th "more_vert" at bounding box center [1071, 372] width 63 height 42
click at [1075, 368] on span "more_vert" at bounding box center [1082, 371] width 15 height 15
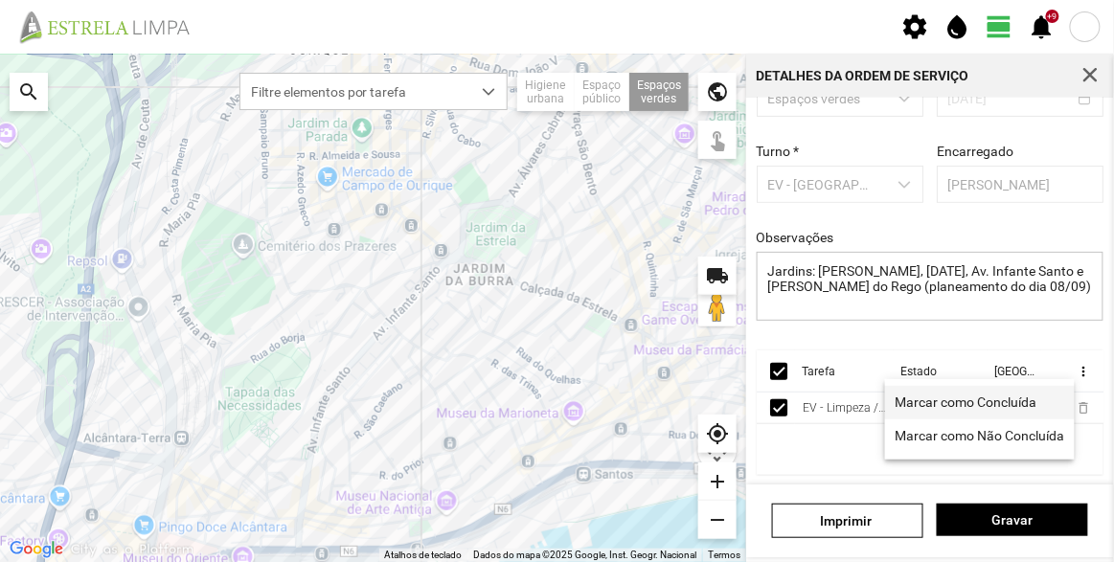
click at [936, 401] on span "Marcar como Concluída" at bounding box center [966, 402] width 142 height 13
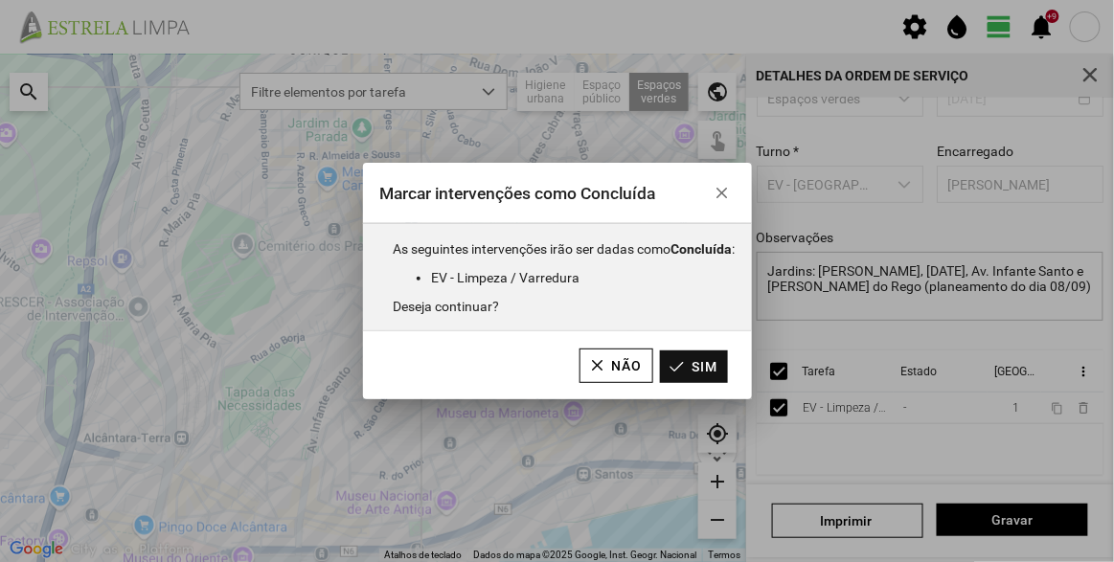
click at [702, 370] on button "Sim" at bounding box center [694, 367] width 68 height 33
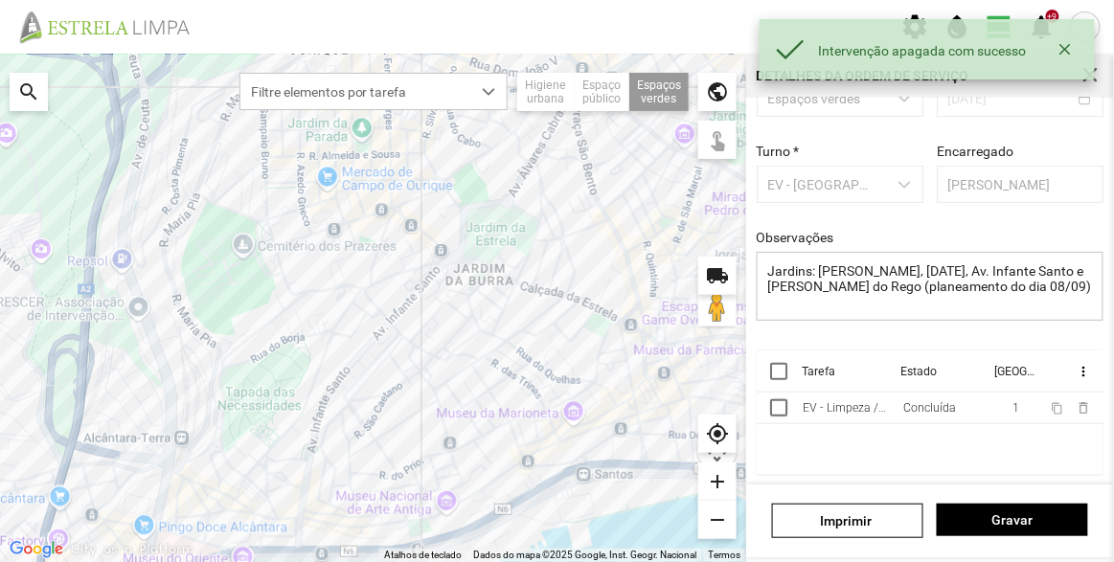
scroll to position [0, 0]
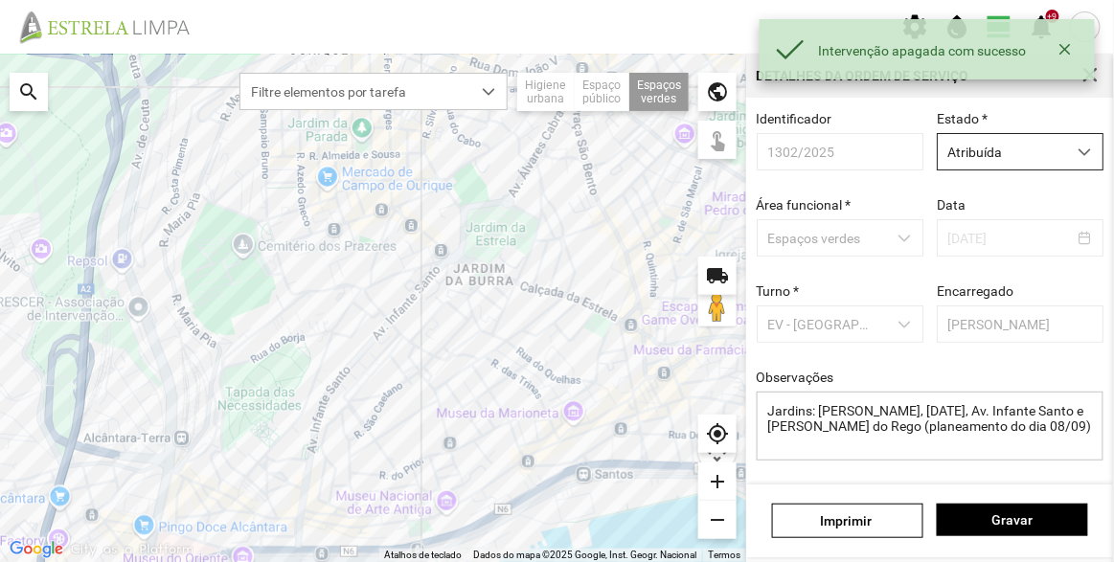
click at [1011, 135] on span "Atribuída" at bounding box center [1002, 151] width 128 height 35
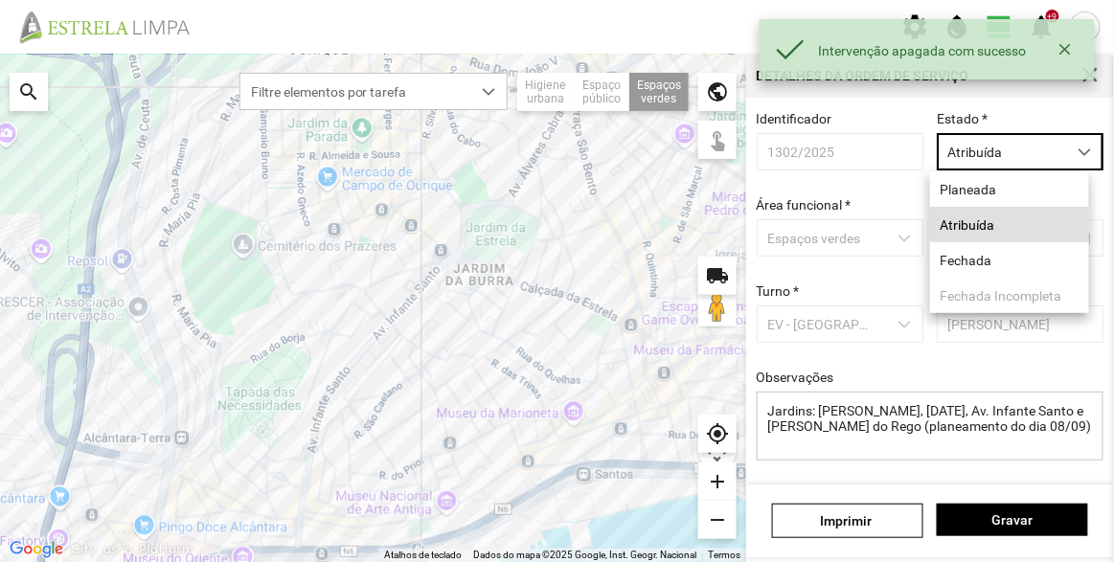
scroll to position [10, 80]
click at [979, 261] on li "Fechada" at bounding box center [1009, 259] width 159 height 35
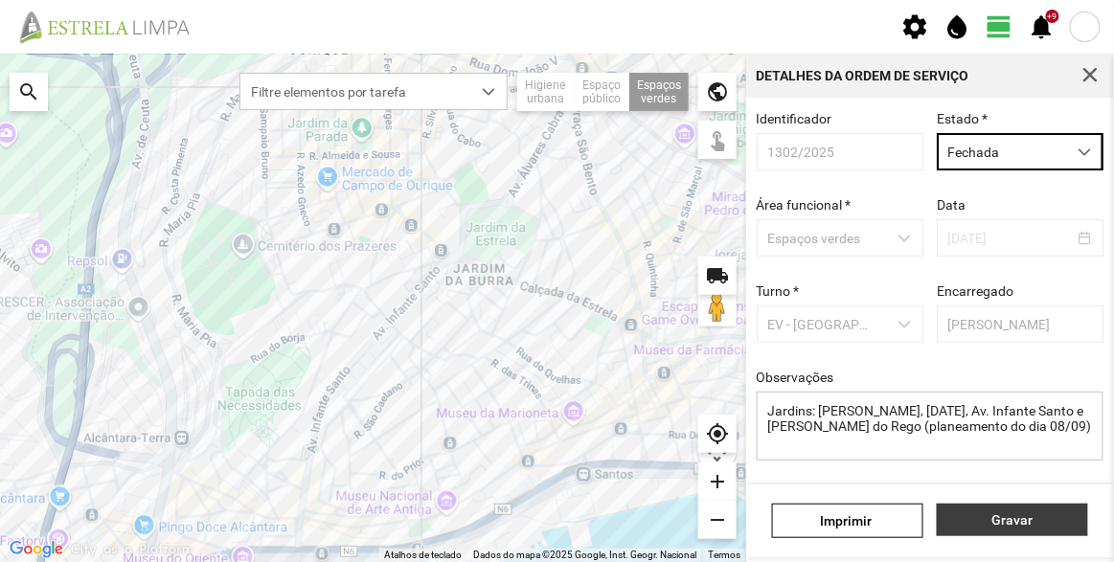
click at [1009, 513] on span "Gravar" at bounding box center [1012, 519] width 131 height 15
